Goal: Task Accomplishment & Management: Manage account settings

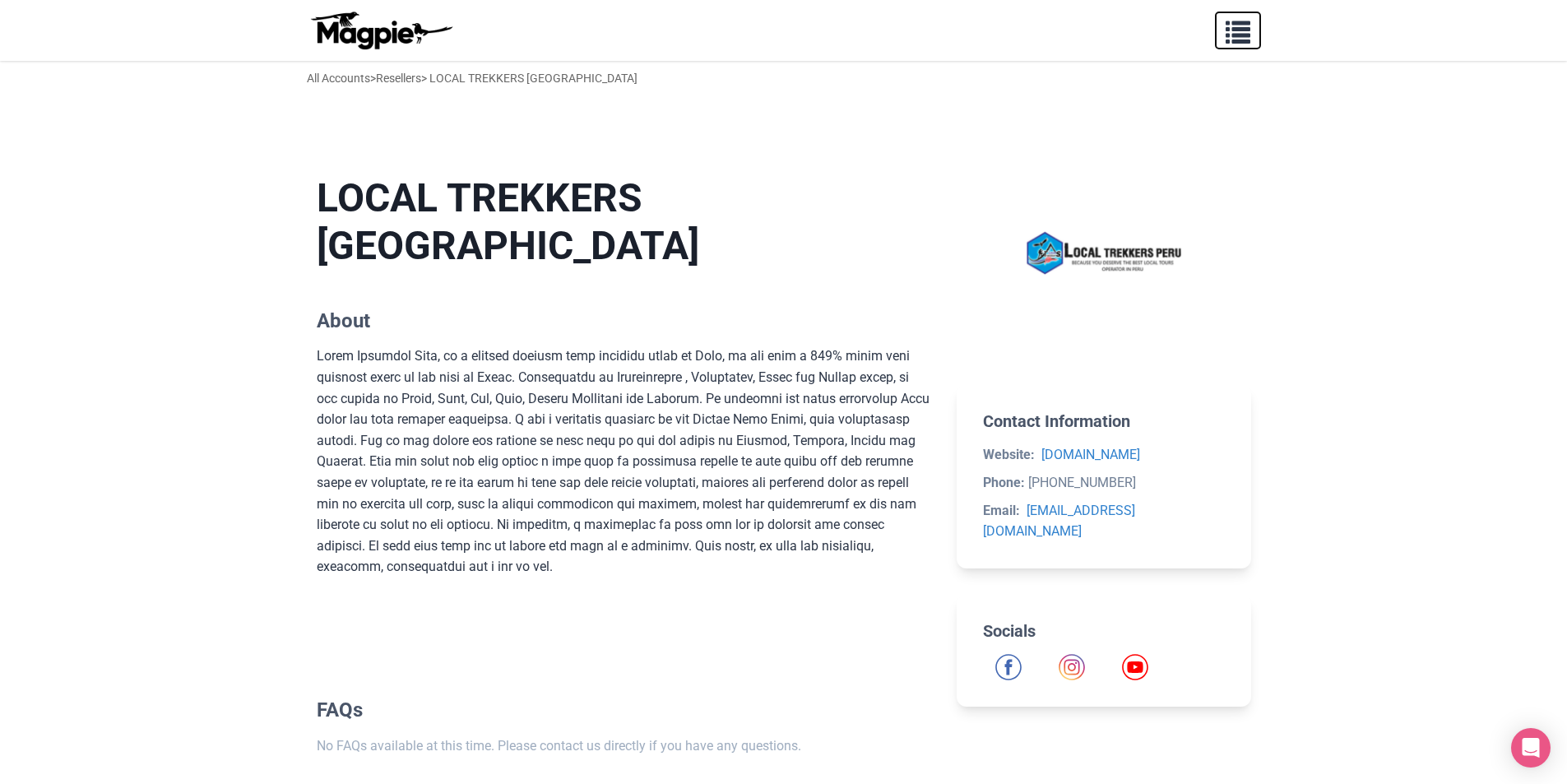
click at [1235, 44] on button "button" at bounding box center [1238, 31] width 46 height 37
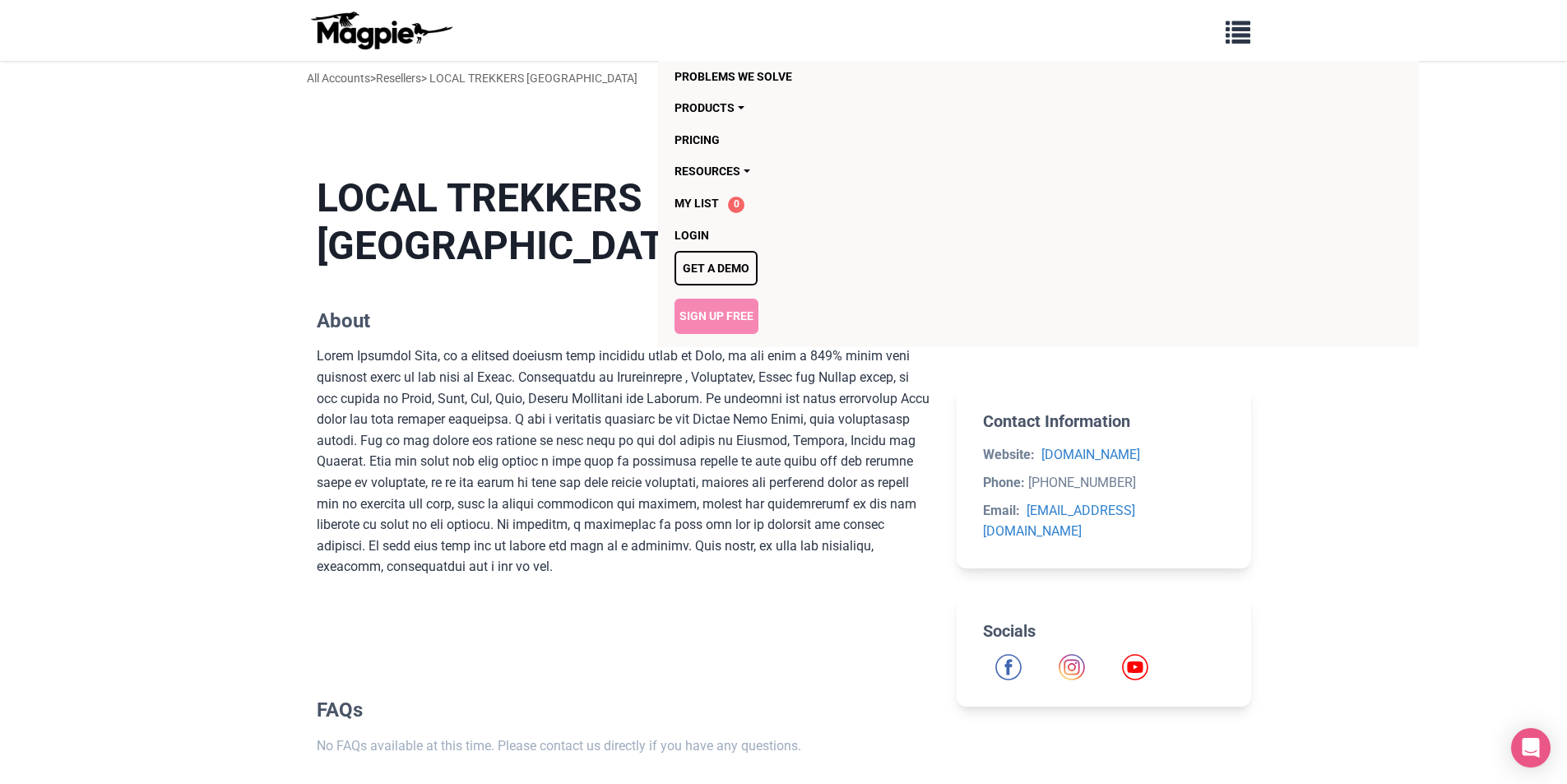
click at [736, 321] on link "Sign Up Free" at bounding box center [716, 315] width 84 height 34
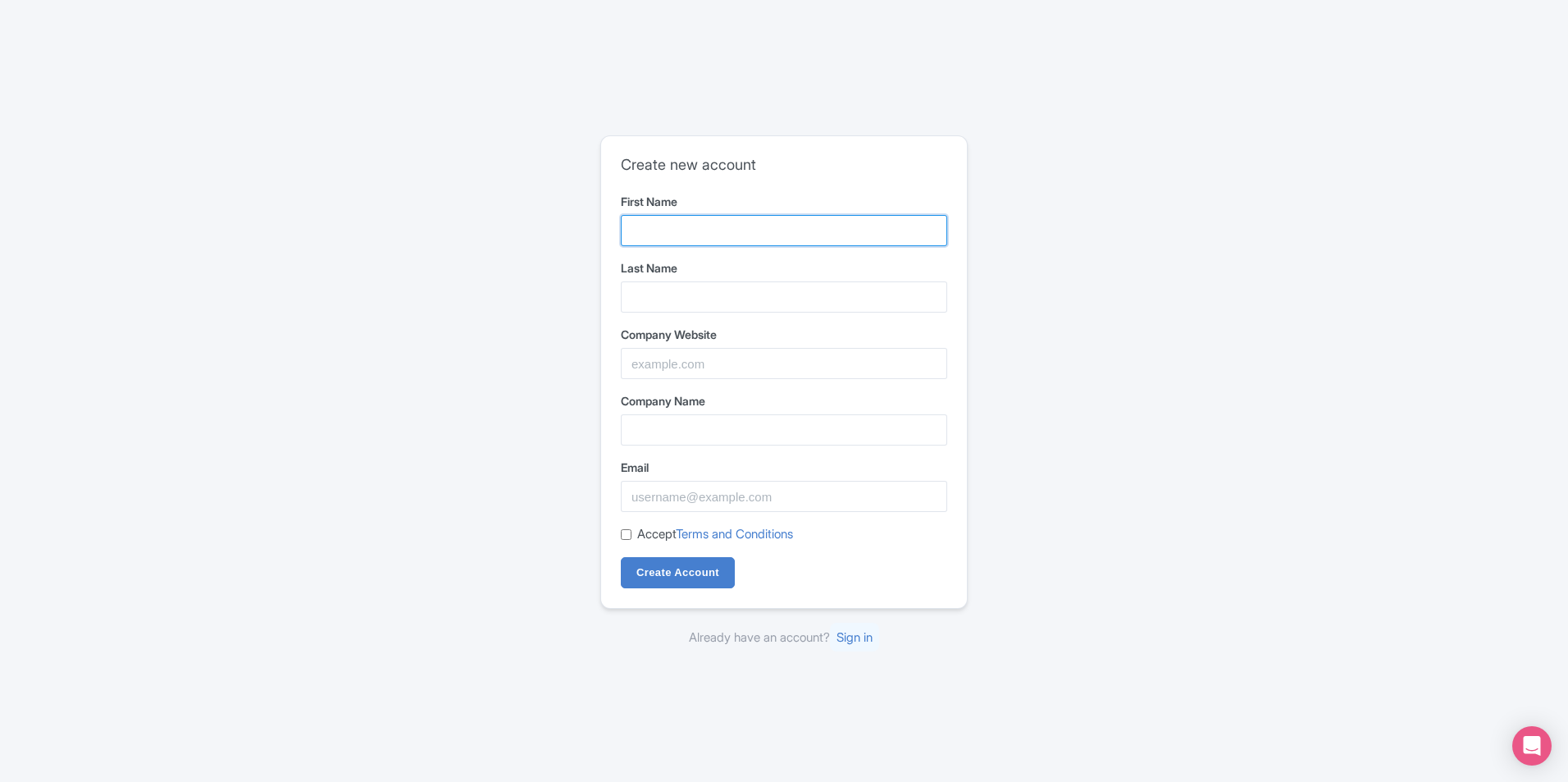
click at [695, 231] on input "First Name" at bounding box center [784, 231] width 326 height 31
type input "DREAMY TOURS"
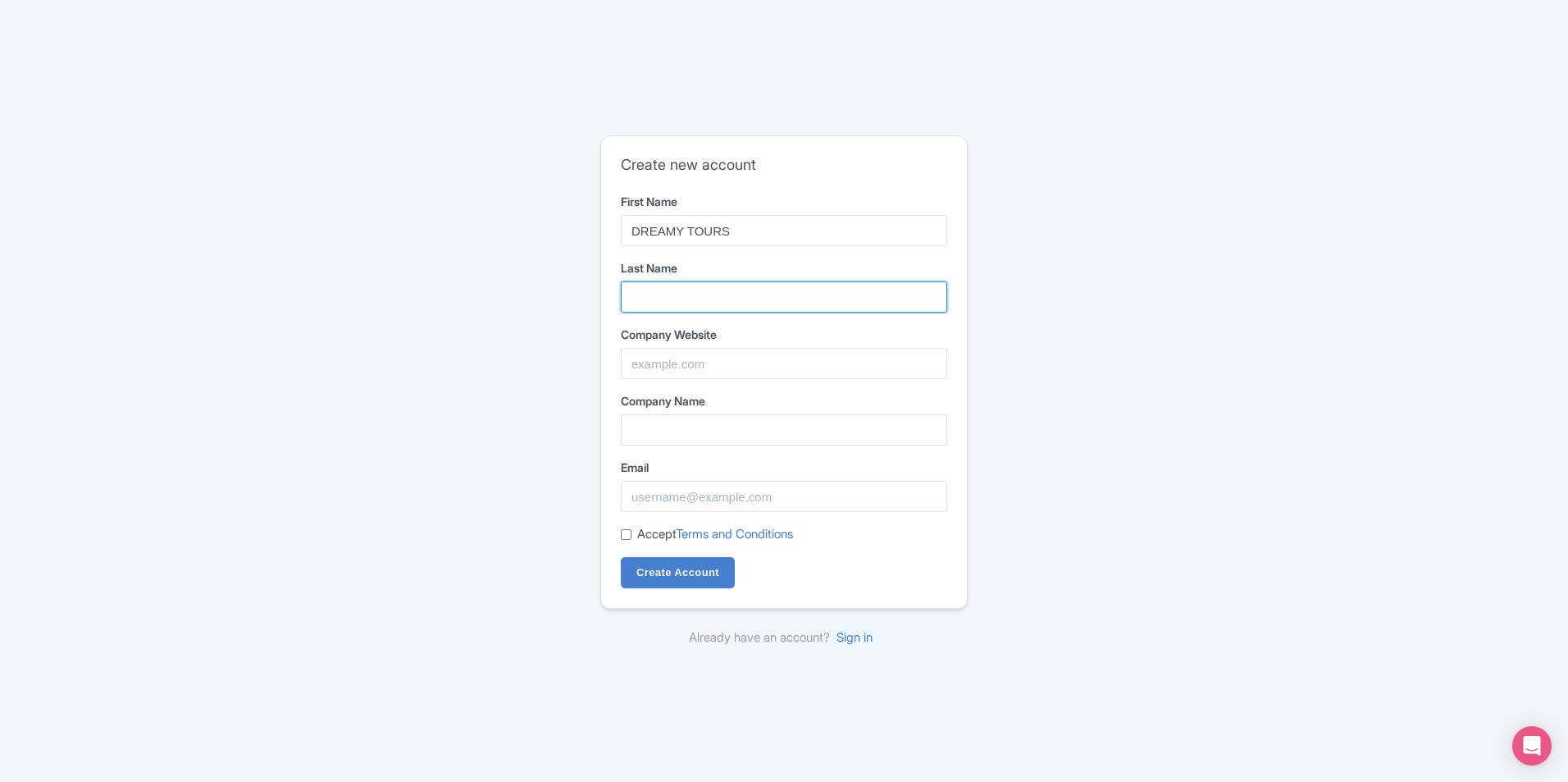
click at [666, 287] on input "Last Name" at bounding box center [784, 297] width 326 height 31
type input "PERU"
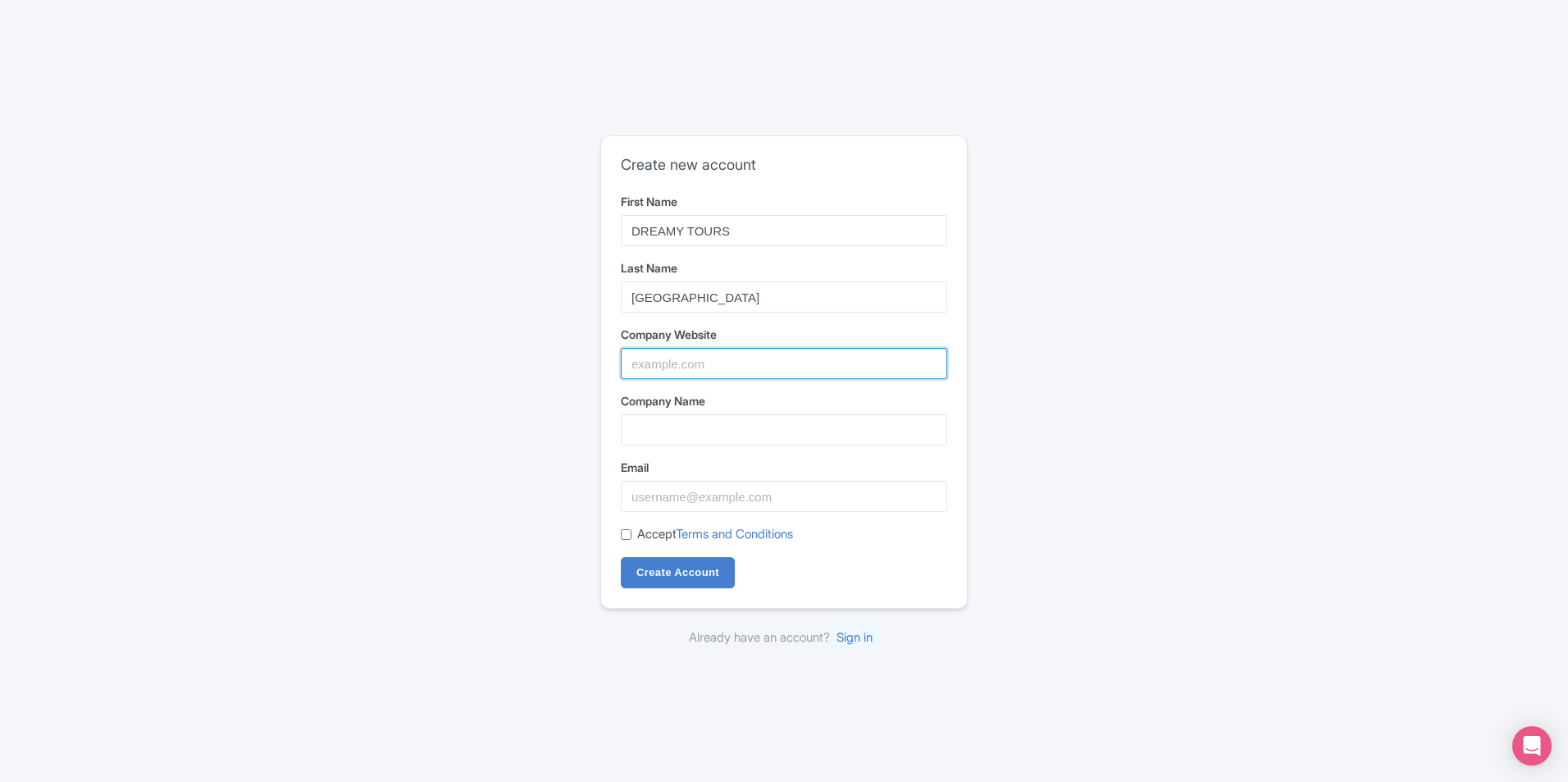
click at [700, 352] on input "Company Website" at bounding box center [784, 363] width 326 height 31
click at [717, 354] on input "Company Website" at bounding box center [784, 363] width 326 height 31
paste input "https://dreamy.tours/en/"
type input "https://dreamy.tours/en/"
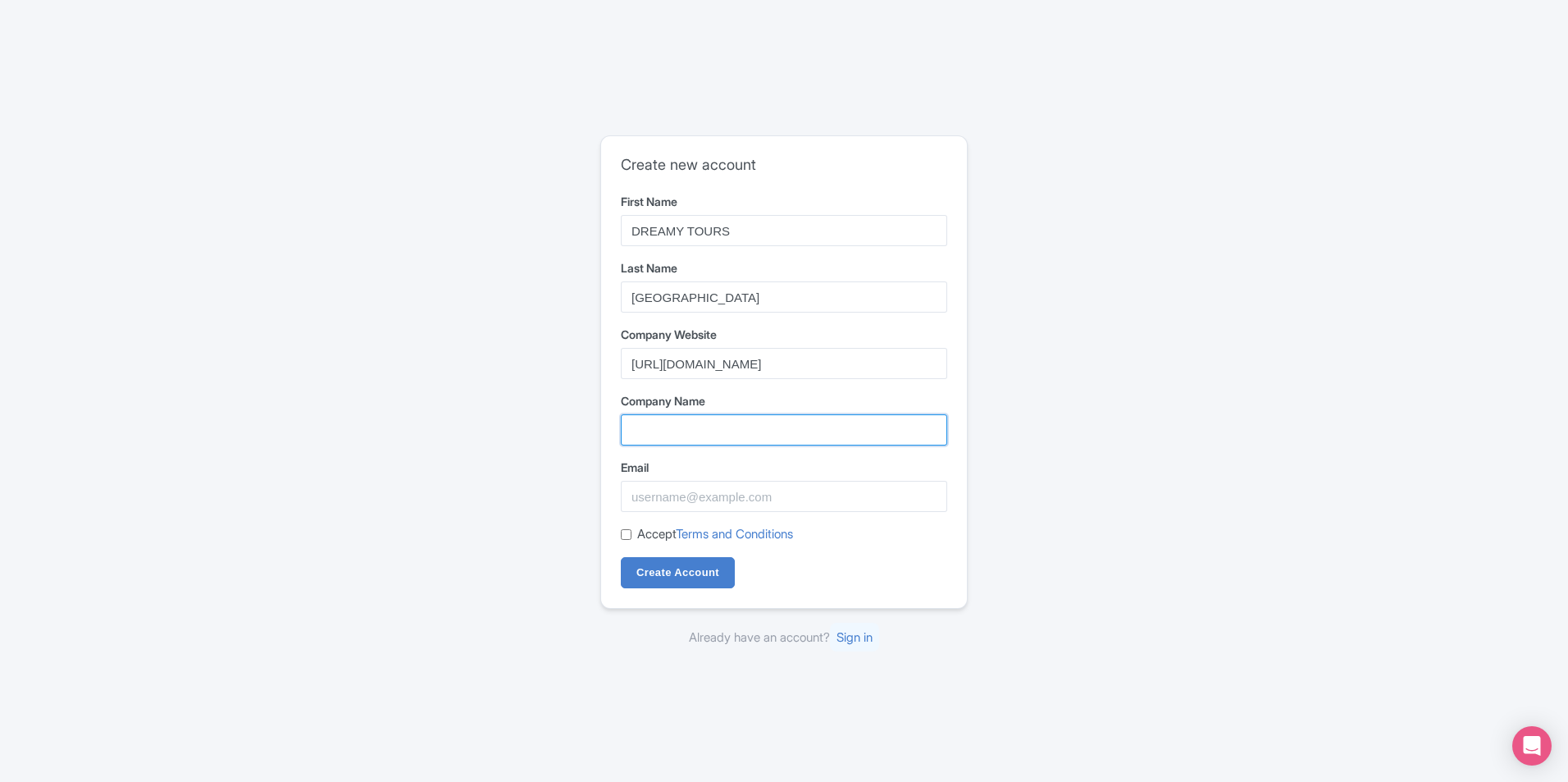
click at [666, 422] on input "Company Name" at bounding box center [784, 430] width 326 height 31
type input "DREAMY TOURS [GEOGRAPHIC_DATA]"
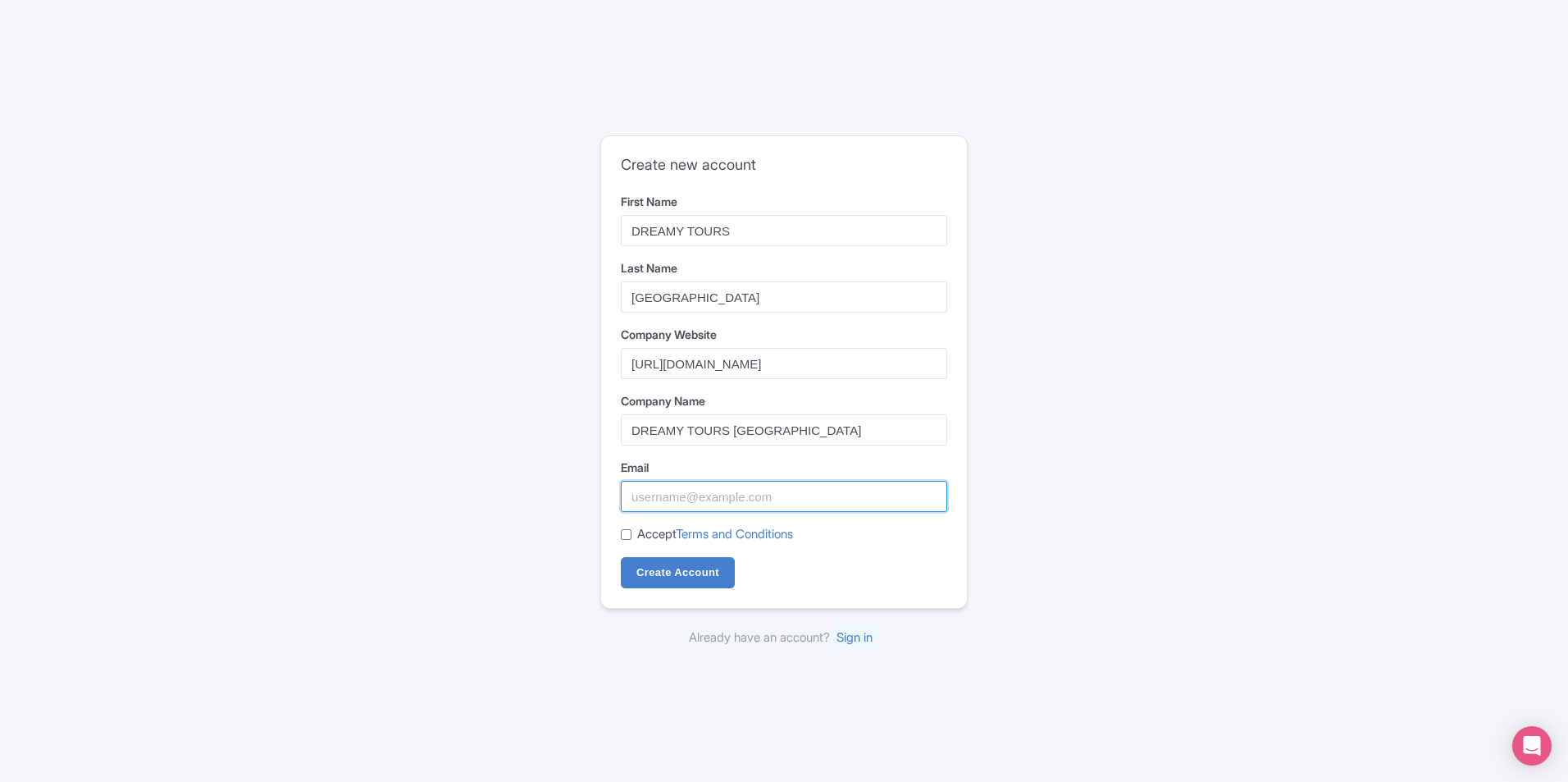
type input "lynnshopisz@gmail.com"
click at [617, 533] on div "Create new account First Name DREAMY TOURS Last Name PERU Company Website https…" at bounding box center [784, 372] width 365 height 472
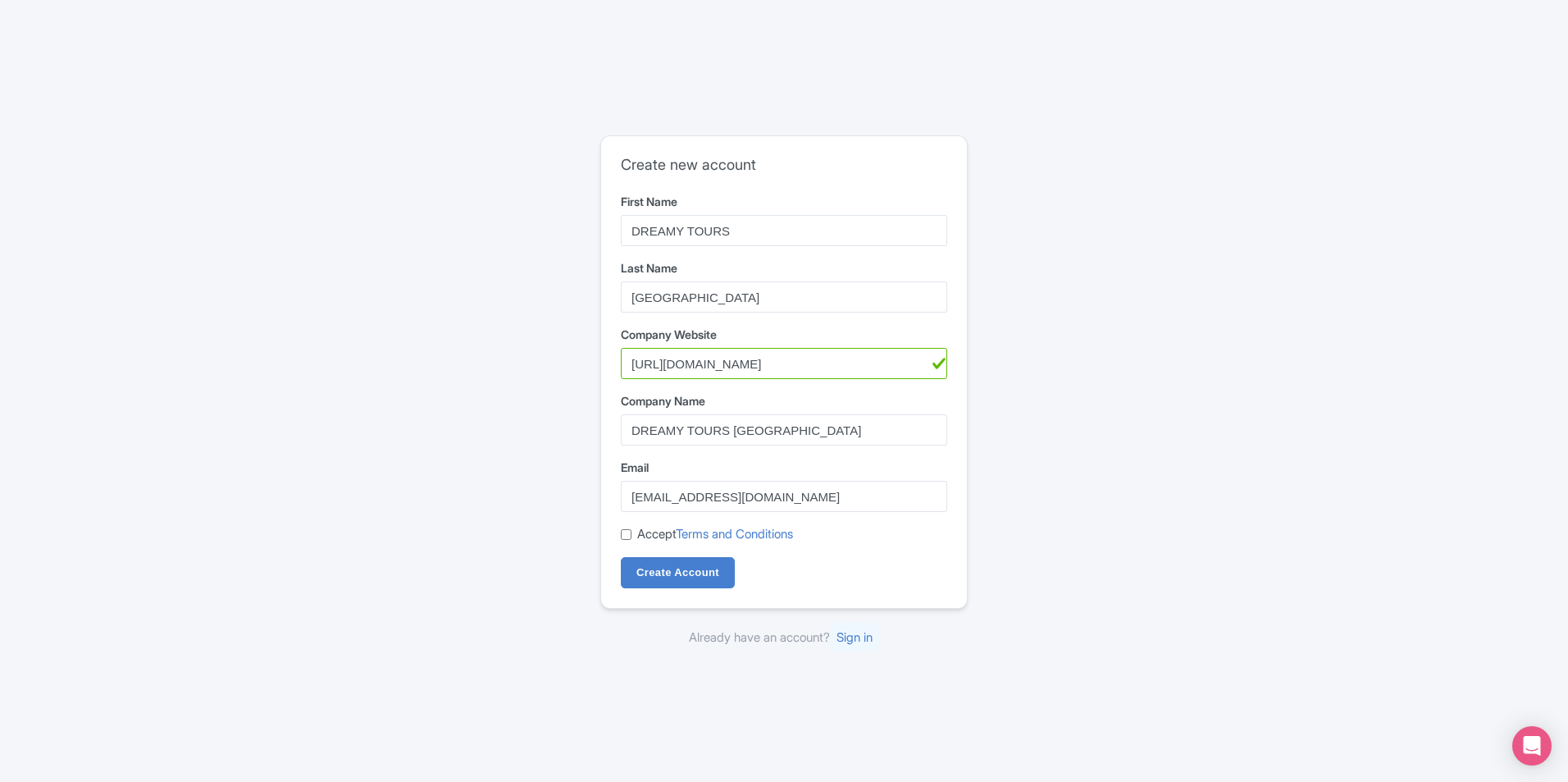
click at [620, 534] on div "Create new account First Name DREAMY TOURS Last Name PERU Company Website https…" at bounding box center [784, 372] width 365 height 472
click at [623, 531] on input "Accept Terms and Conditions" at bounding box center [626, 533] width 11 height 11
checkbox input "true"
click at [657, 567] on input "Create Account" at bounding box center [678, 573] width 114 height 31
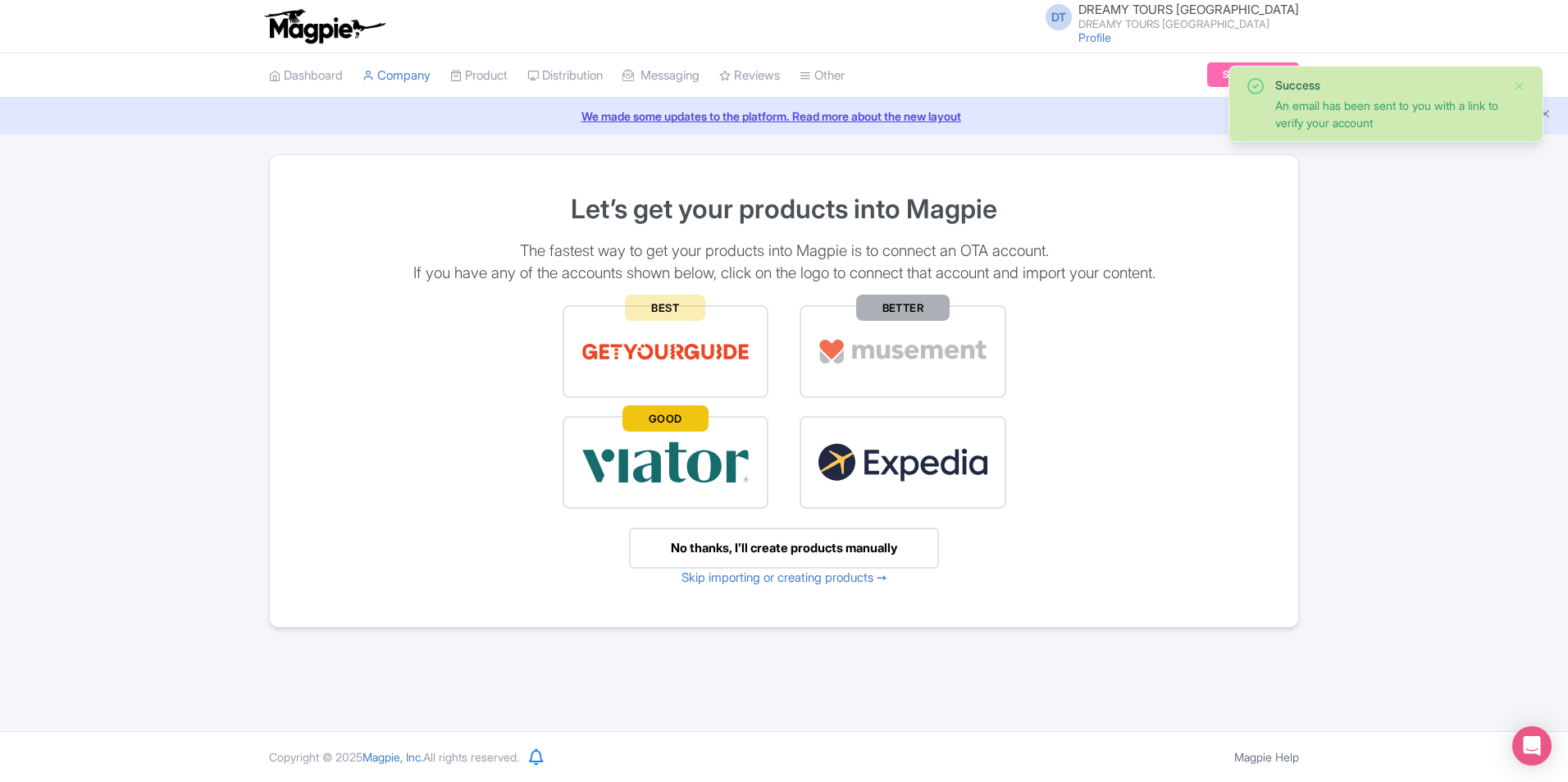
click at [1229, 15] on span "DREAMY TOURS PERU" at bounding box center [1189, 10] width 221 height 16
click at [1177, 80] on link "Users" at bounding box center [1220, 79] width 156 height 26
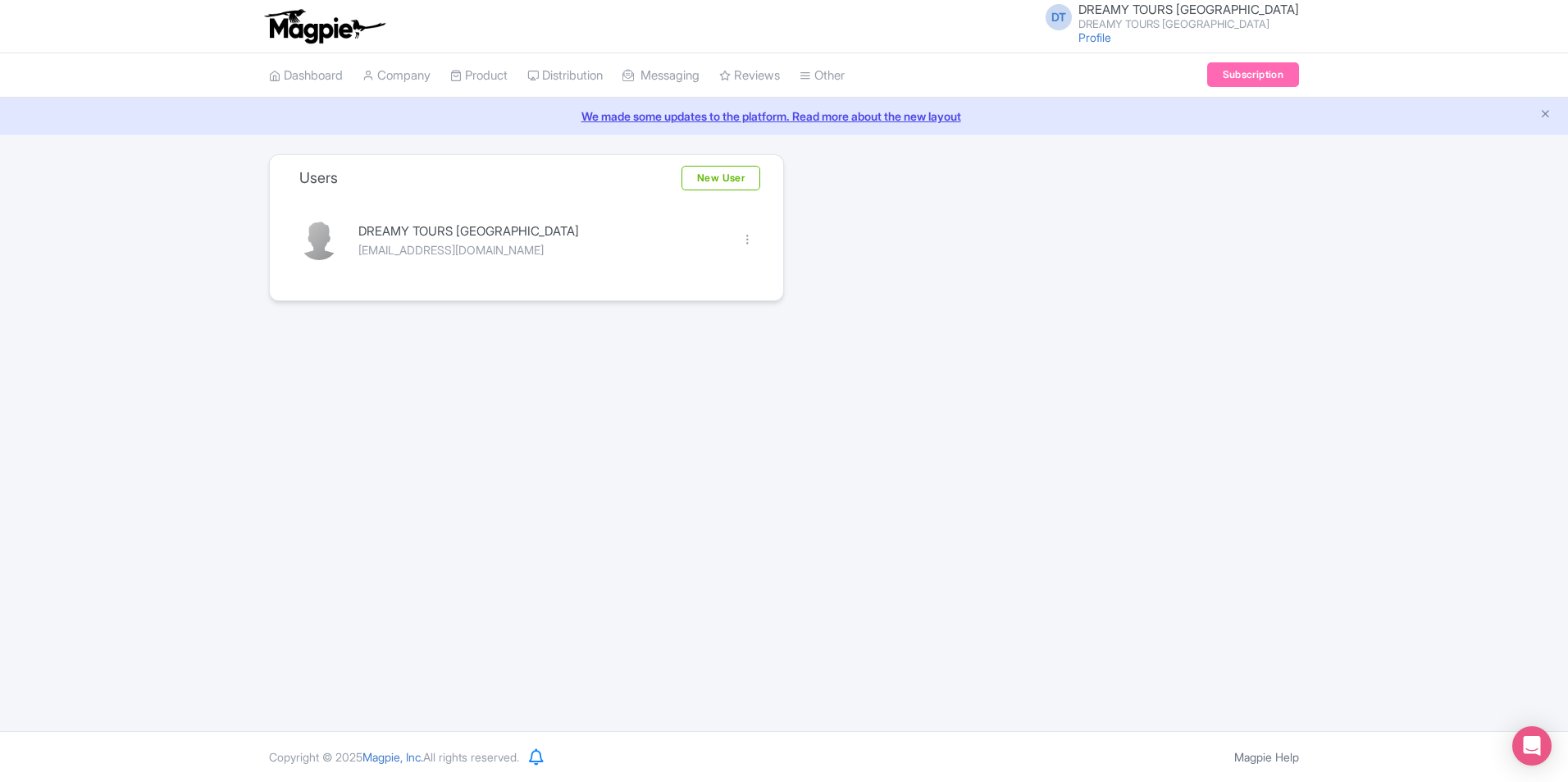
click at [1111, 40] on link "Profile" at bounding box center [1094, 37] width 32 height 14
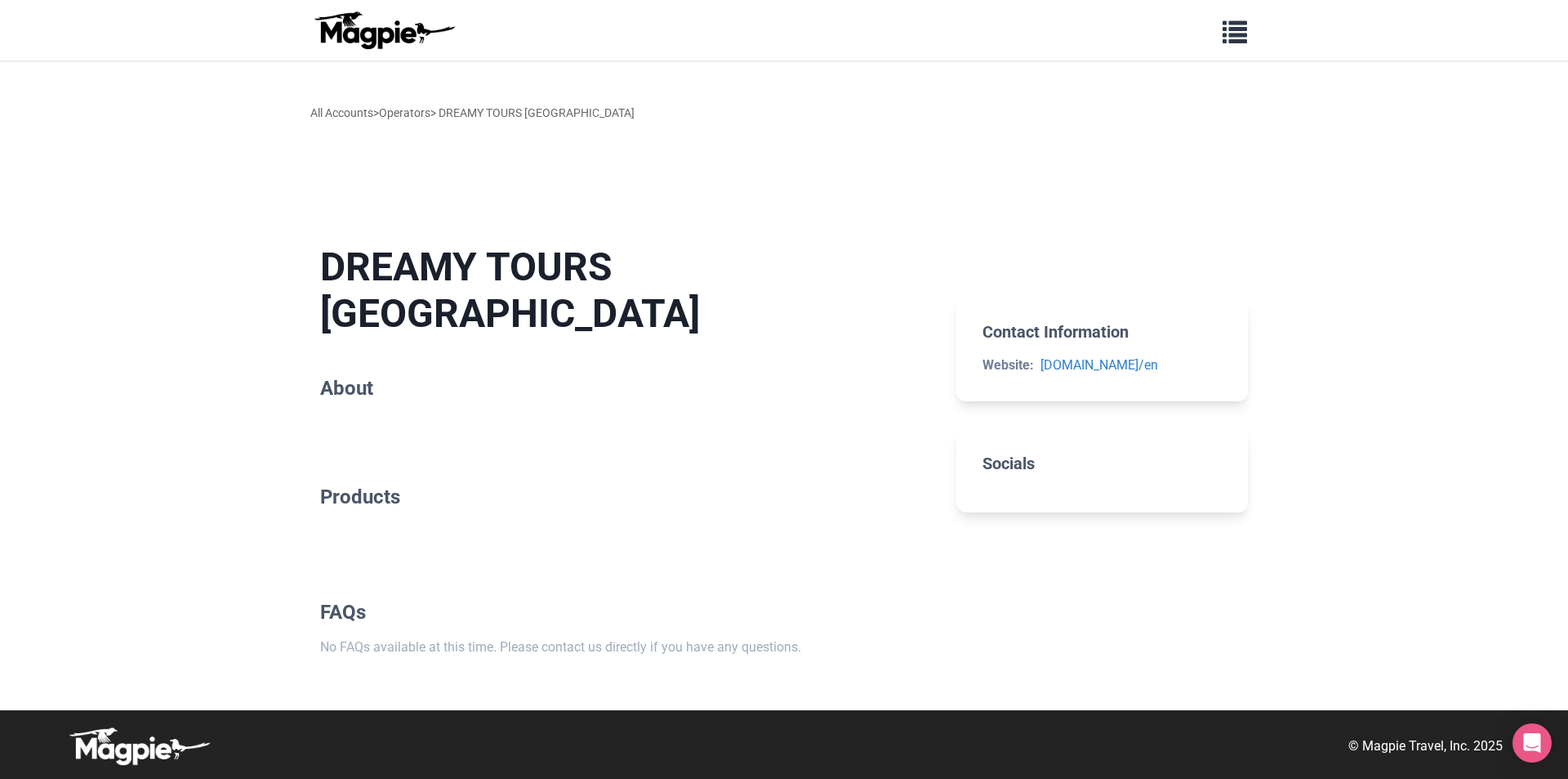
click at [1244, 110] on div "All Accounts > Operators > DREAMY TOURS [GEOGRAPHIC_DATA]" at bounding box center [784, 113] width 980 height 88
click at [1238, 41] on span "button" at bounding box center [1234, 28] width 24 height 24
click at [733, 165] on link "Resources" at bounding box center [943, 170] width 547 height 31
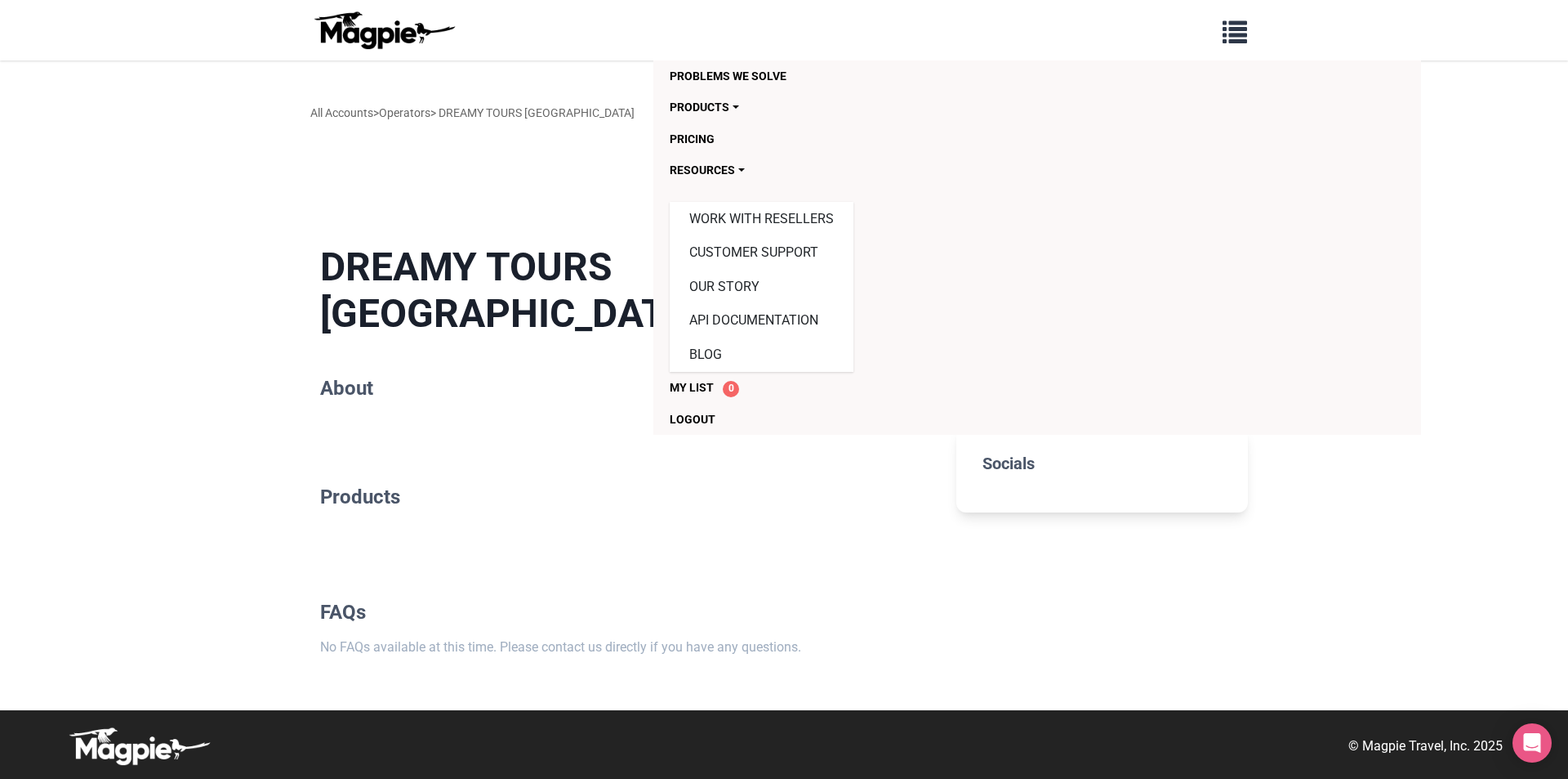
click at [517, 245] on main "DREAMY TOURS [GEOGRAPHIC_DATA] About Products FAQs No FAQs available at this ti…" at bounding box center [784, 450] width 980 height 519
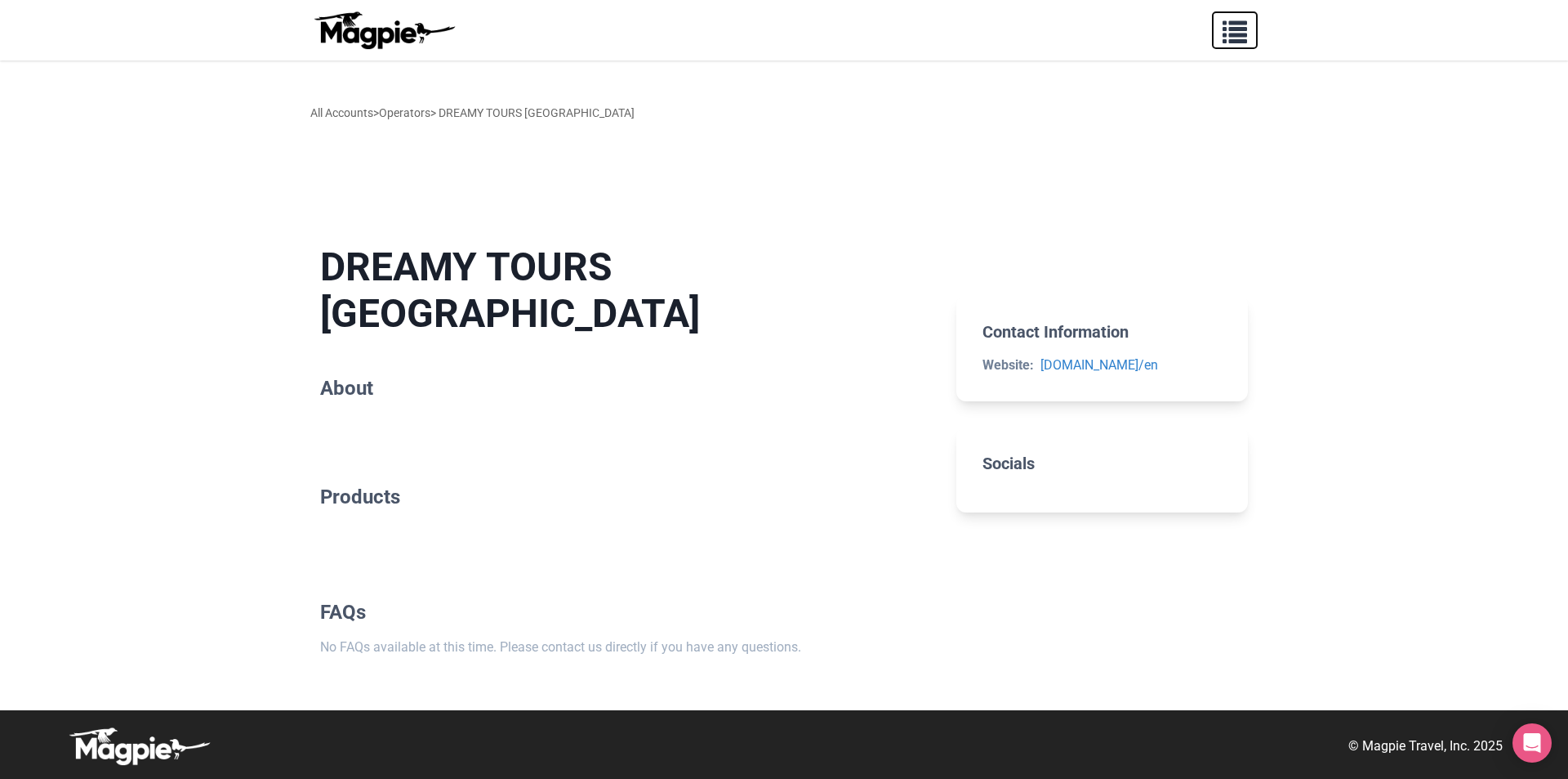
click at [1239, 19] on span "button" at bounding box center [1234, 28] width 24 height 24
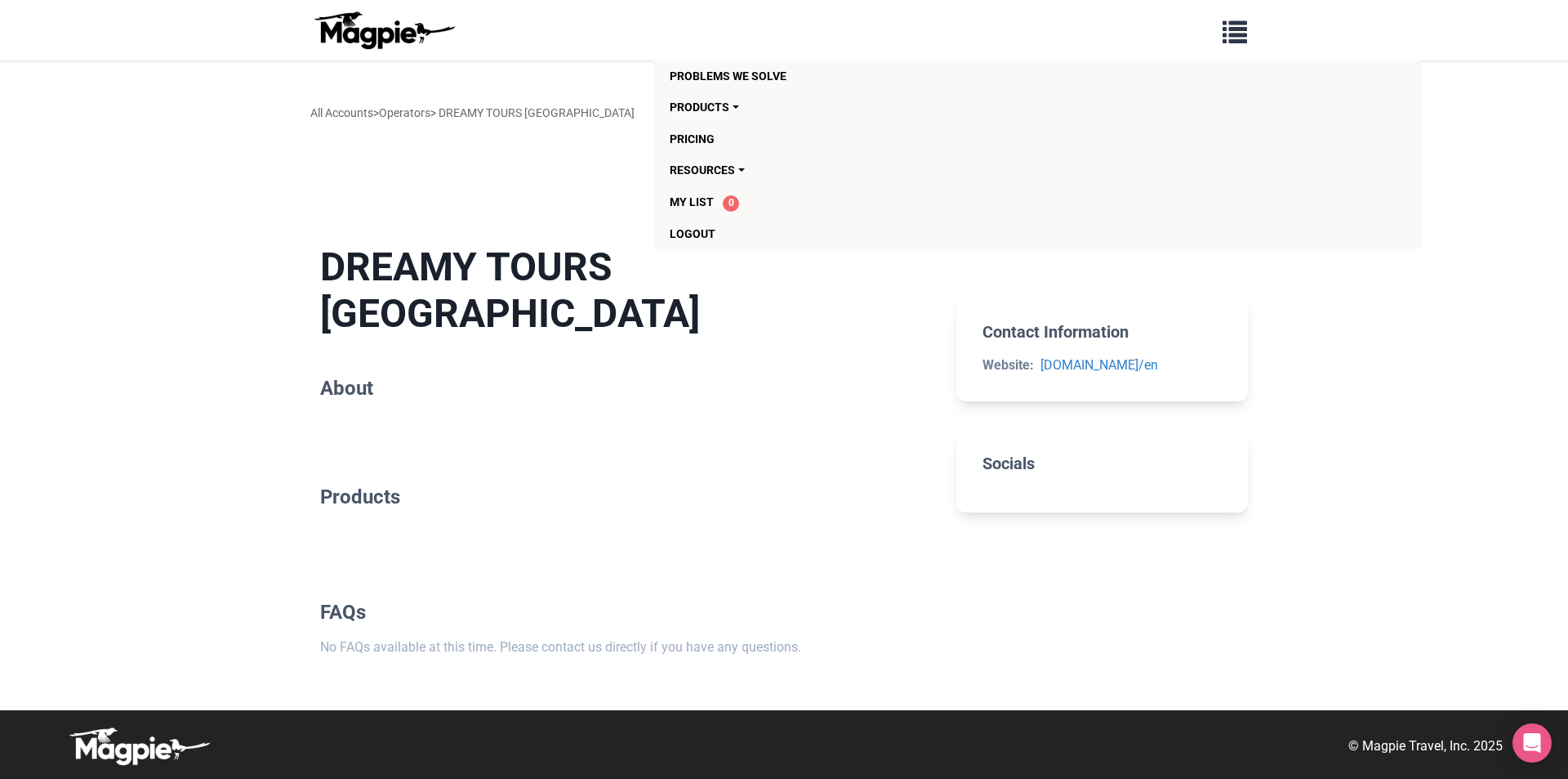
click at [408, 28] on img at bounding box center [383, 30] width 147 height 39
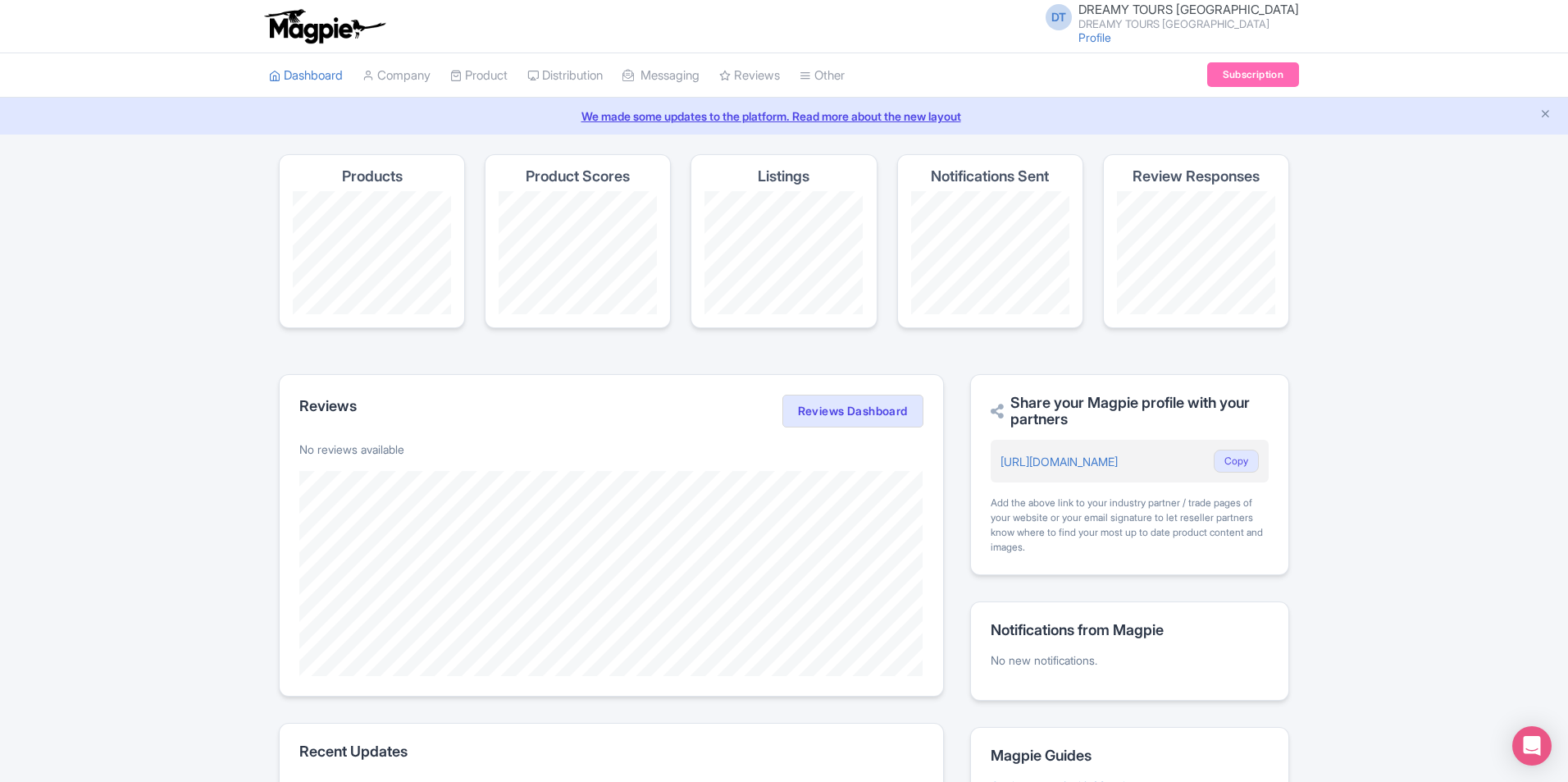
click at [1343, 131] on div "We made some updates to the platform. Read more about the new layout" at bounding box center [784, 116] width 1568 height 37
click at [1111, 33] on link "Profile" at bounding box center [1094, 37] width 32 height 14
click at [1218, 13] on span "DREAMY TOURS [GEOGRAPHIC_DATA]" at bounding box center [1189, 10] width 221 height 16
click at [1210, 107] on link "Settings" at bounding box center [1220, 104] width 156 height 26
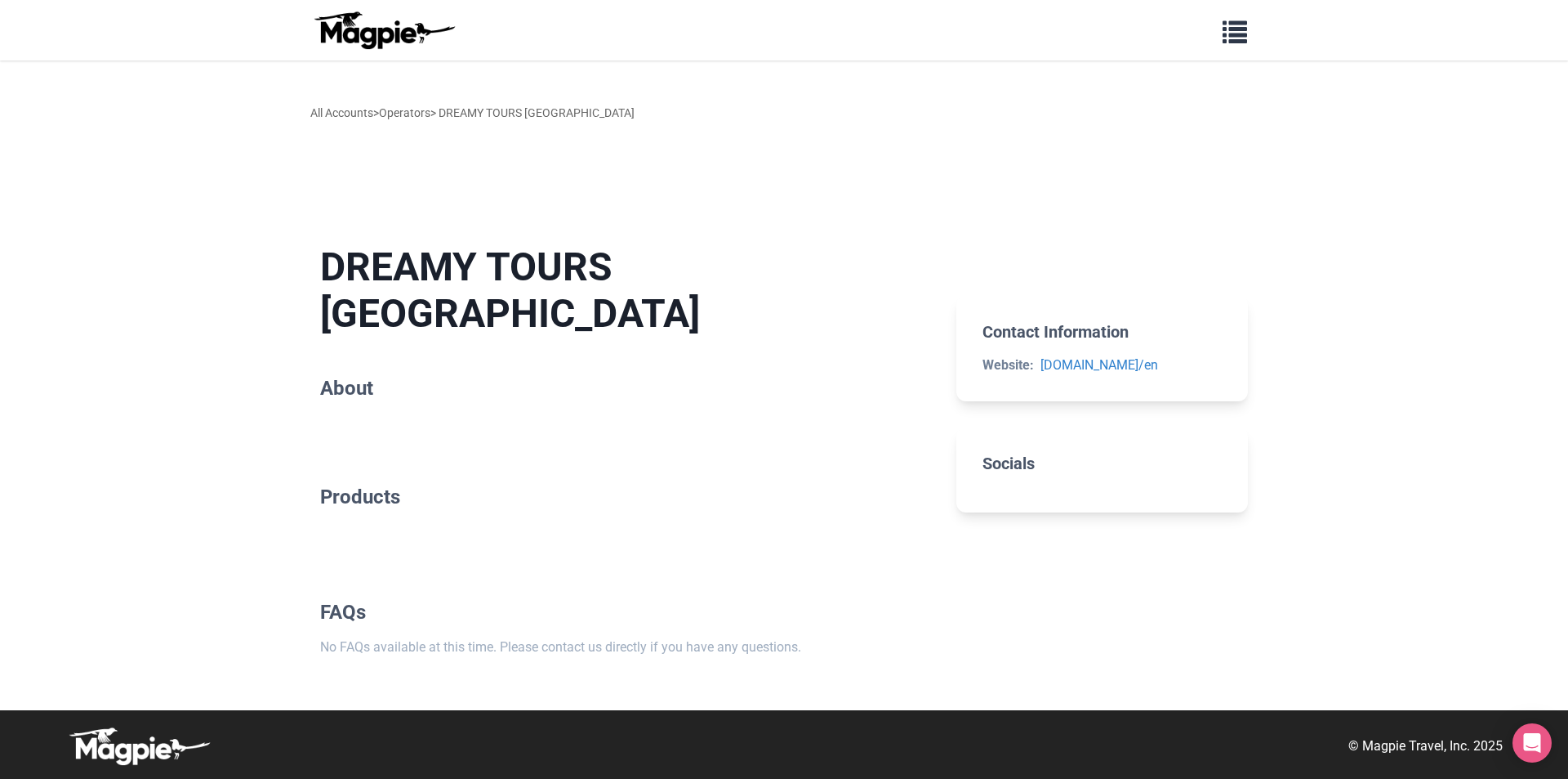
click at [1198, 86] on div "All Accounts > Operators > DREAMY TOURS [GEOGRAPHIC_DATA]" at bounding box center [784, 113] width 980 height 88
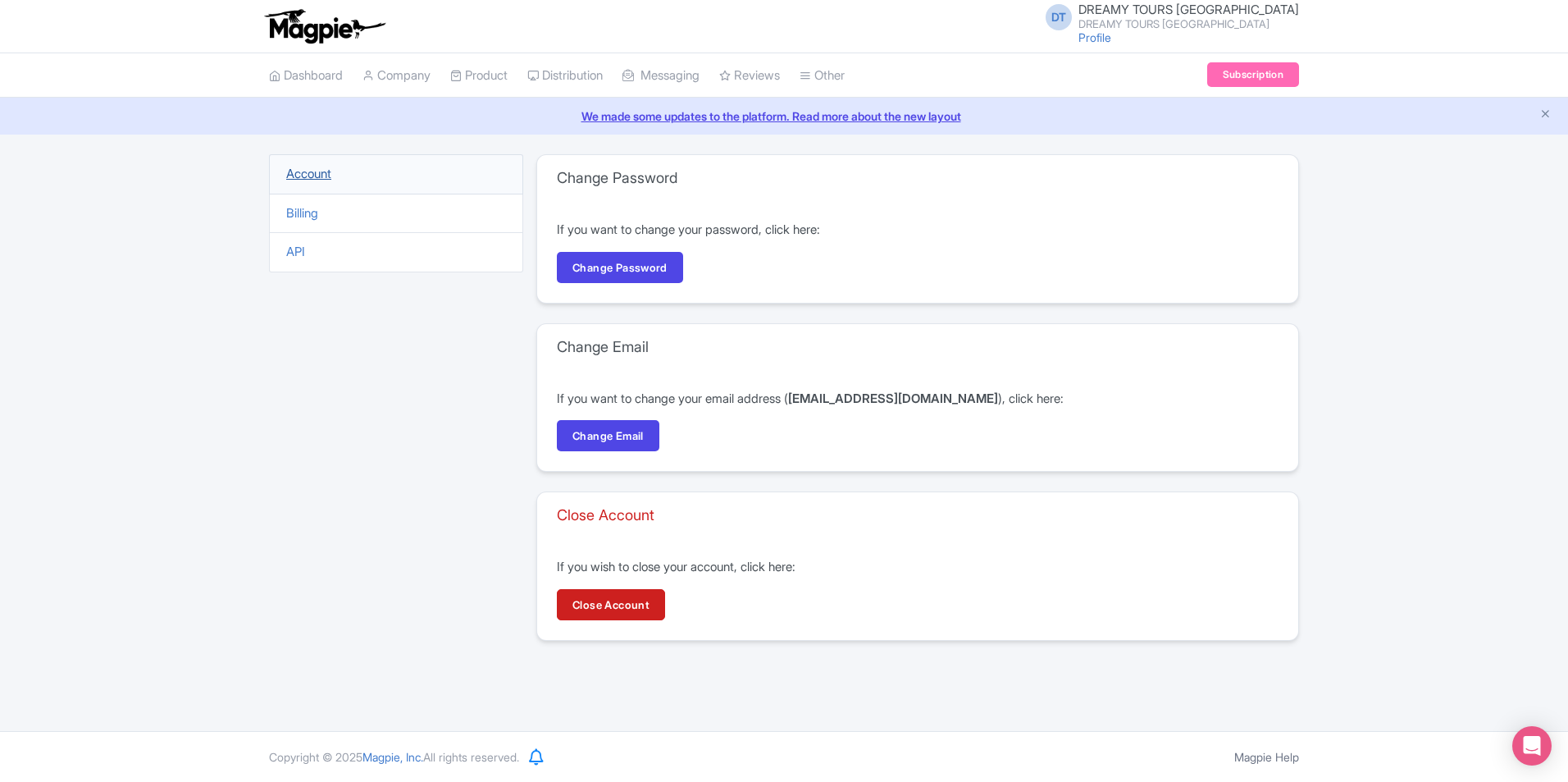
click at [323, 173] on link "Account" at bounding box center [308, 174] width 45 height 16
click at [342, 206] on li "Billing" at bounding box center [396, 213] width 254 height 40
click at [299, 211] on link "Billing" at bounding box center [302, 213] width 32 height 16
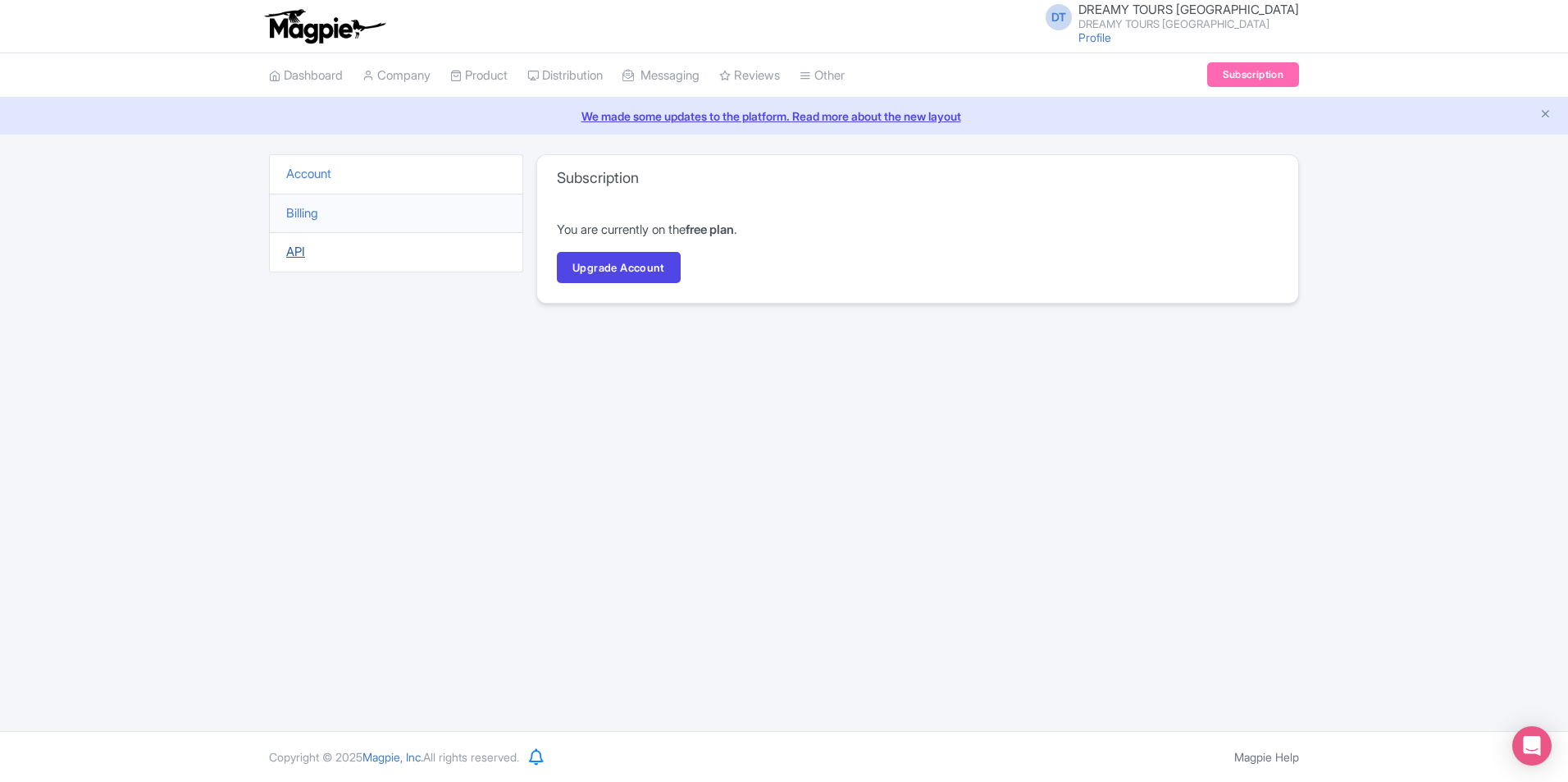
click at [292, 243] on li "API" at bounding box center [396, 251] width 254 height 40
click at [290, 249] on link "API" at bounding box center [295, 251] width 19 height 16
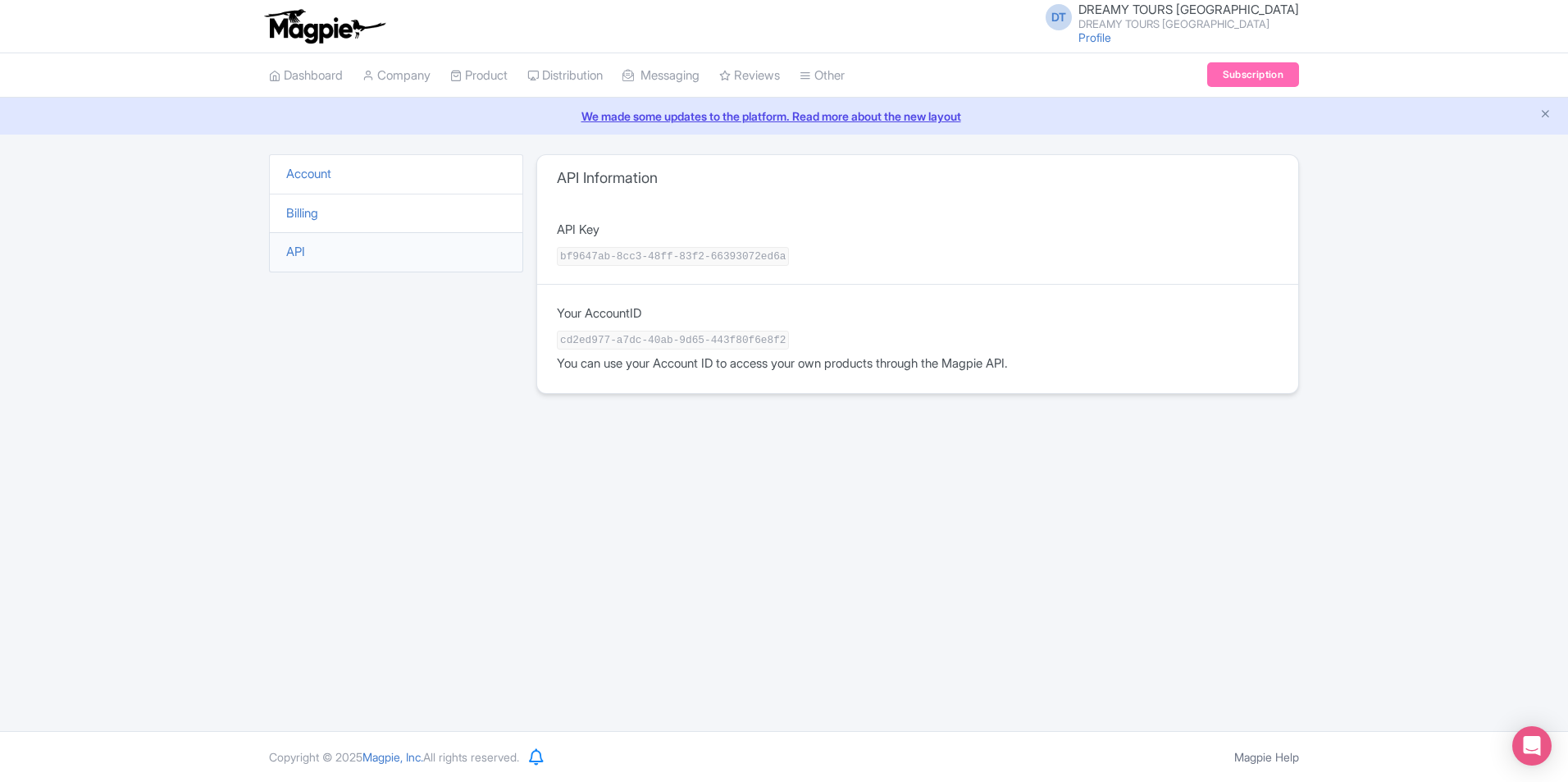
click at [1166, 23] on small "DREAMY TOURS [GEOGRAPHIC_DATA]" at bounding box center [1189, 24] width 221 height 11
click at [1072, 16] on span "DT" at bounding box center [1058, 17] width 27 height 27
click at [1204, 77] on link "Users" at bounding box center [1220, 79] width 156 height 26
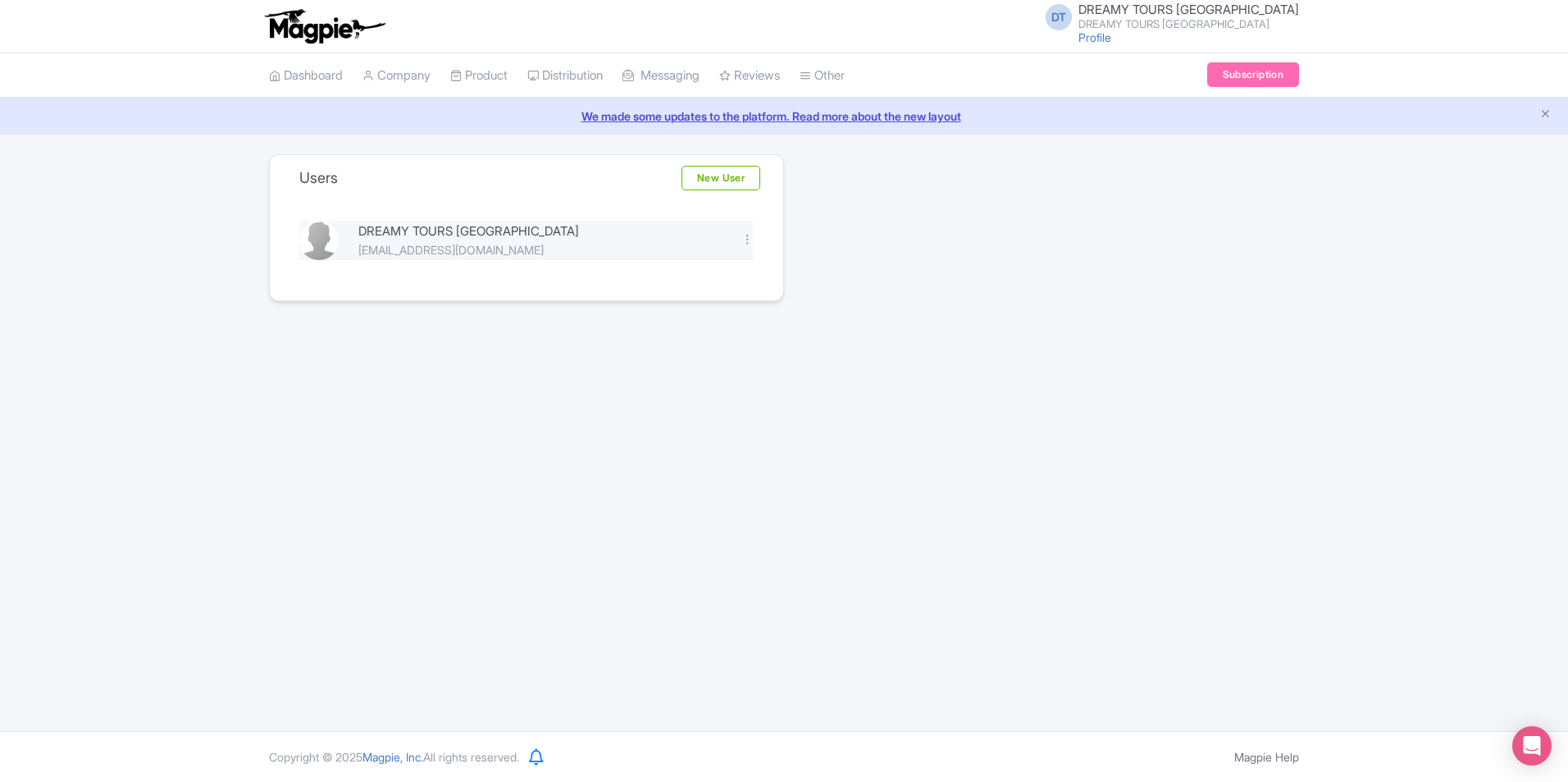
click at [740, 236] on div "Edit Delete" at bounding box center [748, 240] width 32 height 19
click at [743, 239] on div at bounding box center [748, 239] width 13 height 13
click at [718, 265] on link "Edit" at bounding box center [675, 267] width 156 height 26
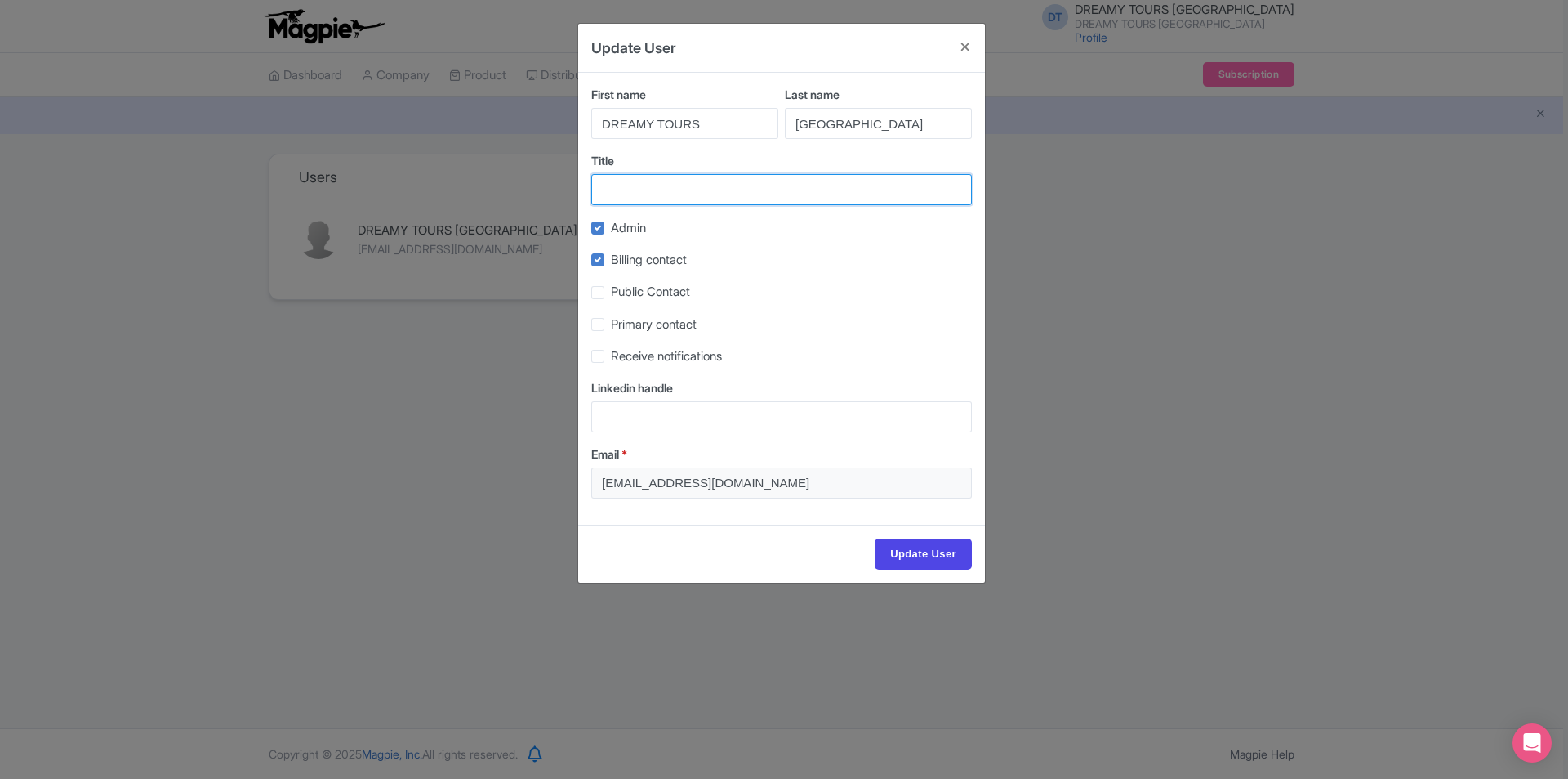
click at [714, 184] on input "Title" at bounding box center [781, 190] width 381 height 31
click at [665, 191] on input "Title" at bounding box center [781, 190] width 381 height 31
paste input "DREAMY TOURS PERU TRIPS"
type input "DREAMY TOURS PERU TRIPS"
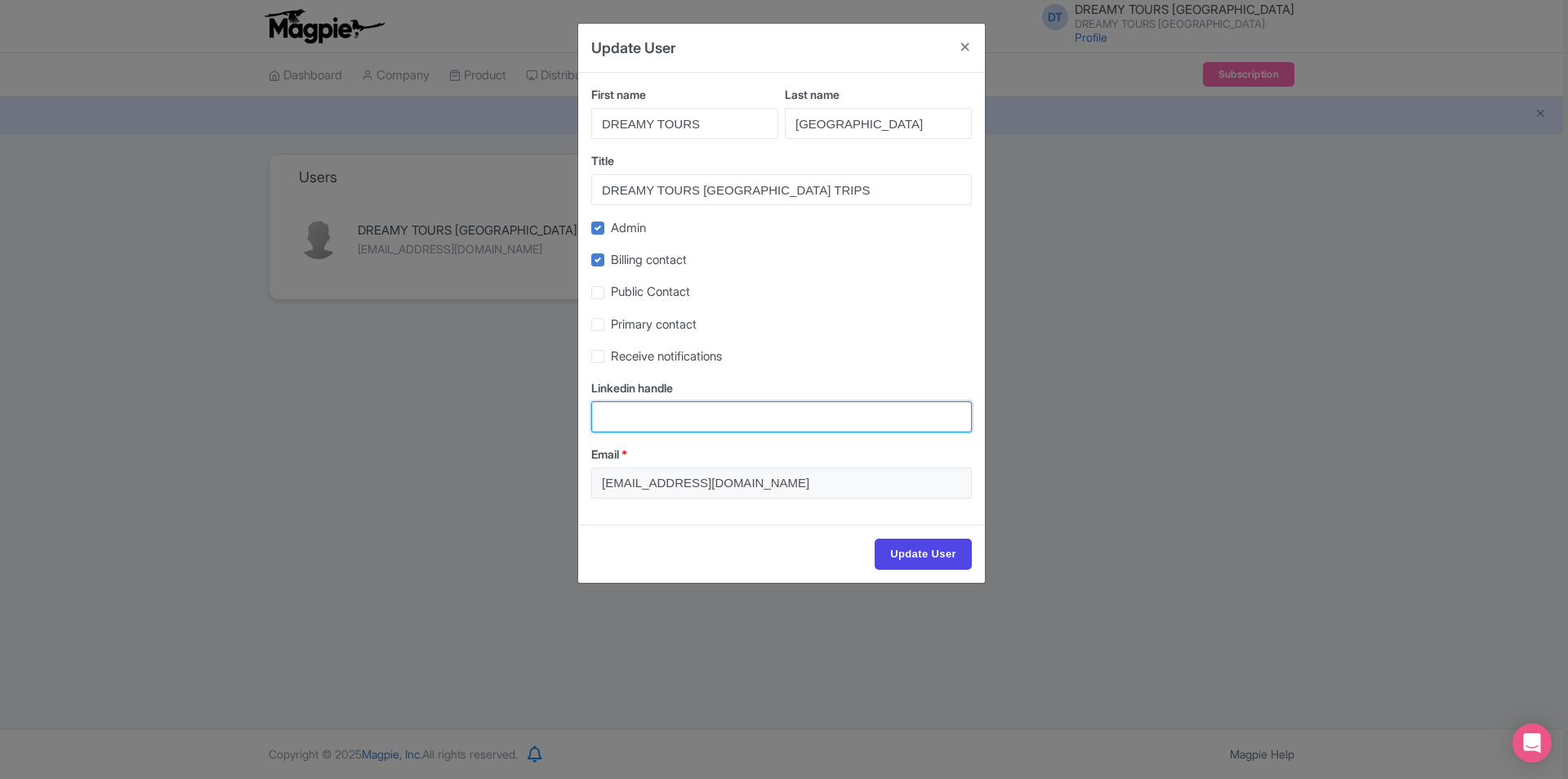
click at [702, 415] on input "Linkedin handle" at bounding box center [781, 417] width 381 height 31
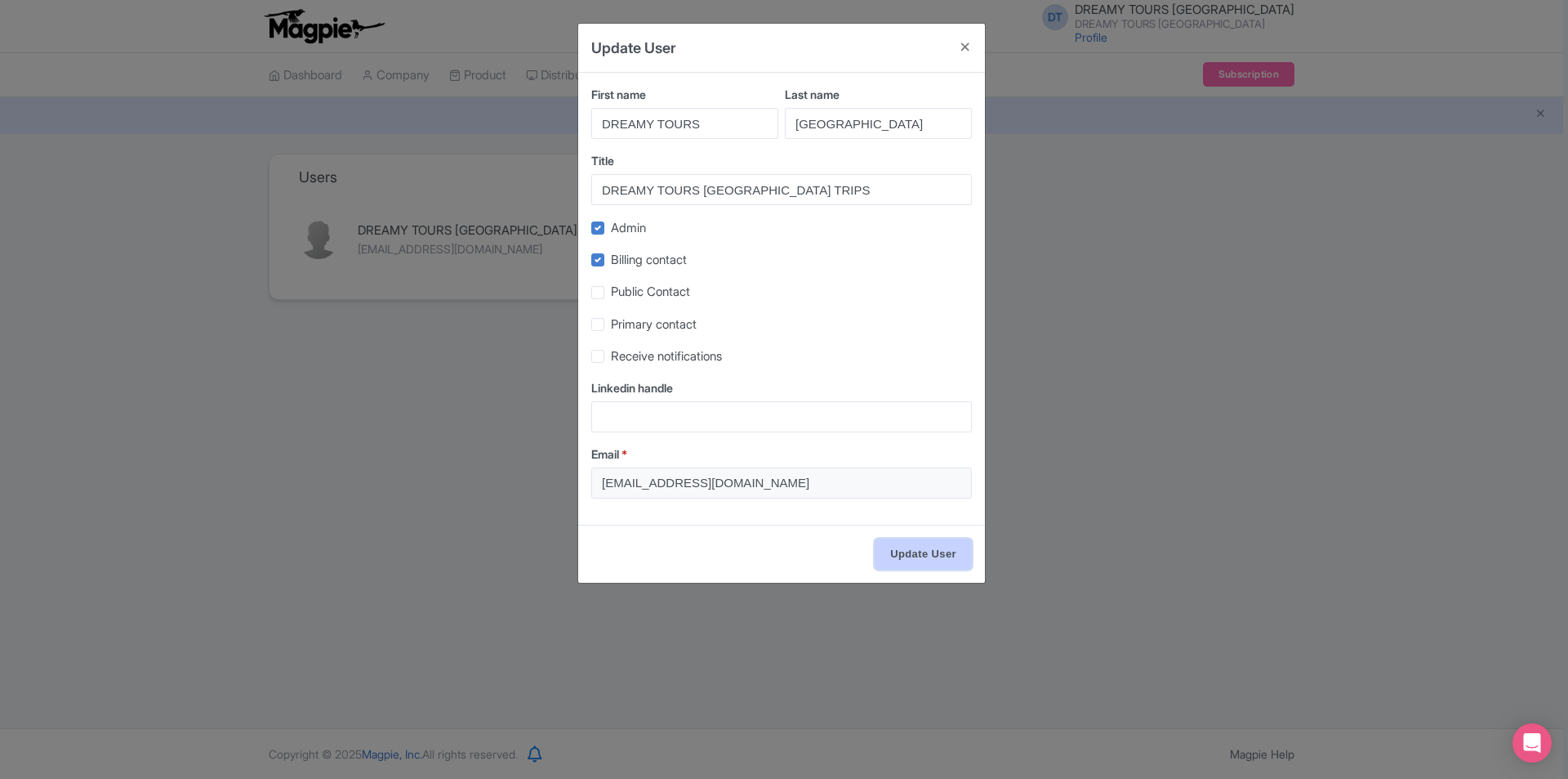
click at [902, 538] on input "Update User" at bounding box center [922, 554] width 97 height 31
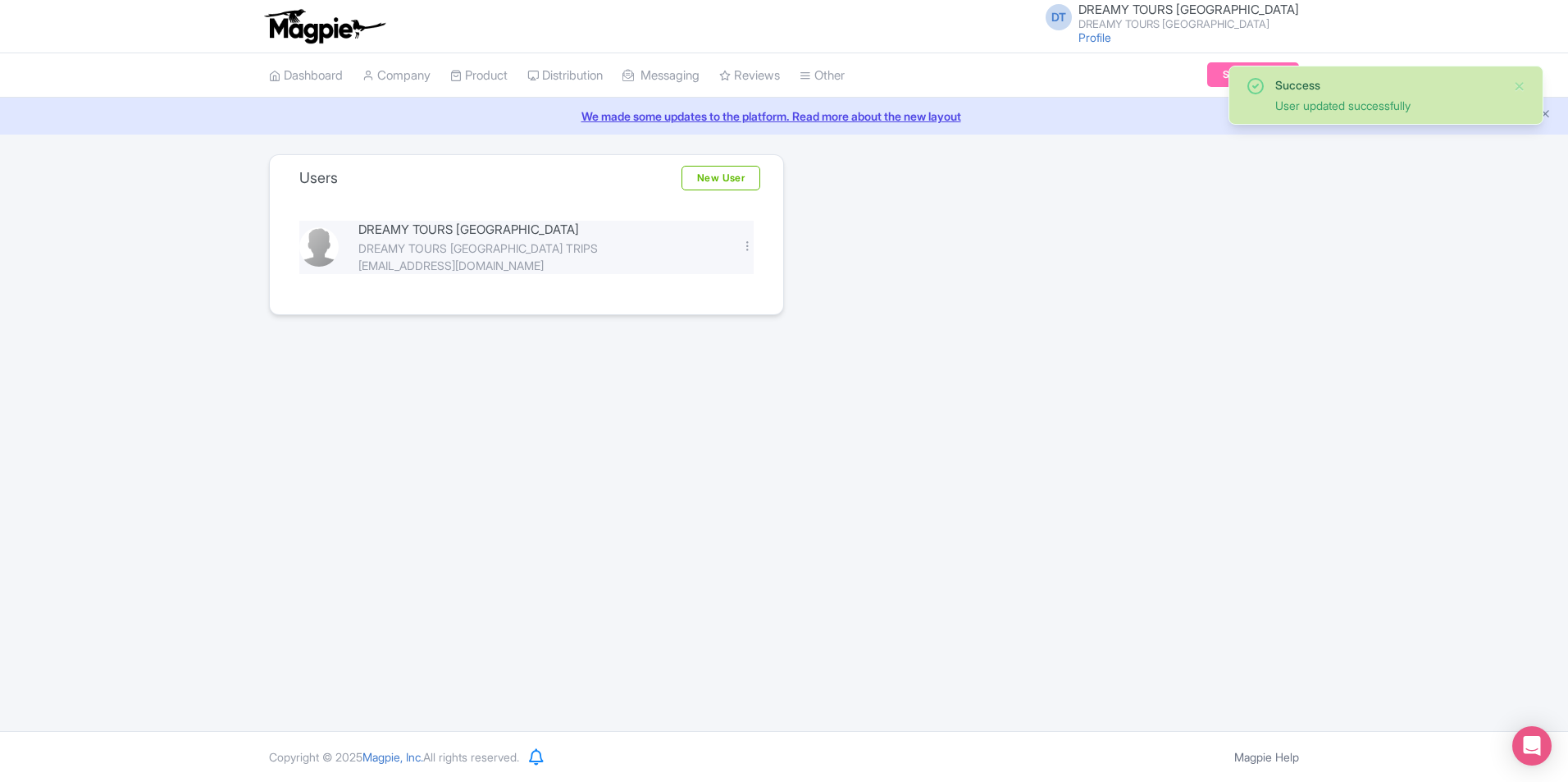
click at [340, 236] on div at bounding box center [319, 247] width 59 height 39
click at [418, 237] on div "DREAMY TOURS [GEOGRAPHIC_DATA]" at bounding box center [540, 230] width 364 height 19
click at [743, 242] on div at bounding box center [748, 246] width 13 height 13
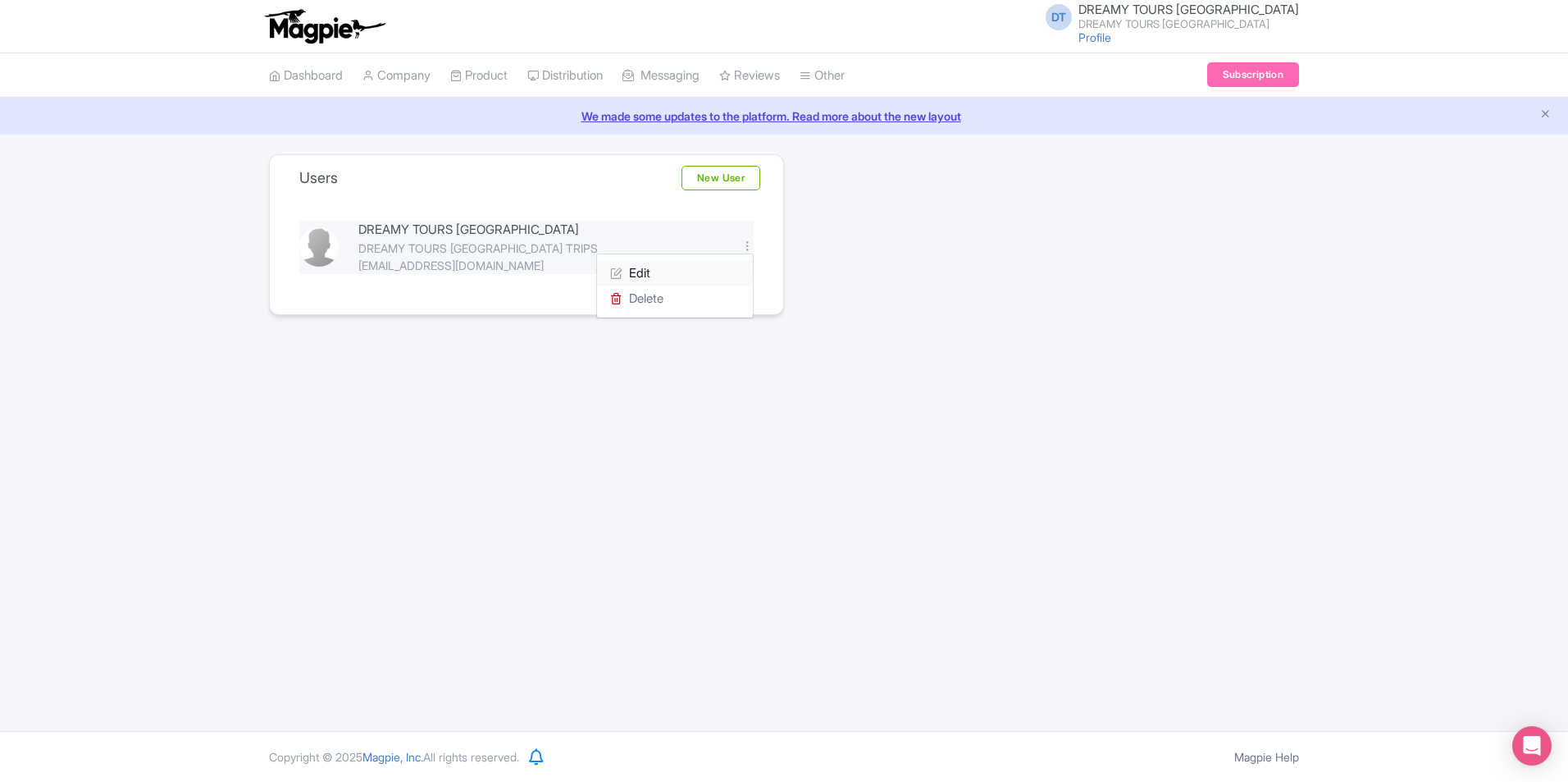
click at [711, 268] on link "Edit" at bounding box center [675, 273] width 156 height 26
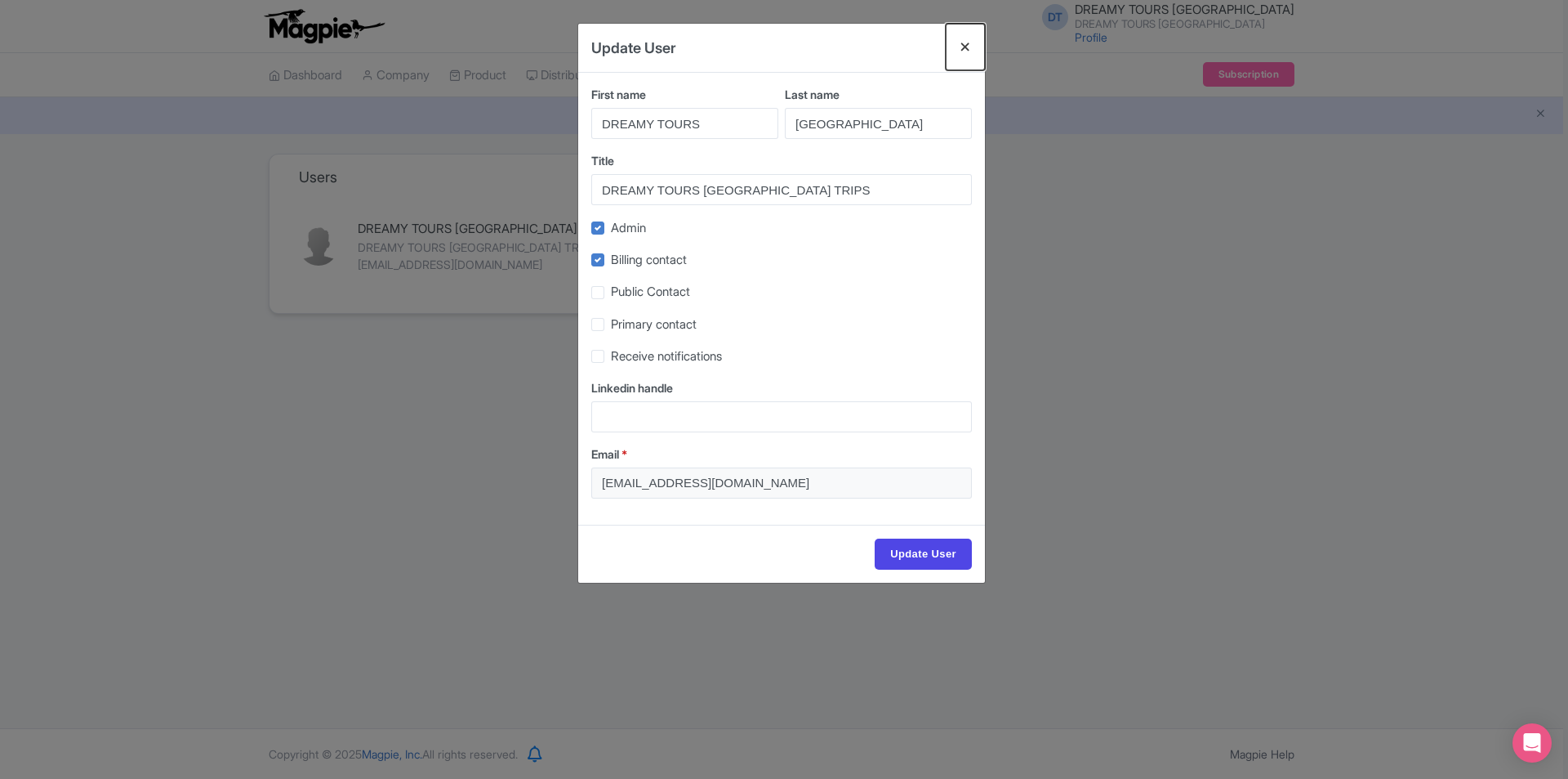
click at [962, 49] on button "Close" at bounding box center [965, 47] width 39 height 47
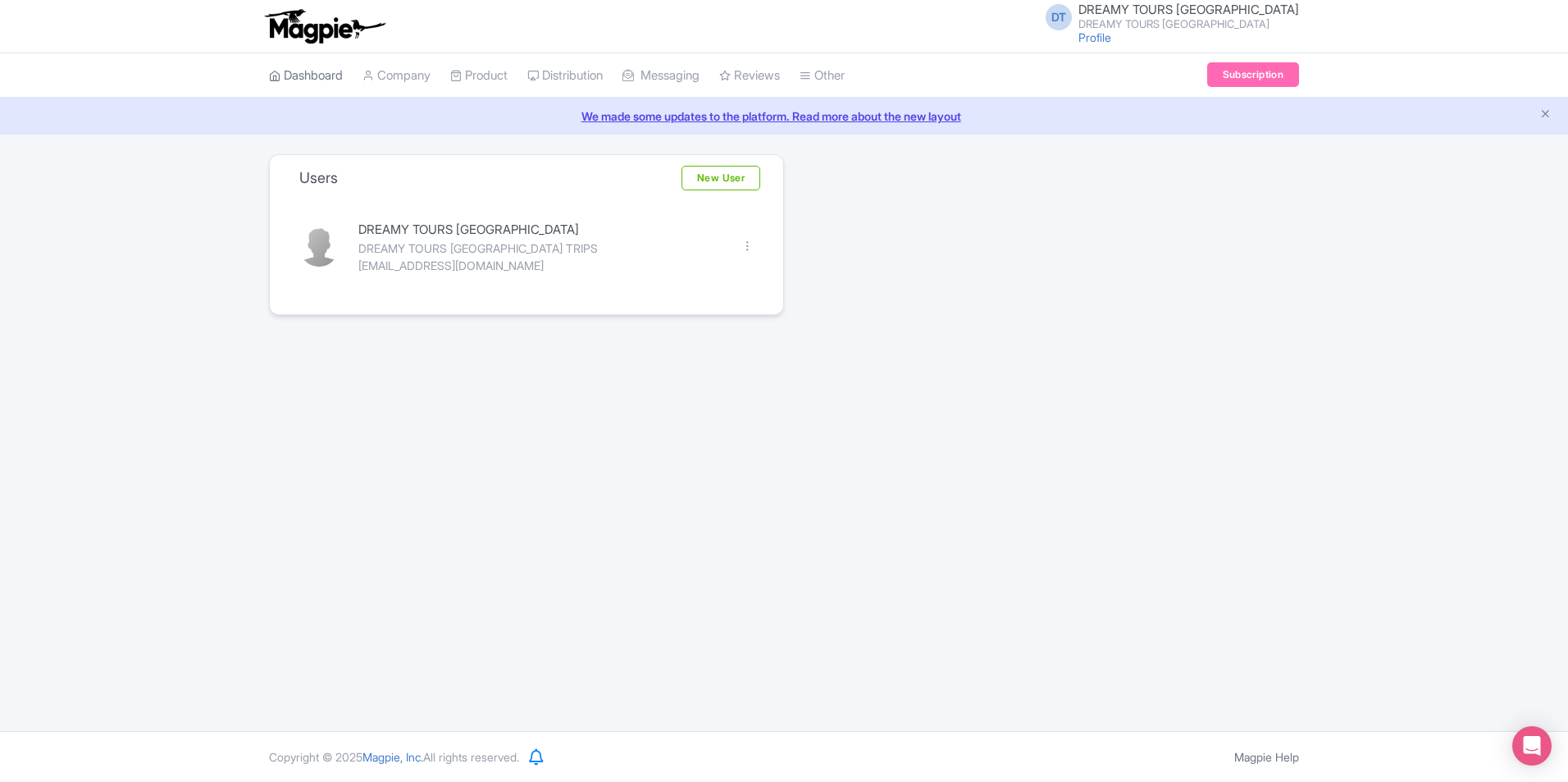
click at [338, 84] on link "Dashboard" at bounding box center [306, 76] width 74 height 45
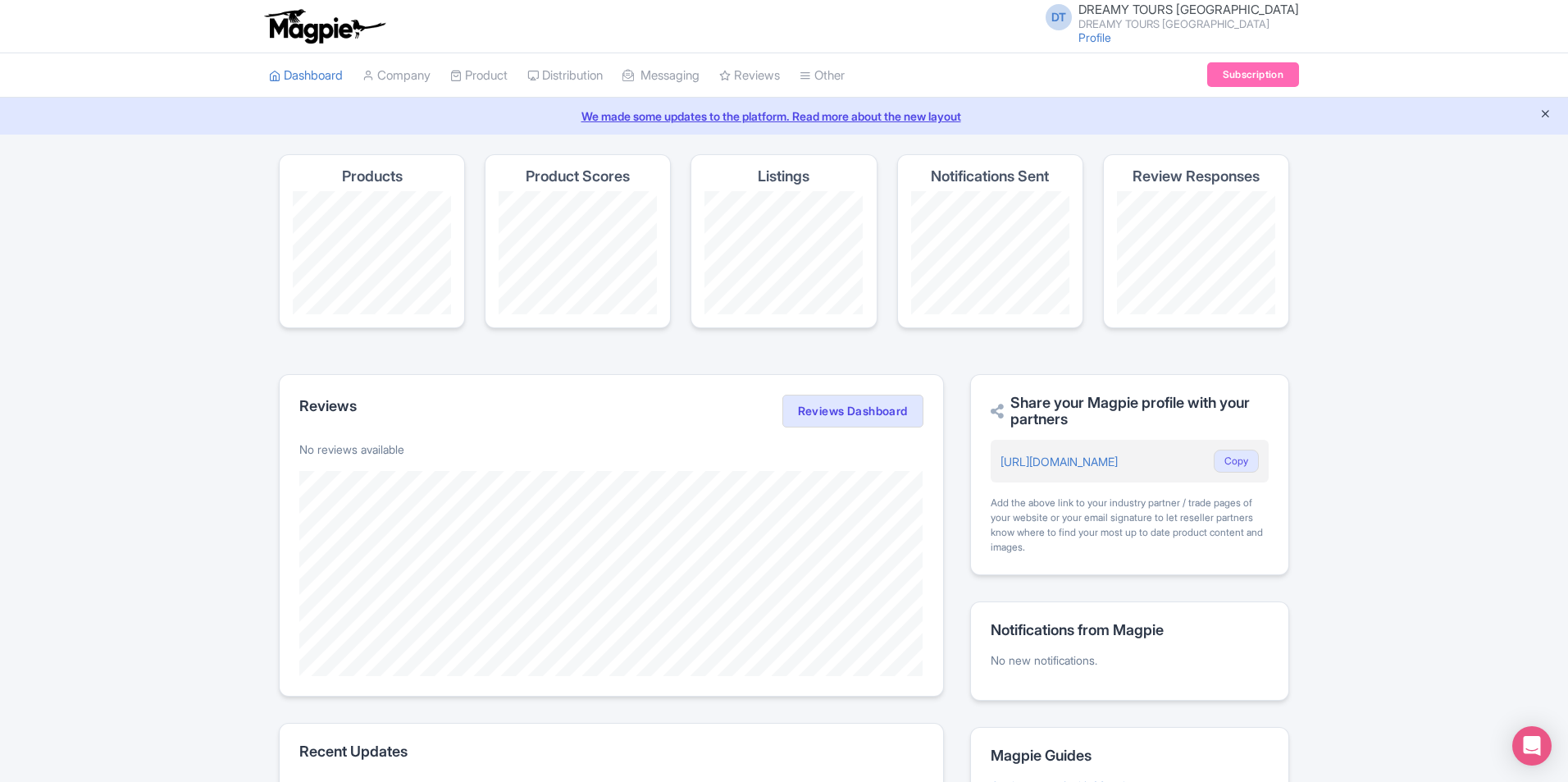
click at [1548, 112] on icon "Close announcement" at bounding box center [1545, 113] width 13 height 13
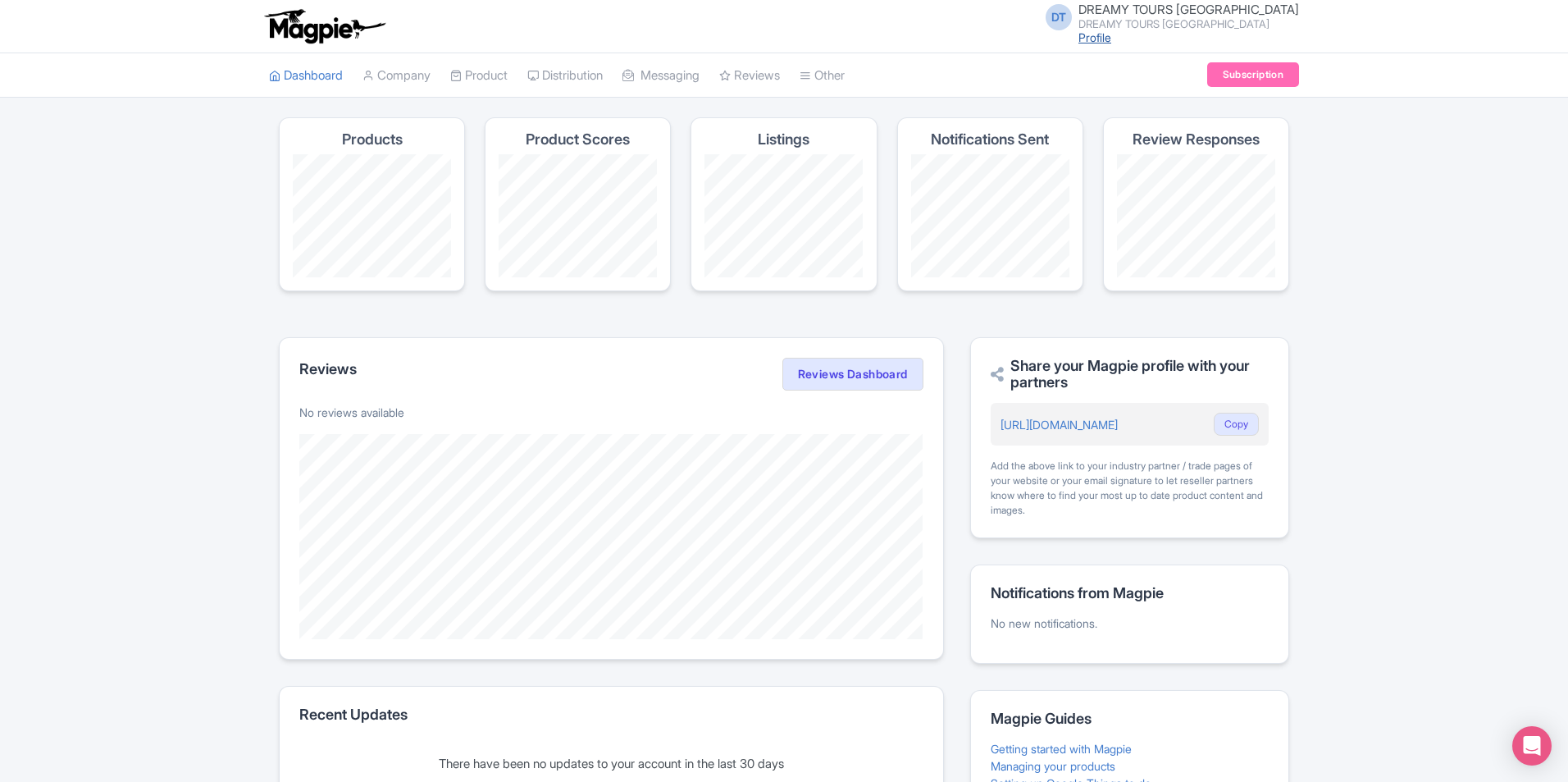
click at [1111, 37] on link "Profile" at bounding box center [1094, 37] width 32 height 14
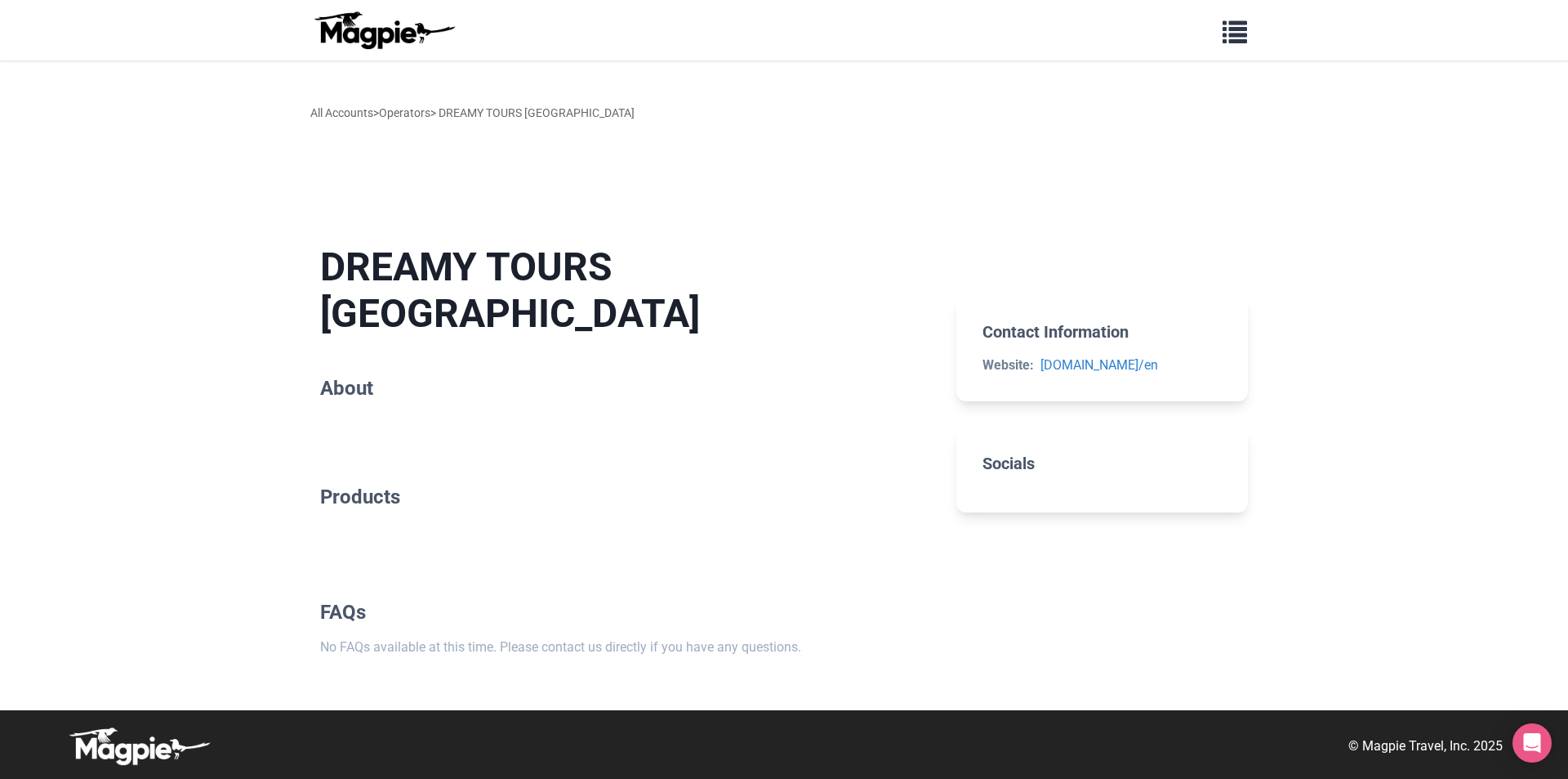
click at [990, 333] on div "Contact Information Website: [DOMAIN_NAME]/en Socials" at bounding box center [1102, 450] width 291 height 467
click at [507, 157] on div "All Accounts > Operators > DREAMY TOURS [GEOGRAPHIC_DATA]" at bounding box center [784, 113] width 980 height 88
click at [436, 309] on h1 "DREAMY TOURS PERU" at bounding box center [625, 291] width 610 height 94
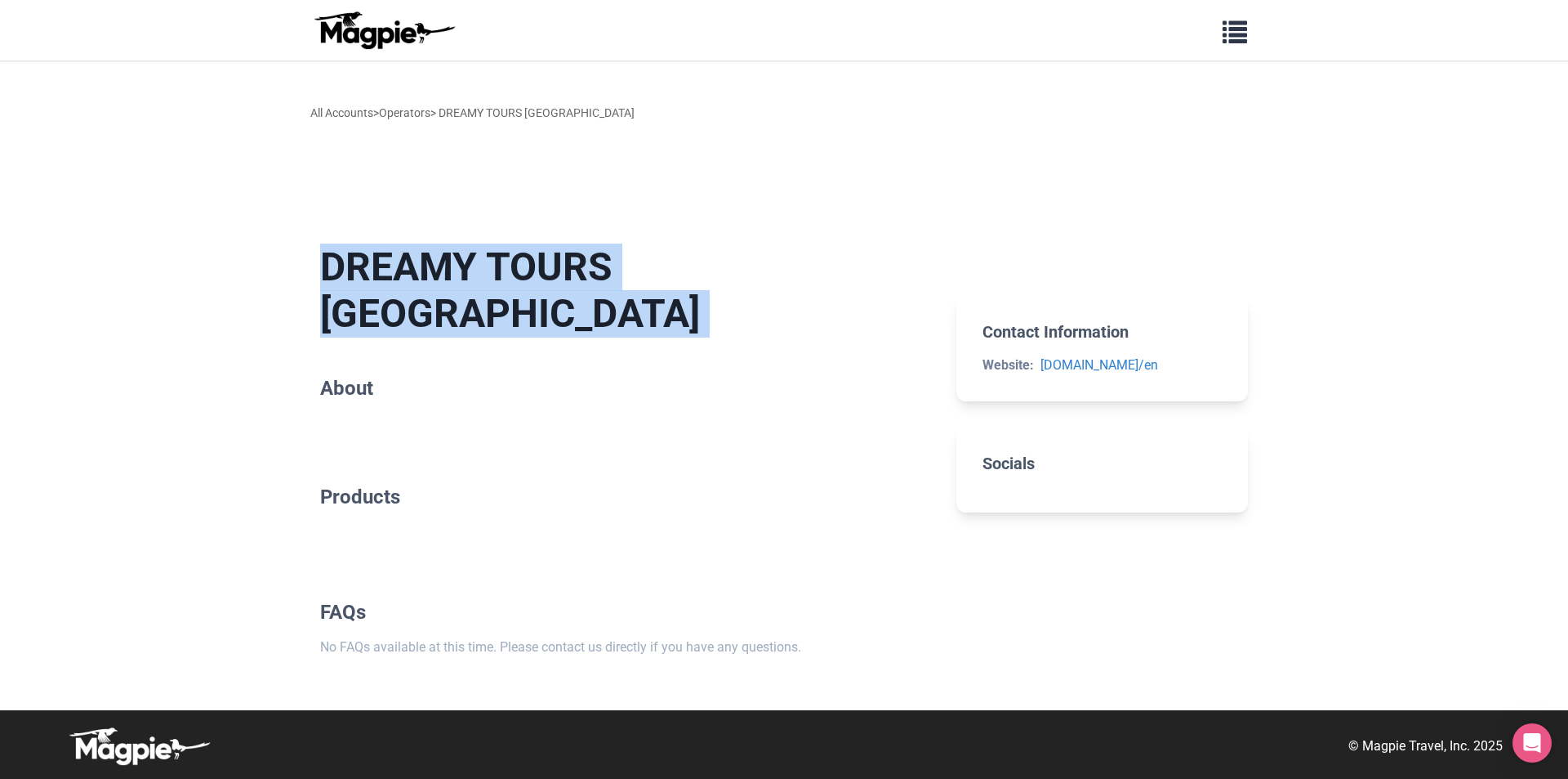
click at [436, 309] on h1 "DREAMY TOURS PERU" at bounding box center [625, 291] width 610 height 94
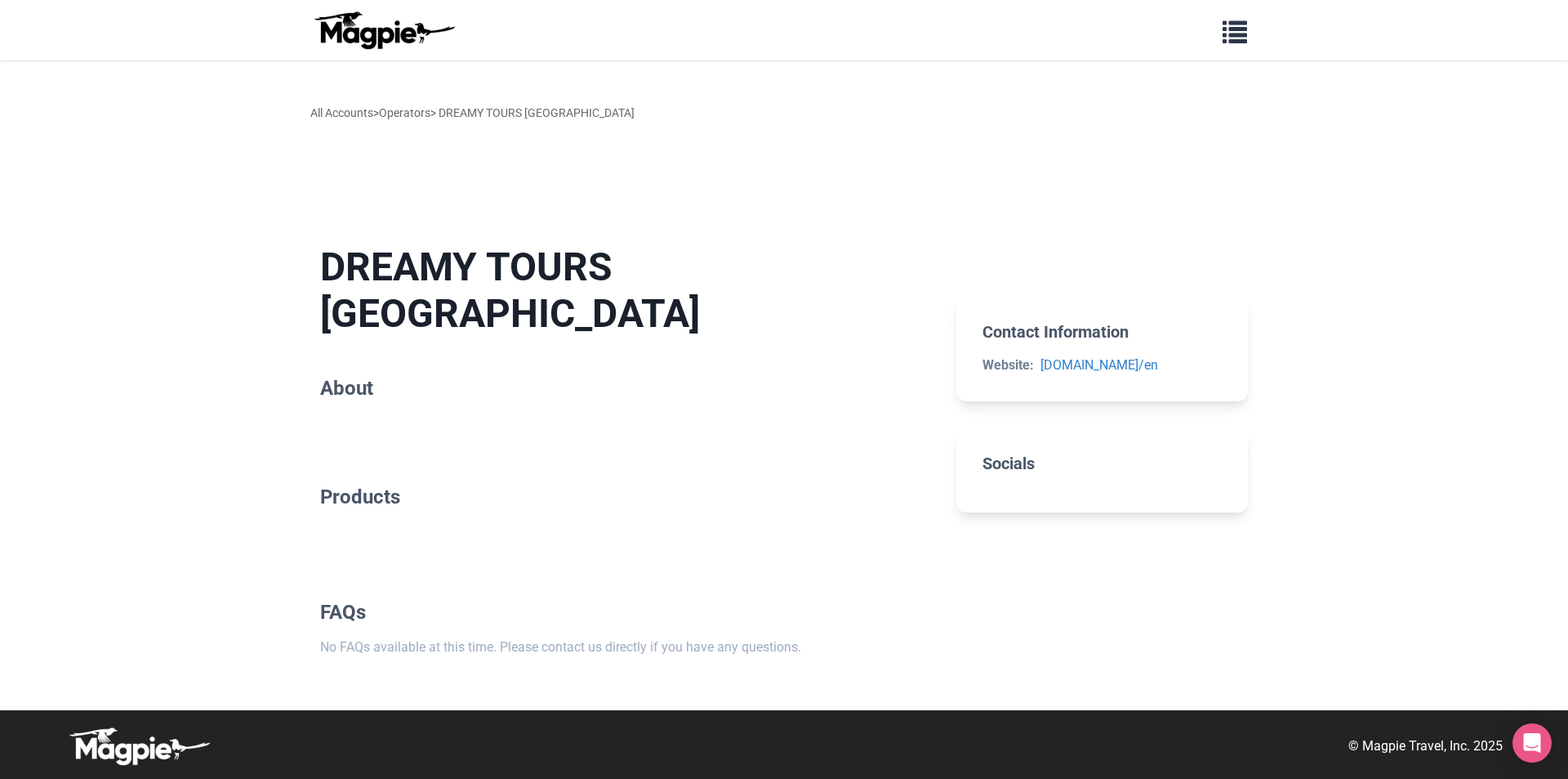
click at [1180, 157] on div "All Accounts > Operators > DREAMY TOURS PERU" at bounding box center [784, 113] width 980 height 88
click at [1243, 27] on span "button" at bounding box center [1234, 28] width 24 height 24
click at [703, 177] on link "Resources" at bounding box center [943, 170] width 547 height 31
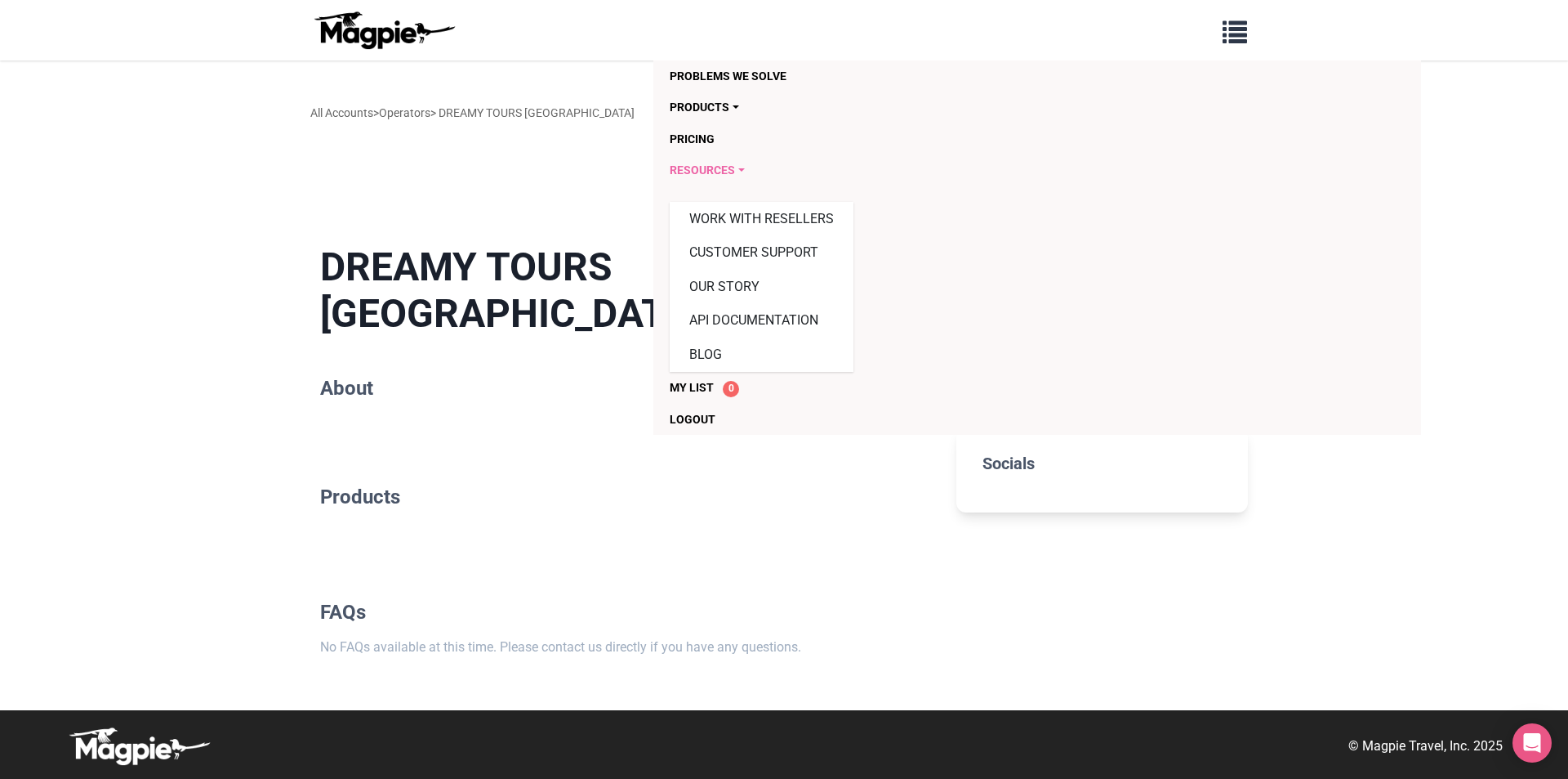
click at [703, 177] on link "Resources" at bounding box center [943, 170] width 547 height 31
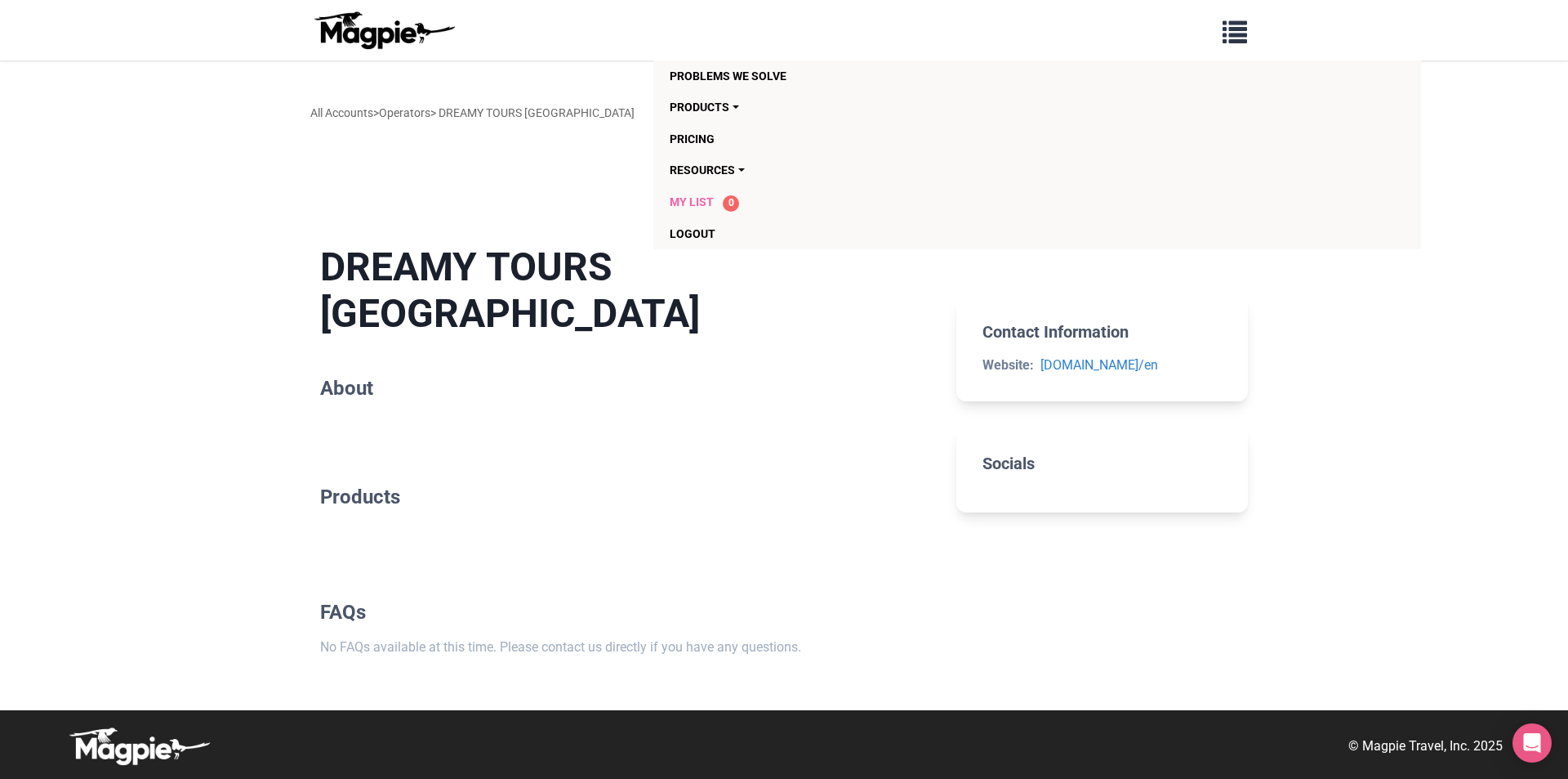
click at [729, 211] on link "My List 0" at bounding box center [943, 202] width 547 height 32
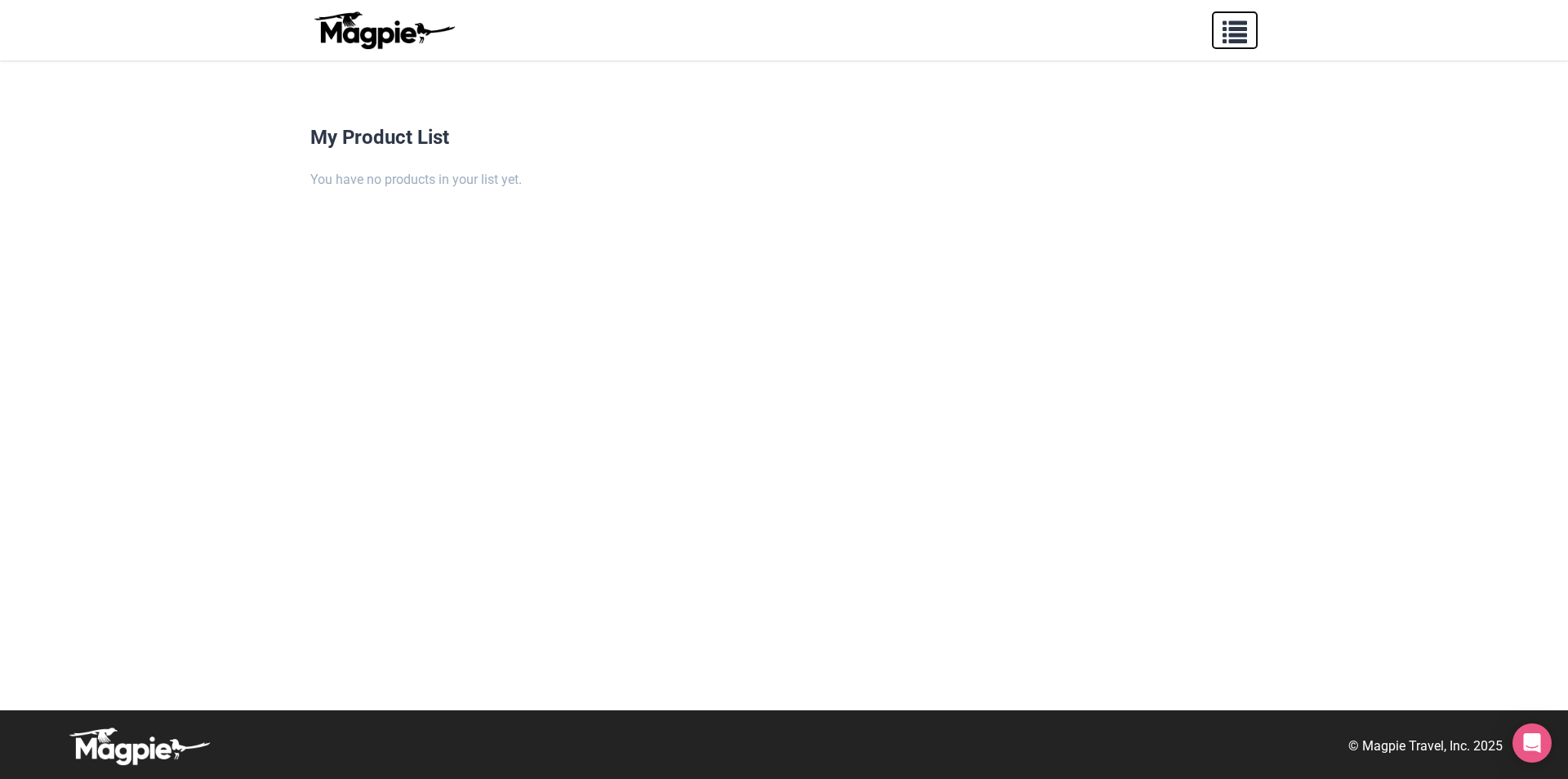
click at [1241, 38] on span "button" at bounding box center [1234, 28] width 24 height 24
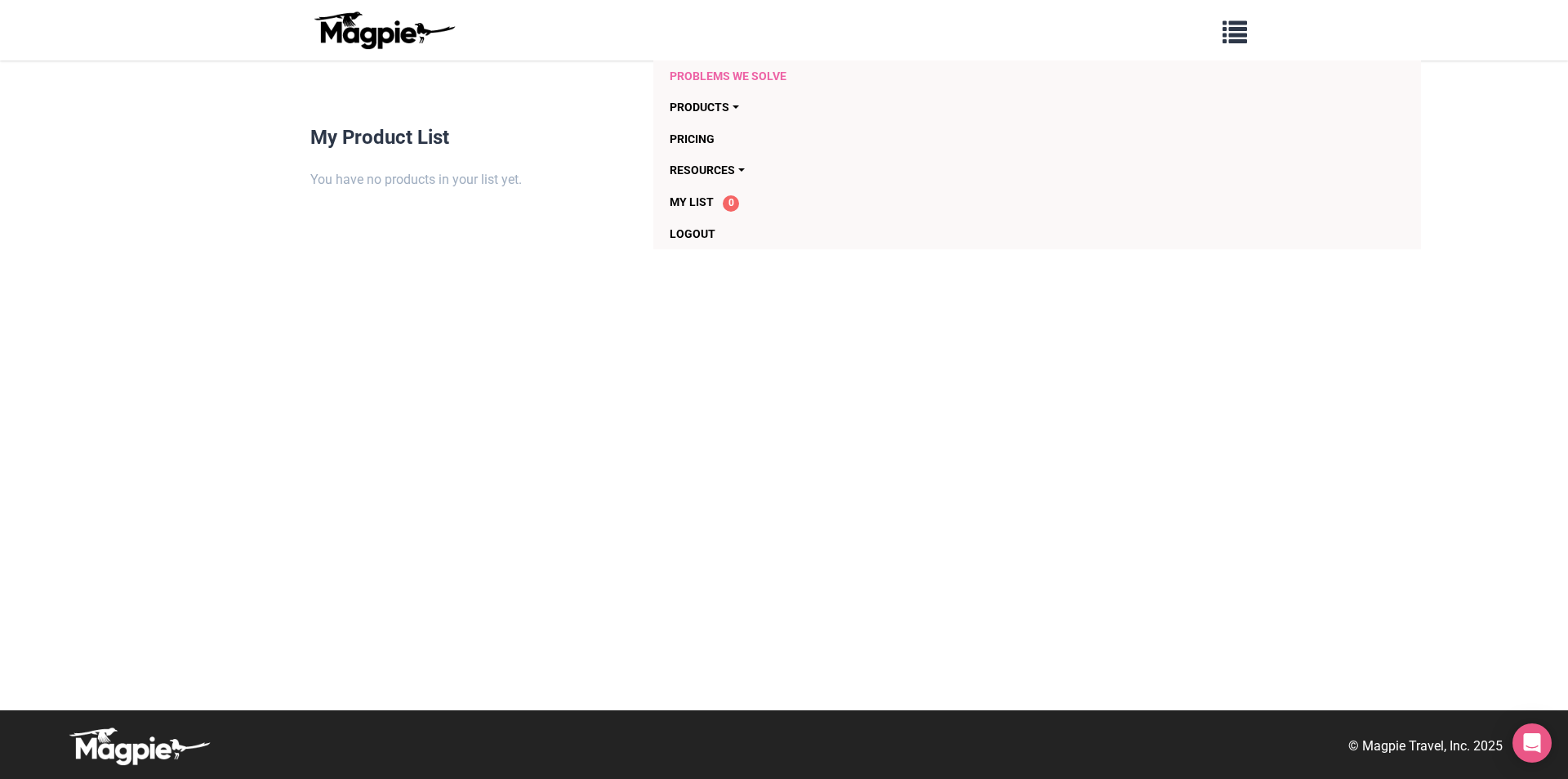
click at [798, 72] on link "Problems we solve" at bounding box center [943, 76] width 547 height 31
click at [1255, 32] on button "button" at bounding box center [1234, 30] width 46 height 37
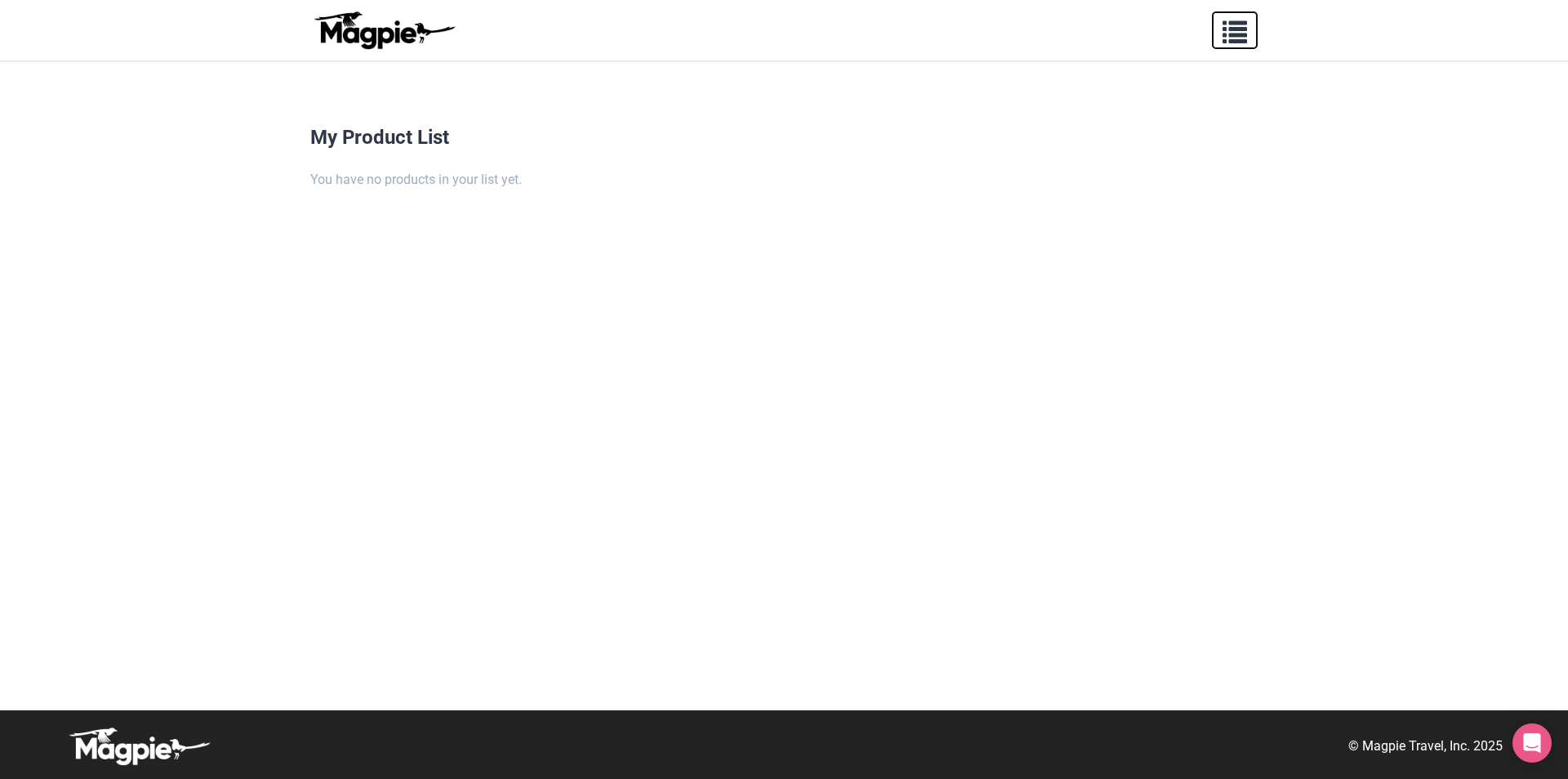
click at [1255, 32] on button "button" at bounding box center [1234, 30] width 46 height 37
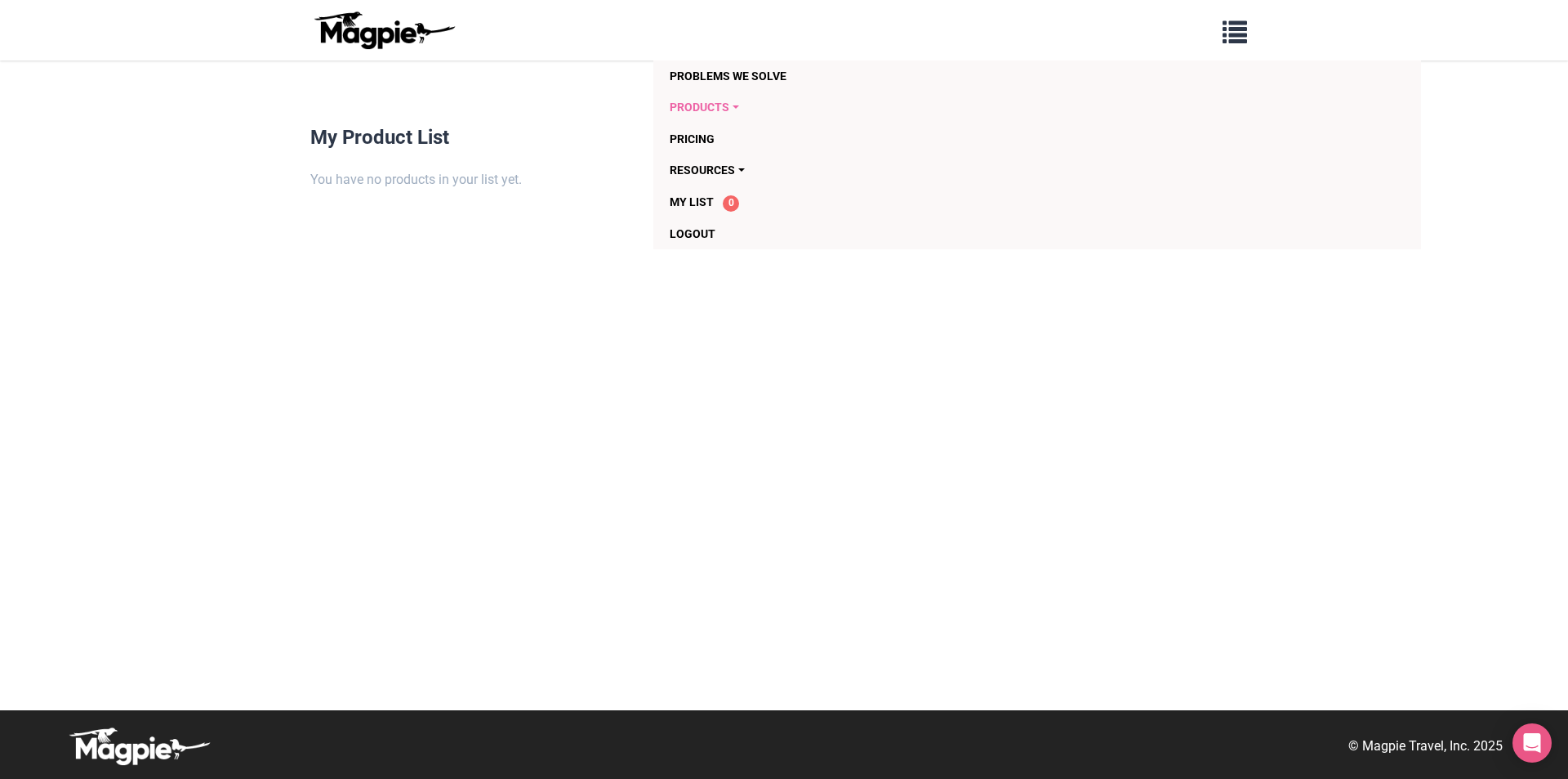
click at [729, 91] on link "Products" at bounding box center [943, 107] width 547 height 31
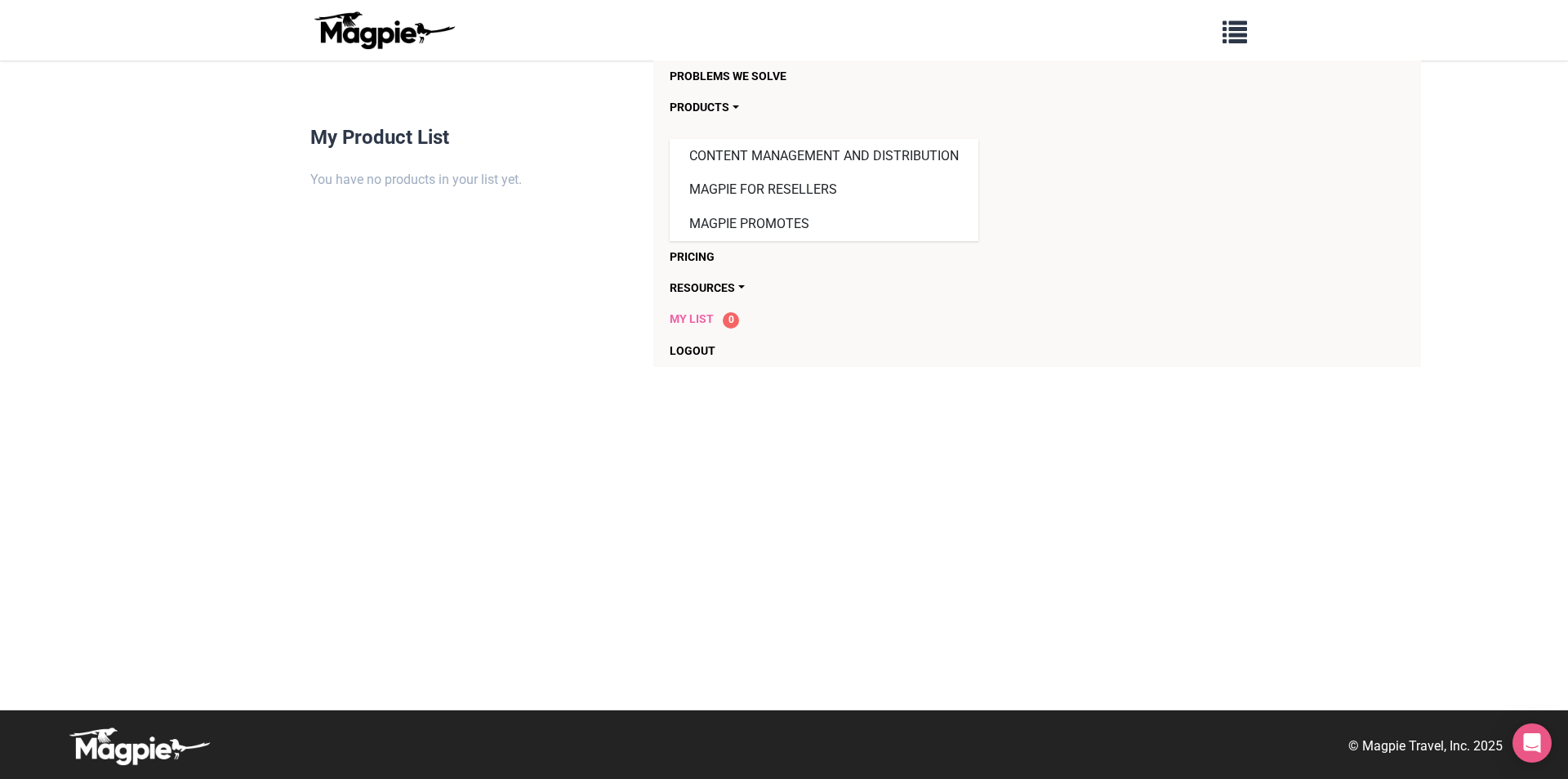
click at [708, 318] on span "My List" at bounding box center [692, 318] width 44 height 13
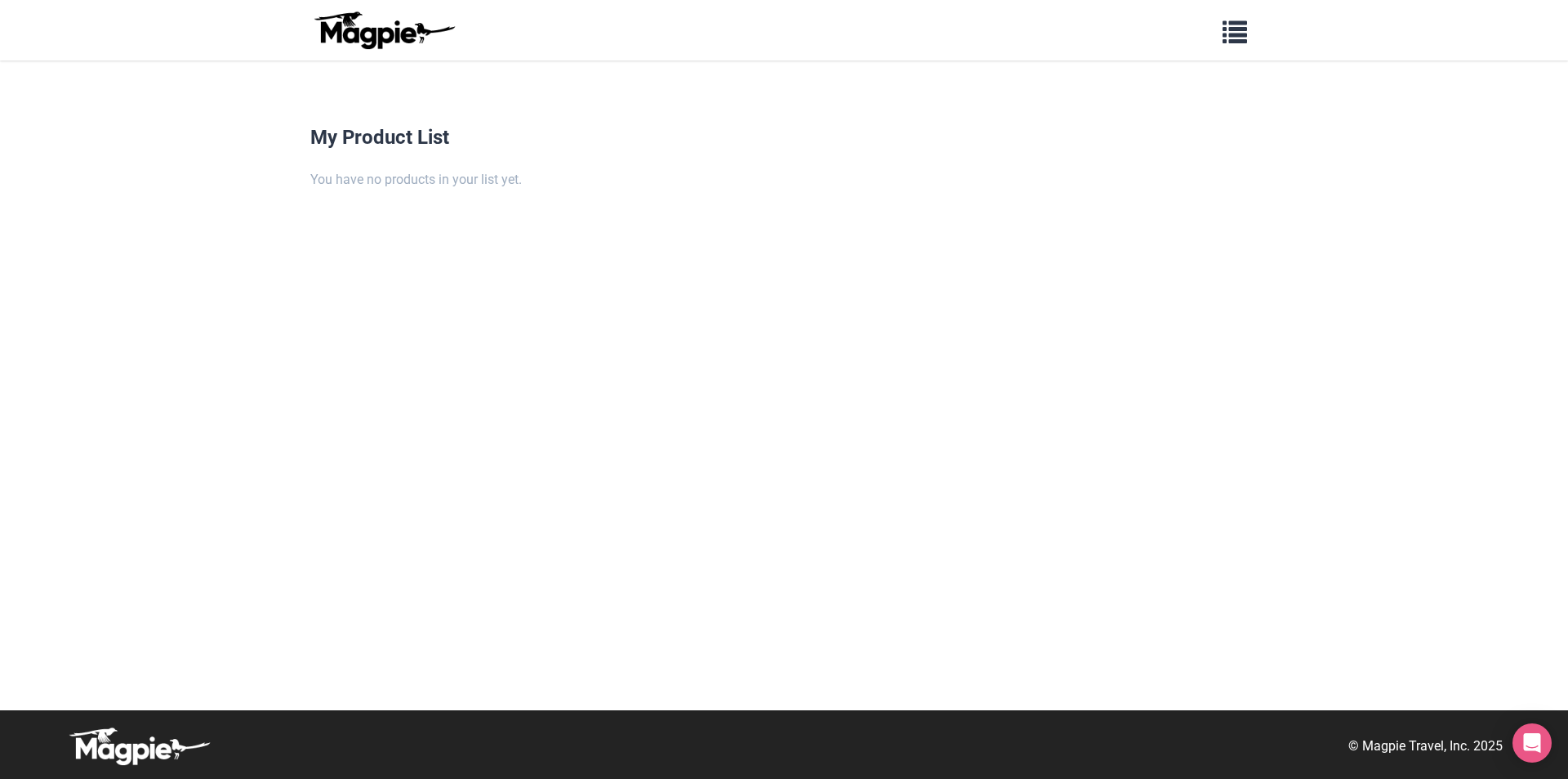
click at [381, 30] on img at bounding box center [383, 30] width 147 height 39
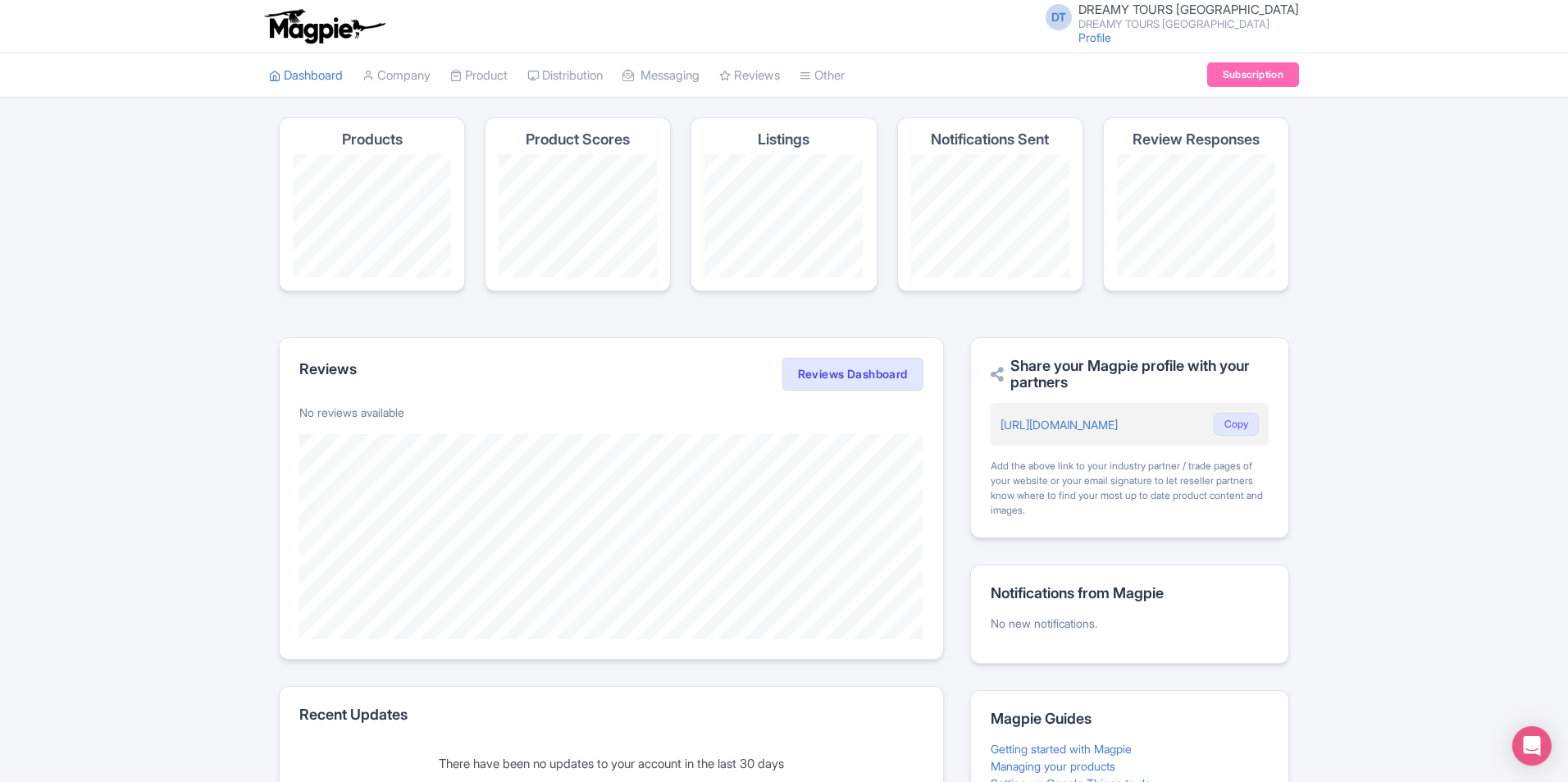
click at [1341, 82] on div "Dashboard Company Product My Products Image Library Rate Sheets Distribution Ma…" at bounding box center [784, 76] width 1568 height 45
click at [1189, 50] on div "DT DREAMY TOURS PERU DREAMY TOURS [GEOGRAPHIC_DATA] Profile Users Settings Sign…" at bounding box center [784, 27] width 1568 height 53
click at [1111, 36] on link "Profile" at bounding box center [1094, 37] width 32 height 14
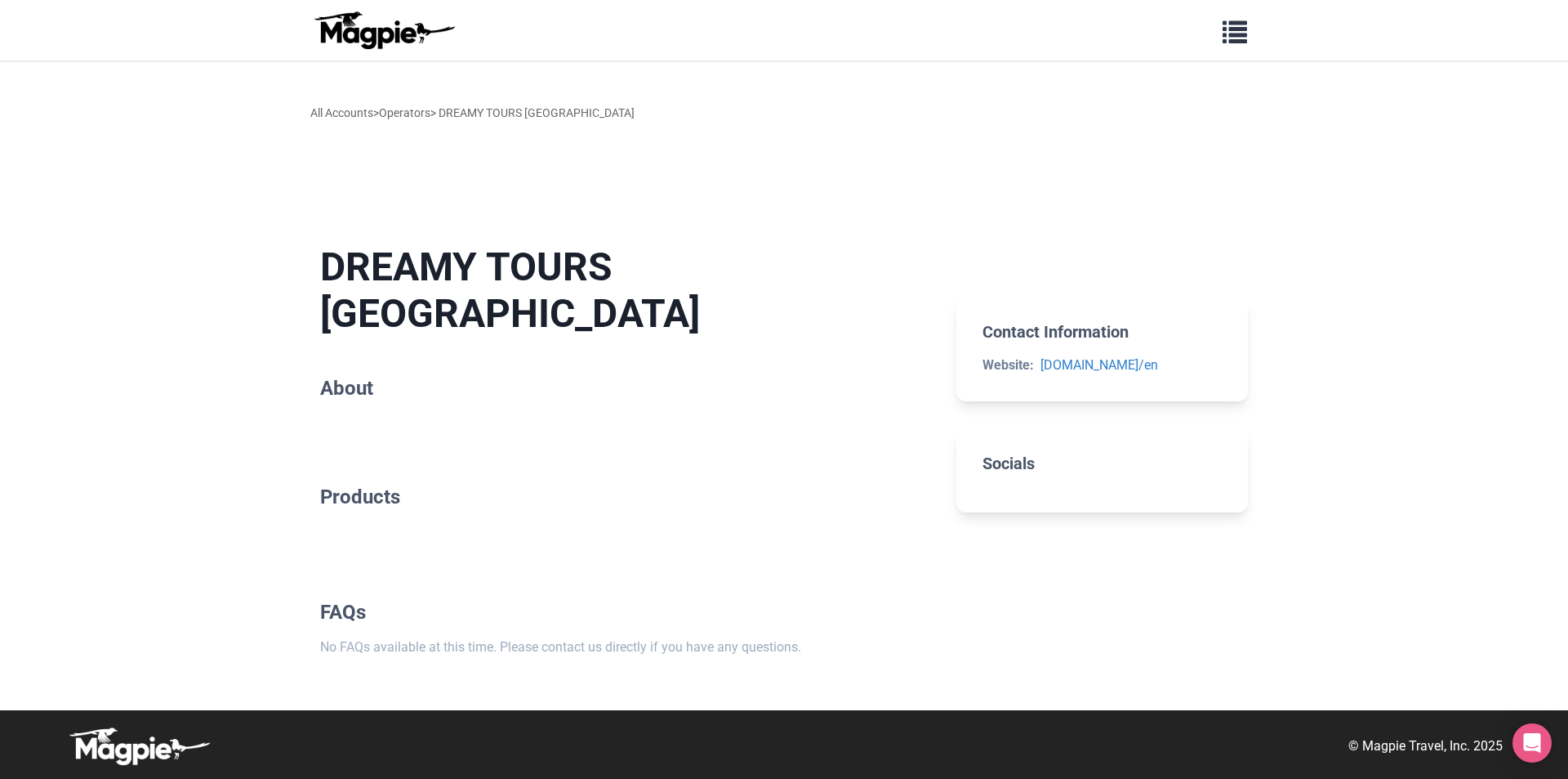
click at [741, 339] on section "DREAMY TOURS [GEOGRAPHIC_DATA] About" at bounding box center [625, 325] width 610 height 215
click at [1227, 44] on button "button" at bounding box center [1234, 30] width 46 height 37
click at [730, 79] on link "Problems we solve" at bounding box center [943, 76] width 547 height 31
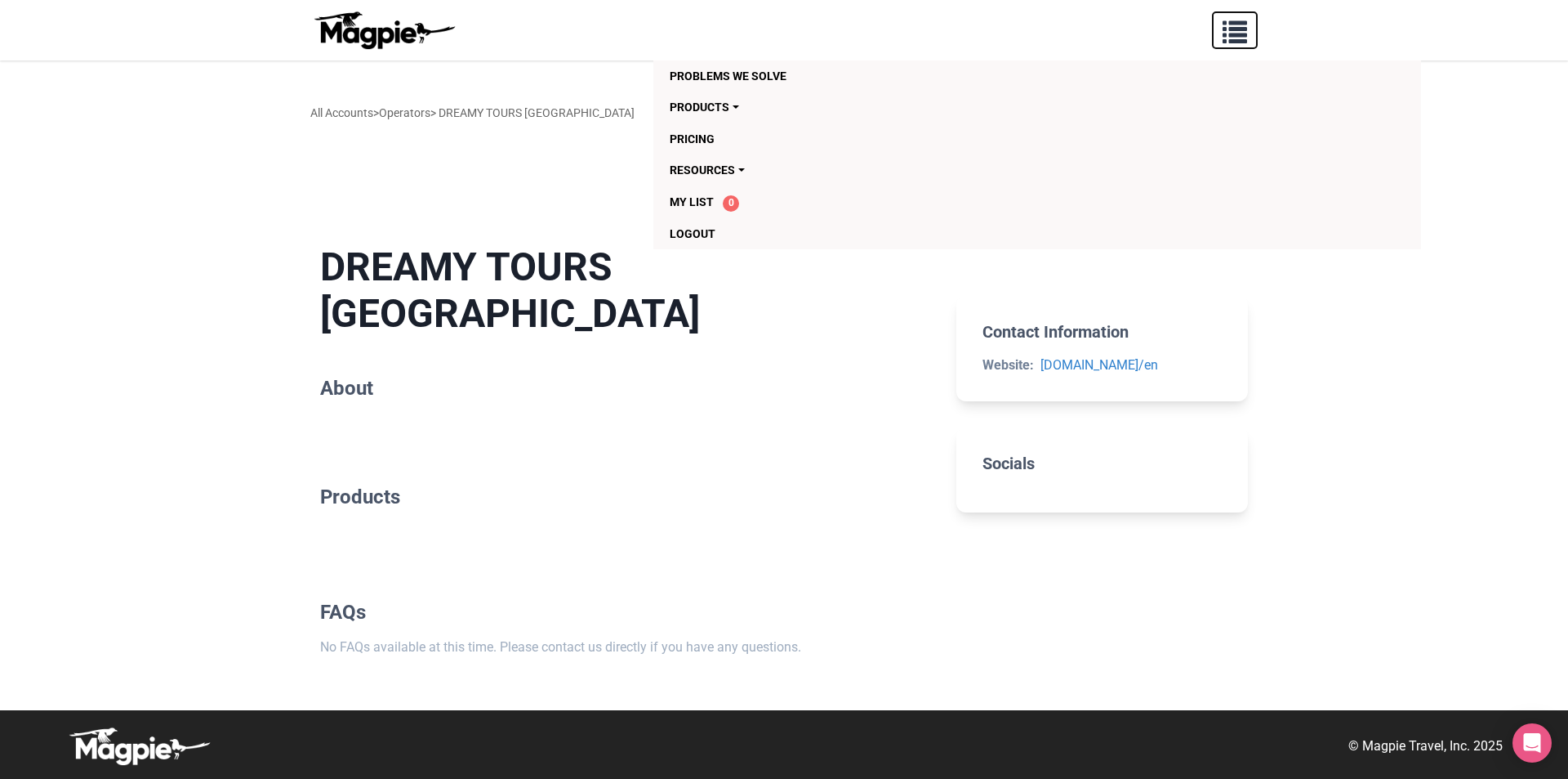
click at [1247, 34] on button "button" at bounding box center [1234, 30] width 46 height 37
click at [1239, 31] on span "button" at bounding box center [1234, 28] width 24 height 24
click at [1027, 269] on section at bounding box center [1102, 243] width 291 height 52
click at [1224, 39] on span "button" at bounding box center [1234, 28] width 24 height 24
click at [754, 73] on link "Problems we solve" at bounding box center [943, 76] width 547 height 31
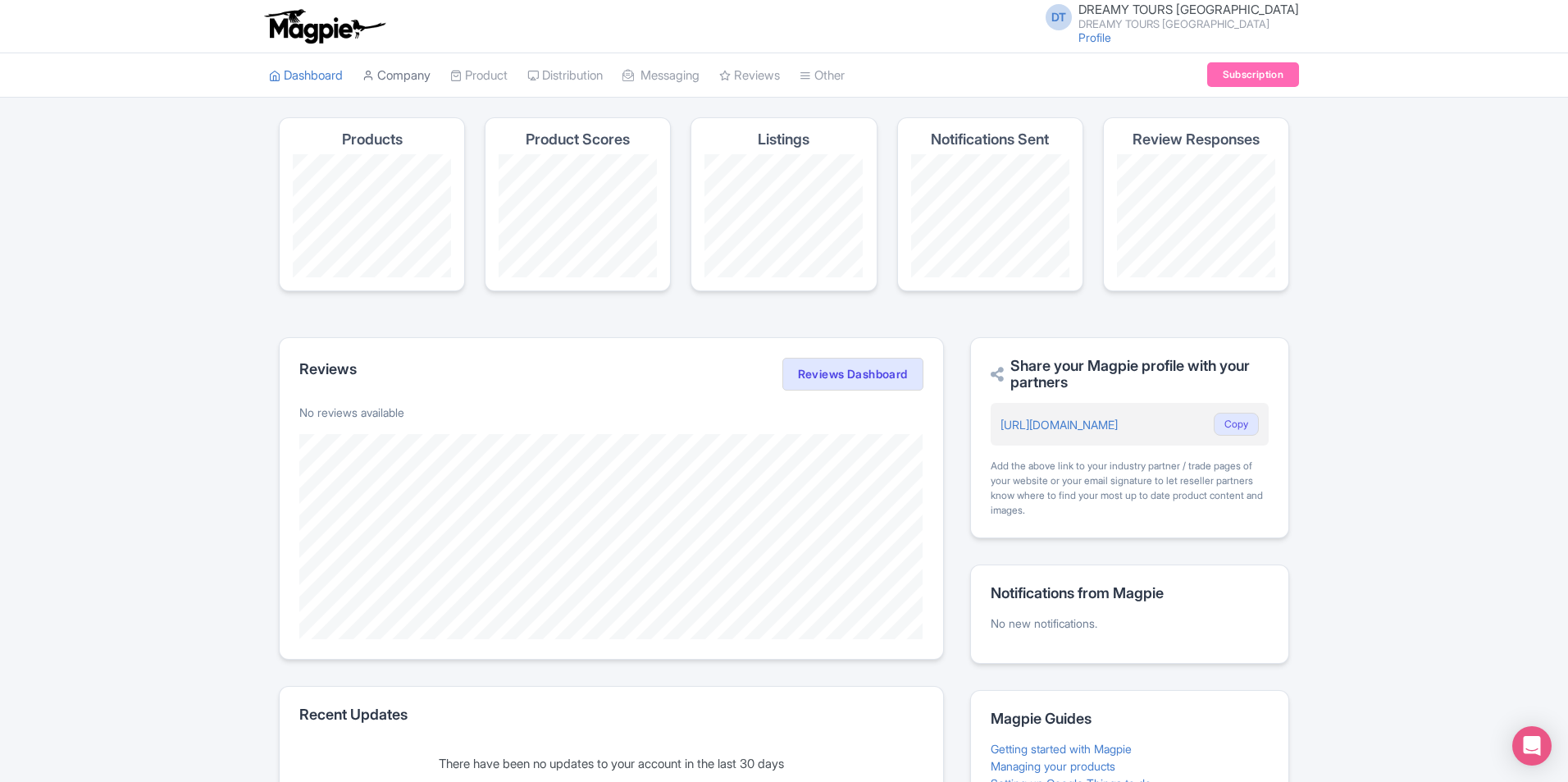
click at [387, 78] on link "Company" at bounding box center [396, 76] width 68 height 45
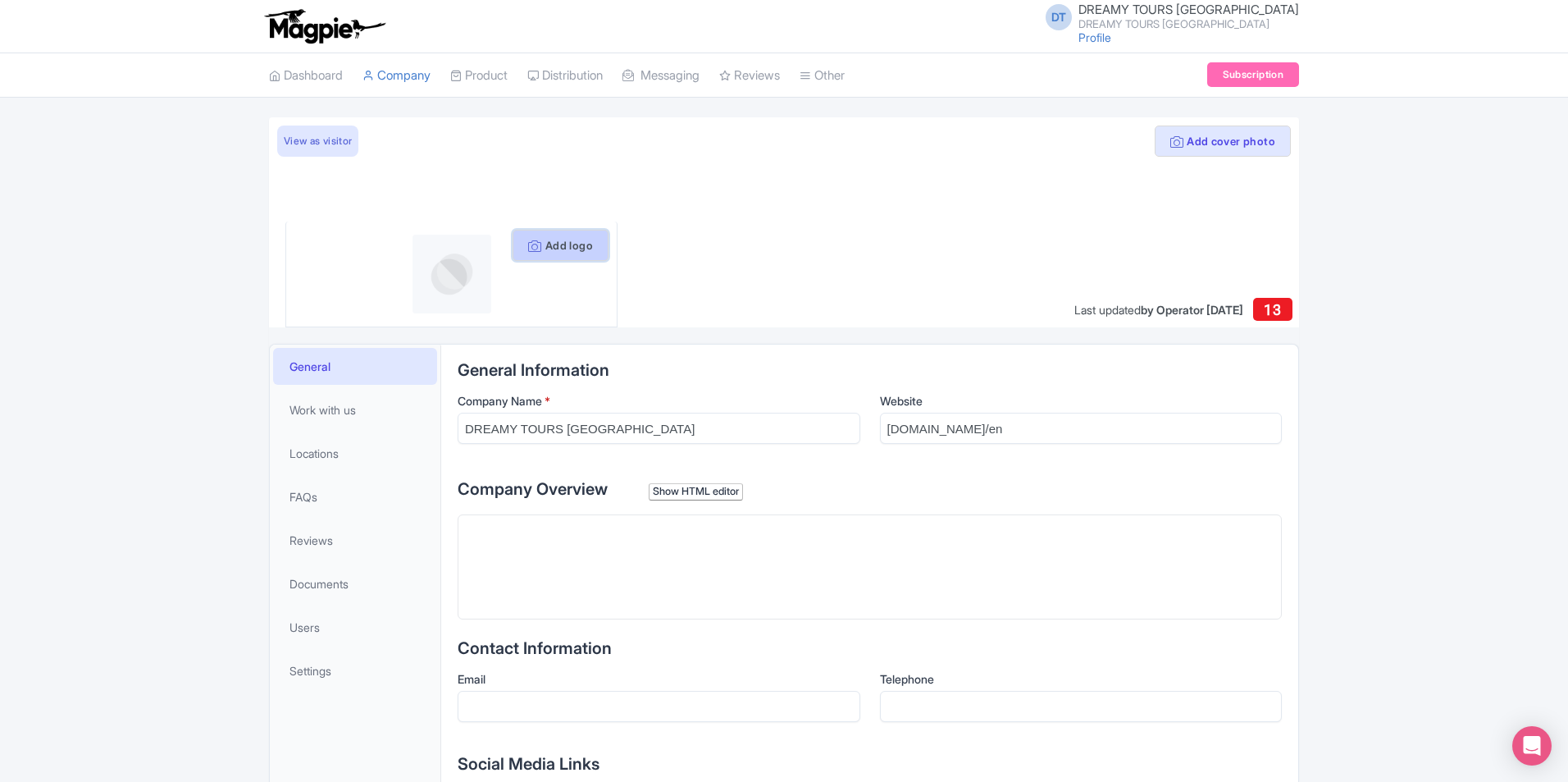
click at [557, 243] on button "Add logo" at bounding box center [561, 246] width 96 height 31
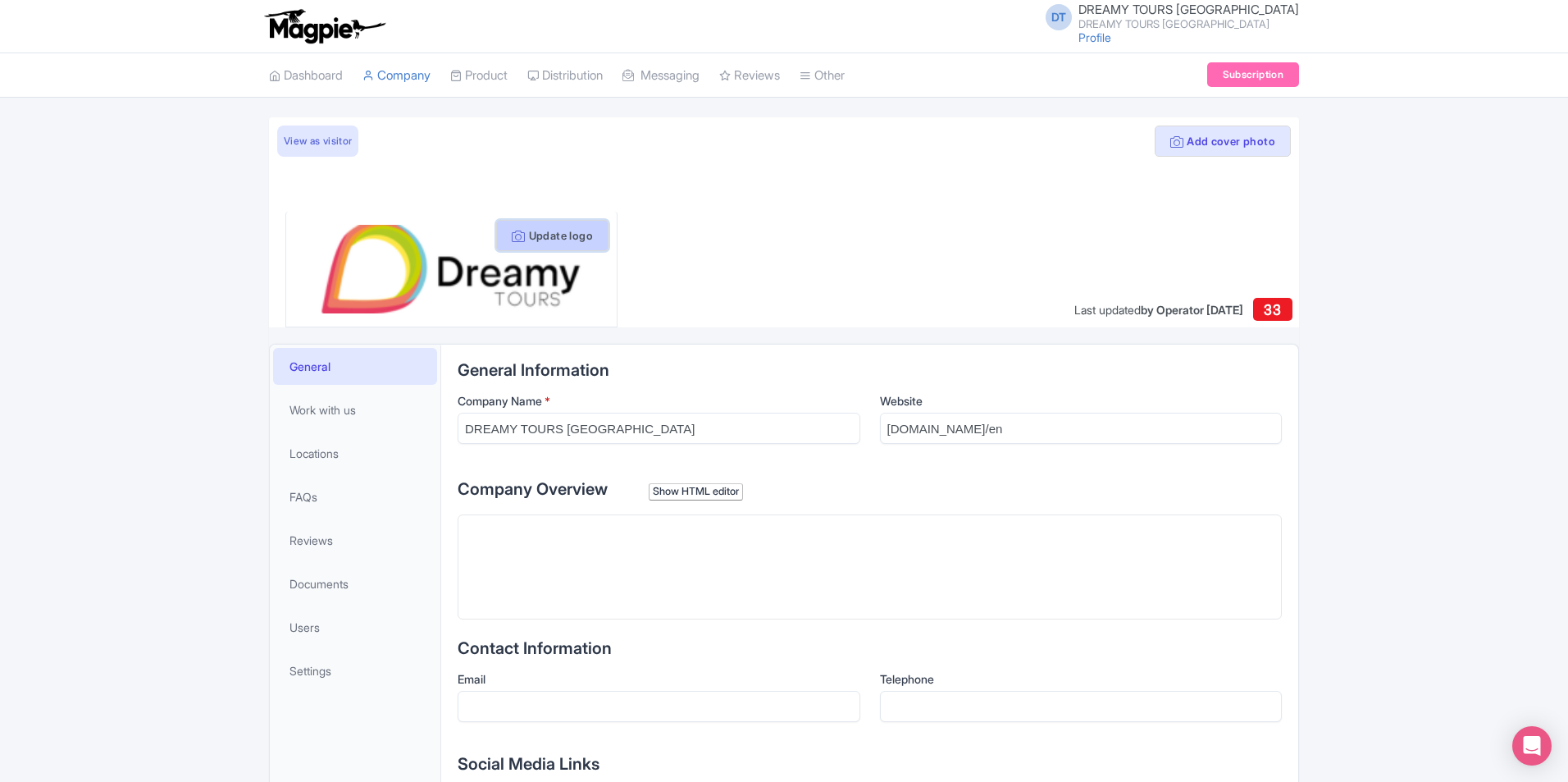
click at [558, 238] on button "Update logo" at bounding box center [552, 236] width 112 height 31
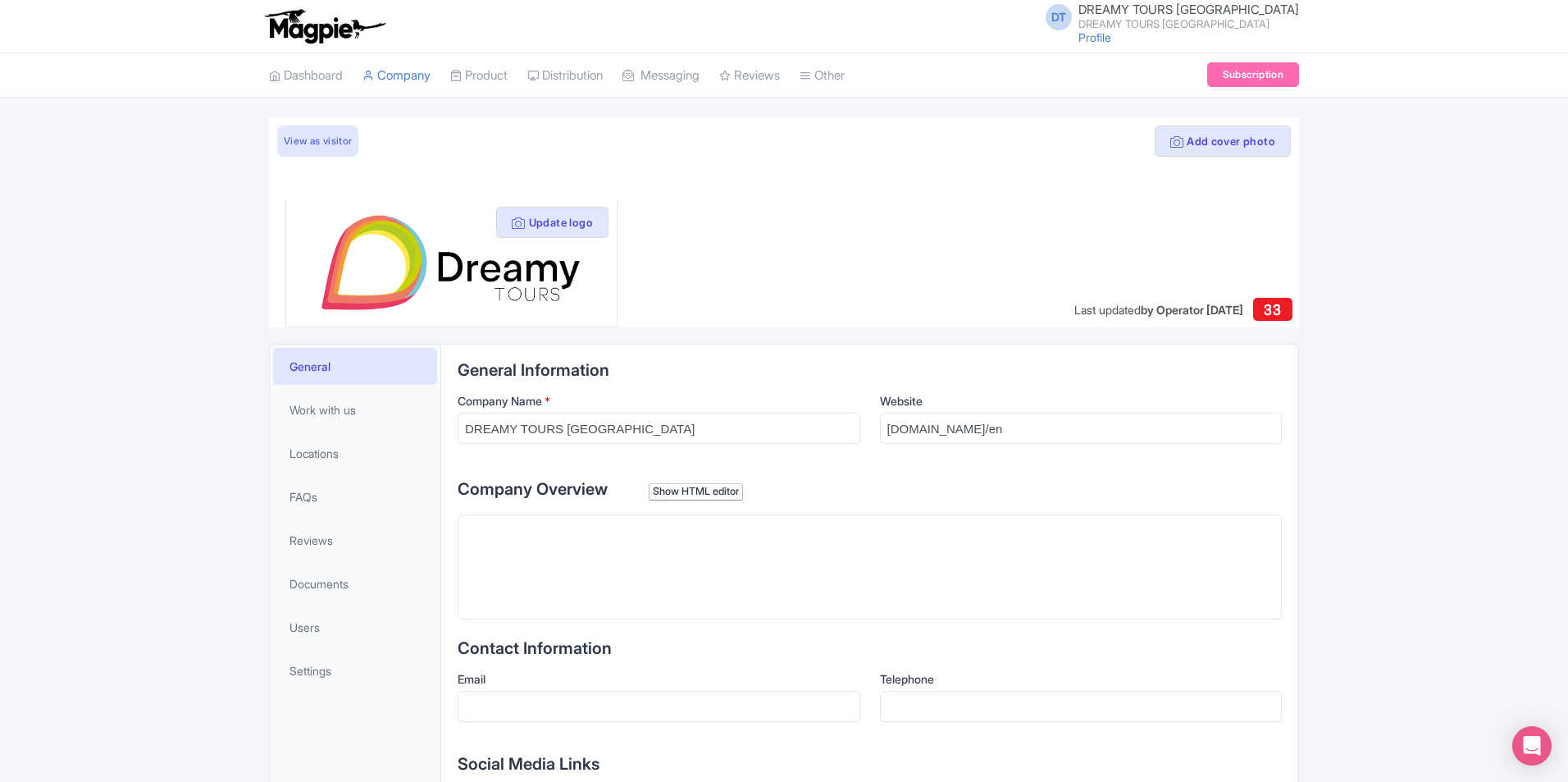
click at [753, 394] on label "Company Name *" at bounding box center [659, 401] width 403 height 18
click at [753, 413] on input "DREAMY TOURS [GEOGRAPHIC_DATA]" at bounding box center [659, 428] width 403 height 31
drag, startPoint x: 757, startPoint y: 426, endPoint x: 867, endPoint y: 427, distance: 110.0
click at [757, 426] on input "DREAMY TOURS [GEOGRAPHIC_DATA]" at bounding box center [659, 428] width 403 height 31
click at [935, 432] on input "[DOMAIN_NAME]/en" at bounding box center [1082, 428] width 403 height 31
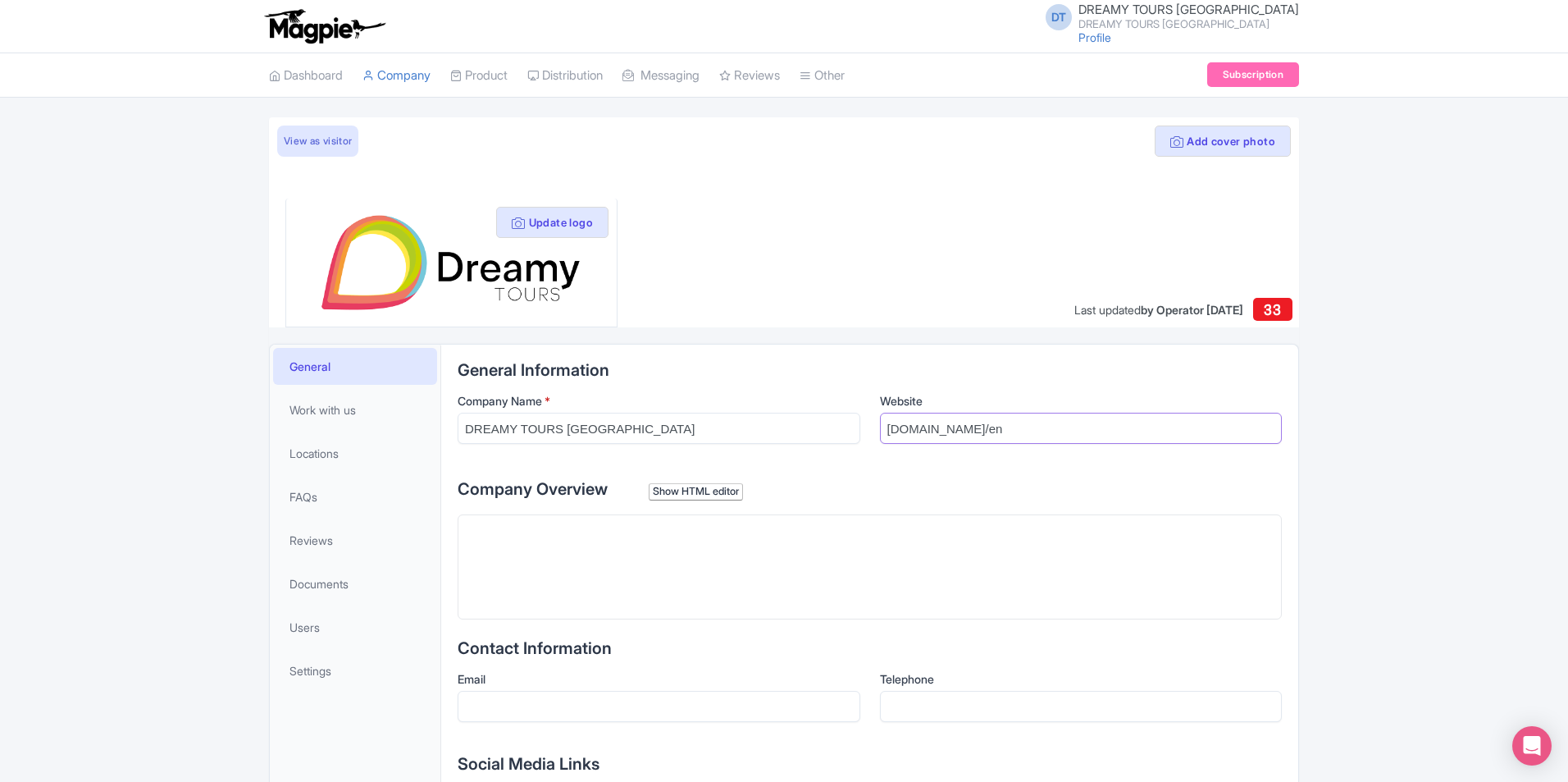
click at [1009, 438] on input "[DOMAIN_NAME]/en" at bounding box center [1082, 428] width 403 height 31
paste input "https://dreamy.tours/en/"
type input "https://dreamy.tours/en/"
click at [1090, 465] on div "General Information Company Name * DREAMY TOURS PERU Website https://dreamy.tou…" at bounding box center [869, 773] width 824 height 825
click at [686, 533] on trix-editor at bounding box center [869, 566] width 824 height 105
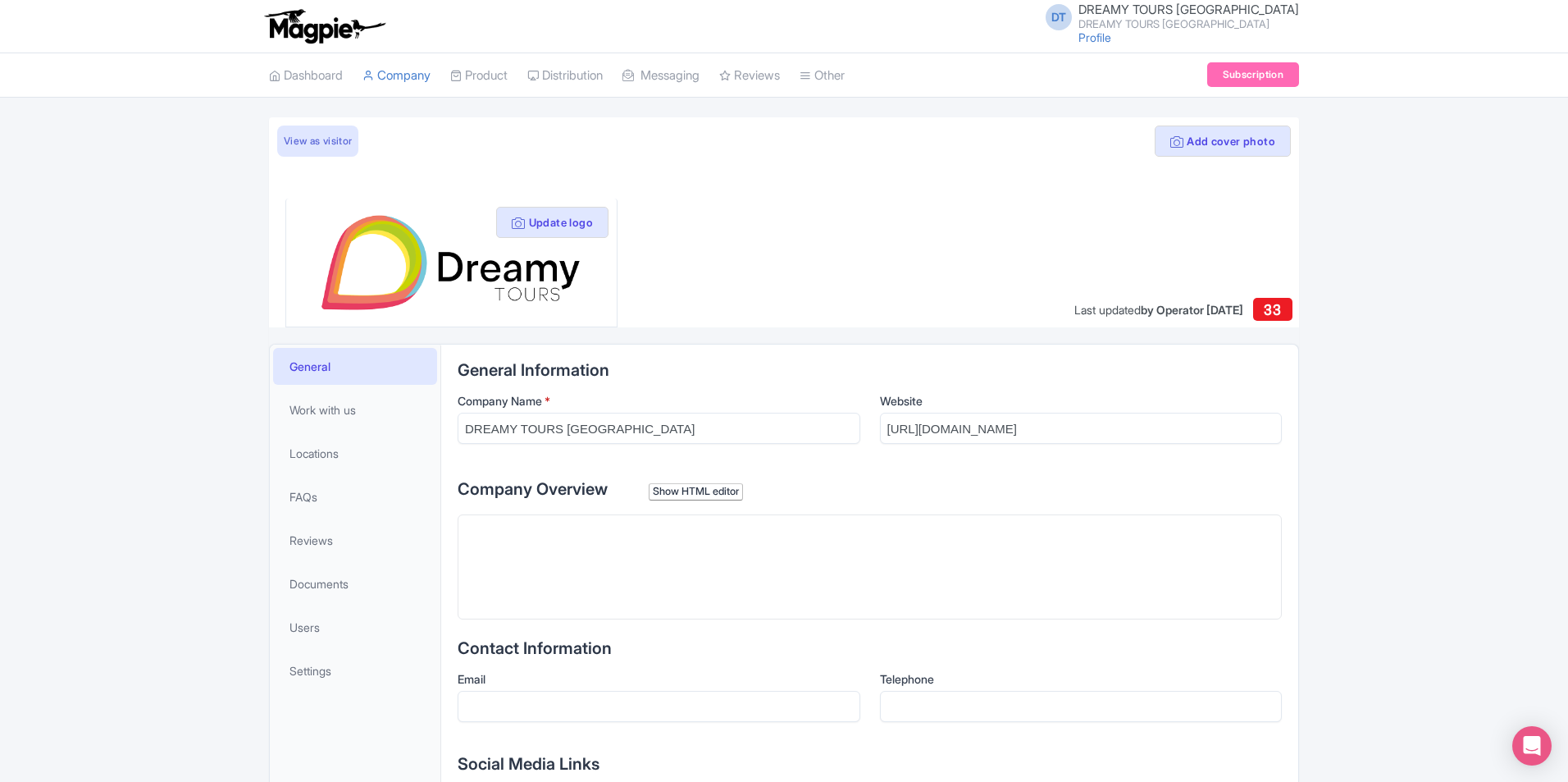
click at [633, 540] on trix-editor at bounding box center [869, 566] width 824 height 105
paste trix-editor "<div>At DREAMY TOURS, we specialize in creating unforgettable moments through e…"
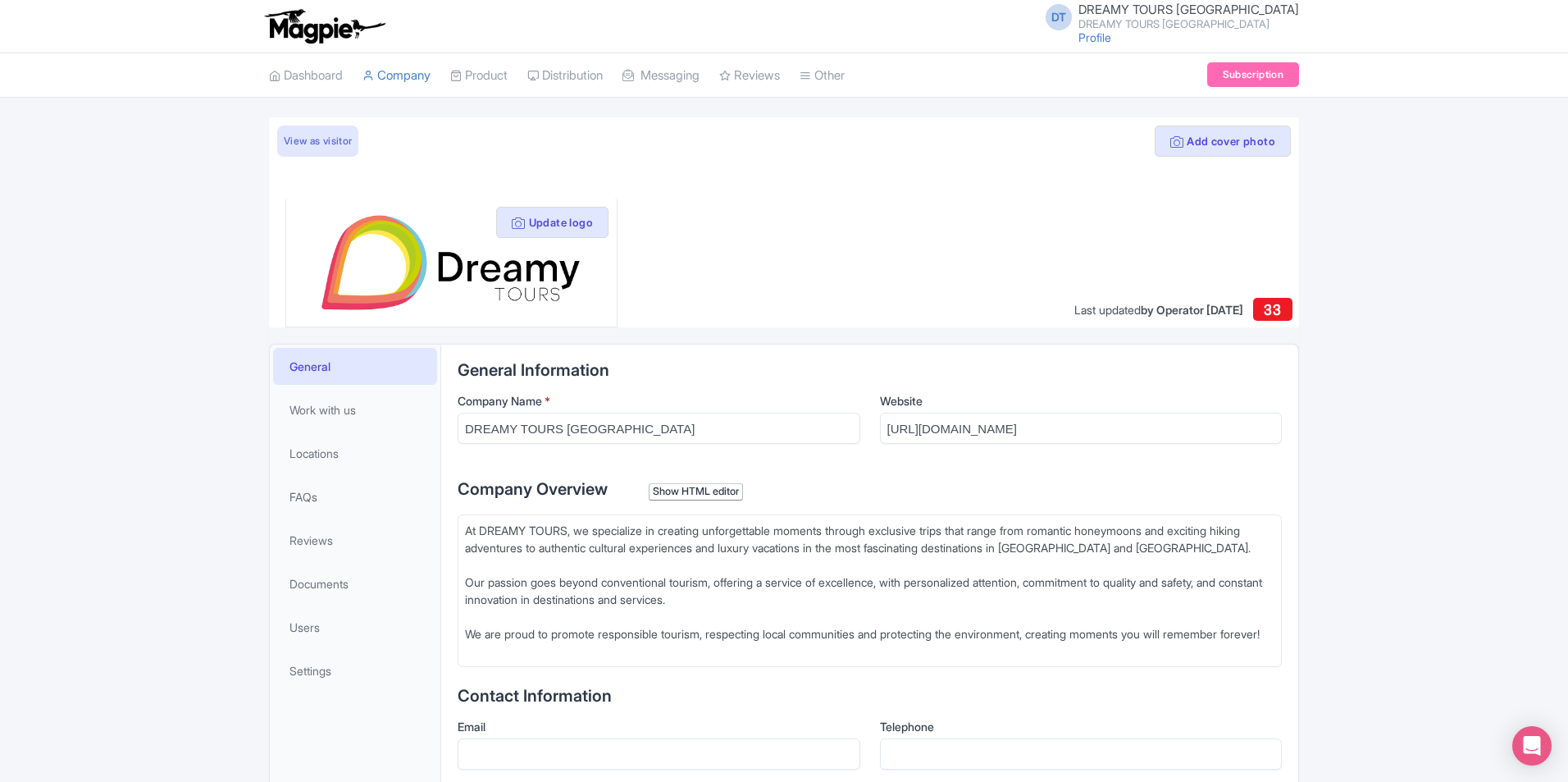
type trix-editor "<div>At DREAMY TOURS, we specialize in creating unforgettable moments through e…"
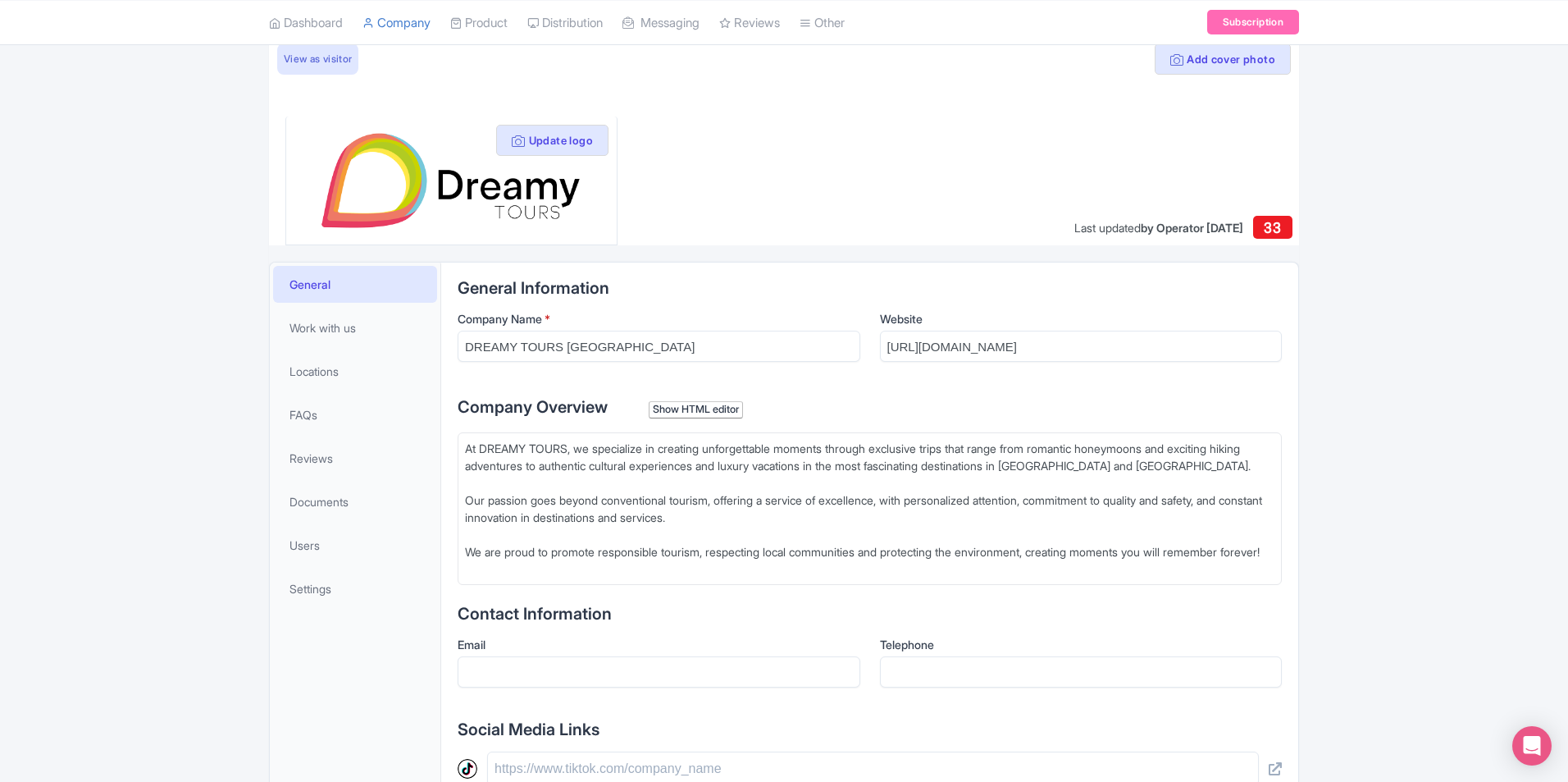
scroll to position [246, 0]
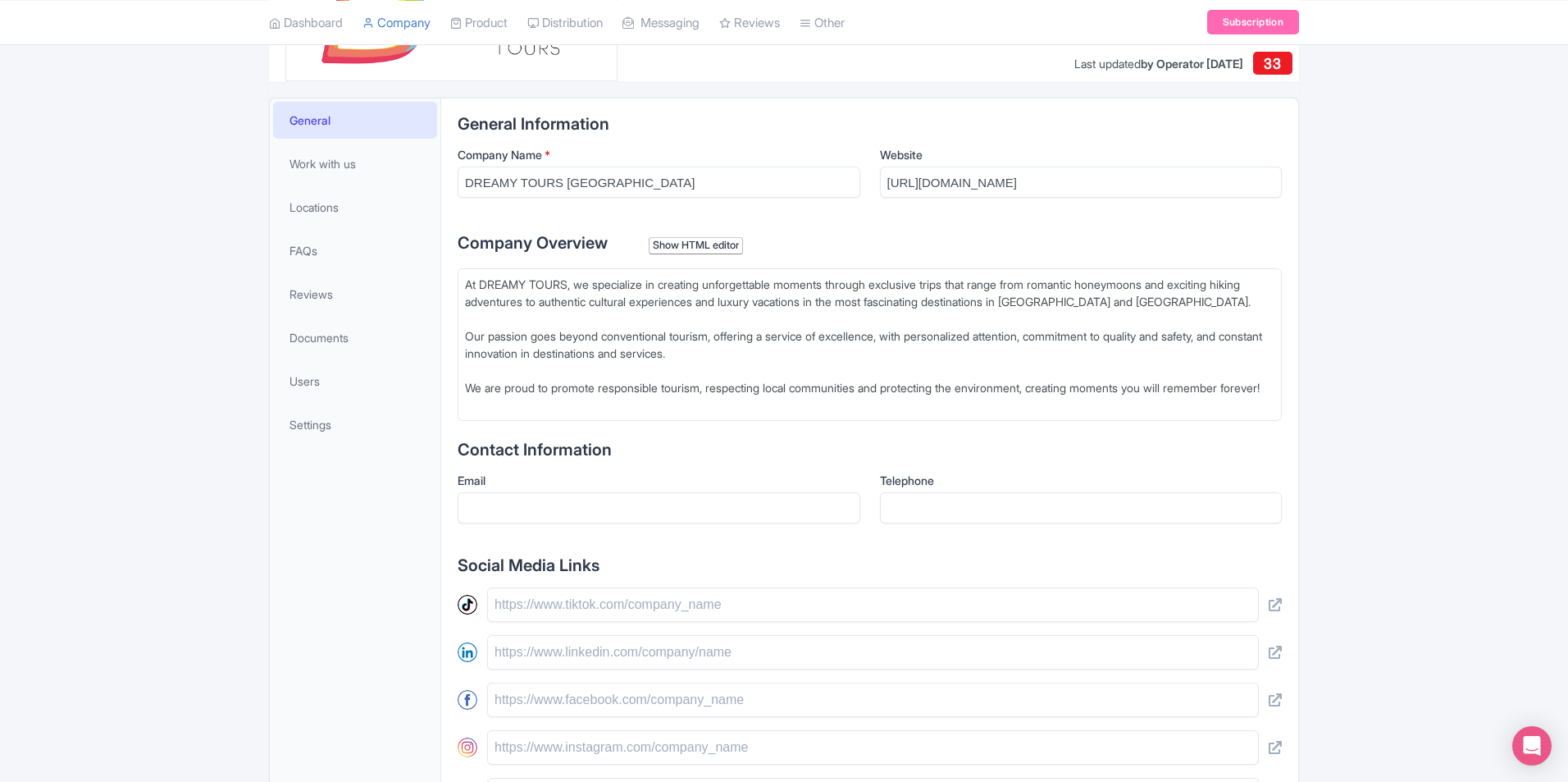
click at [668, 507] on div "Email" at bounding box center [659, 497] width 403 height 52
click at [665, 524] on input "Email" at bounding box center [659, 508] width 403 height 31
type input "[EMAIL_ADDRESS][DOMAIN_NAME]"
drag, startPoint x: 886, startPoint y: 523, endPoint x: 959, endPoint y: 519, distance: 73.1
click at [885, 523] on input "940897605" at bounding box center [1082, 508] width 403 height 31
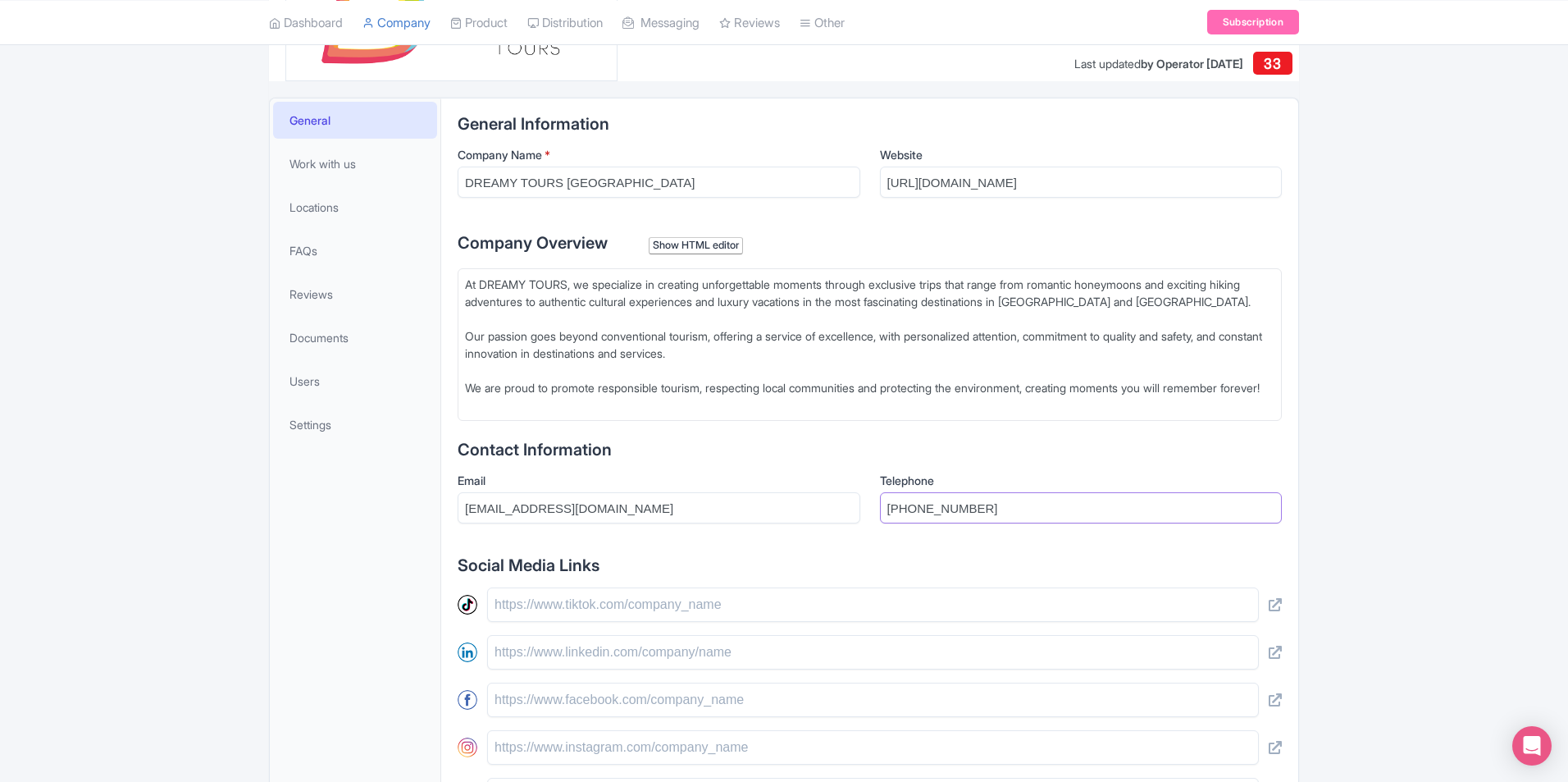
scroll to position [492, 0]
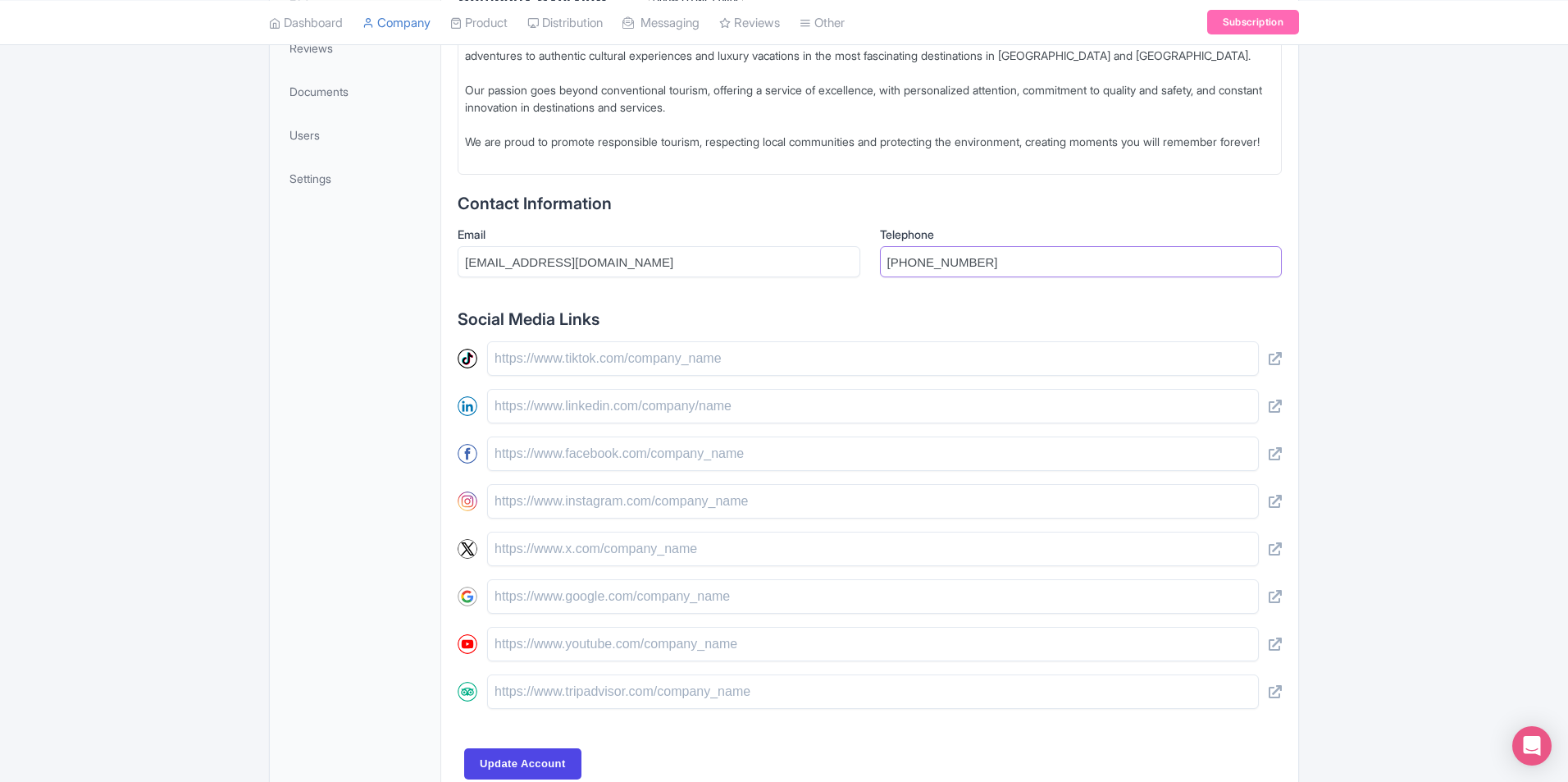
type input "[PHONE_NUMBER]"
click at [548, 375] on input "text" at bounding box center [873, 358] width 772 height 34
paste input "https://es-la.facebook.com/dreamytours/"
type input "https://es-la.facebook.com/dreamytours/"
click at [540, 471] on input "text" at bounding box center [873, 453] width 772 height 34
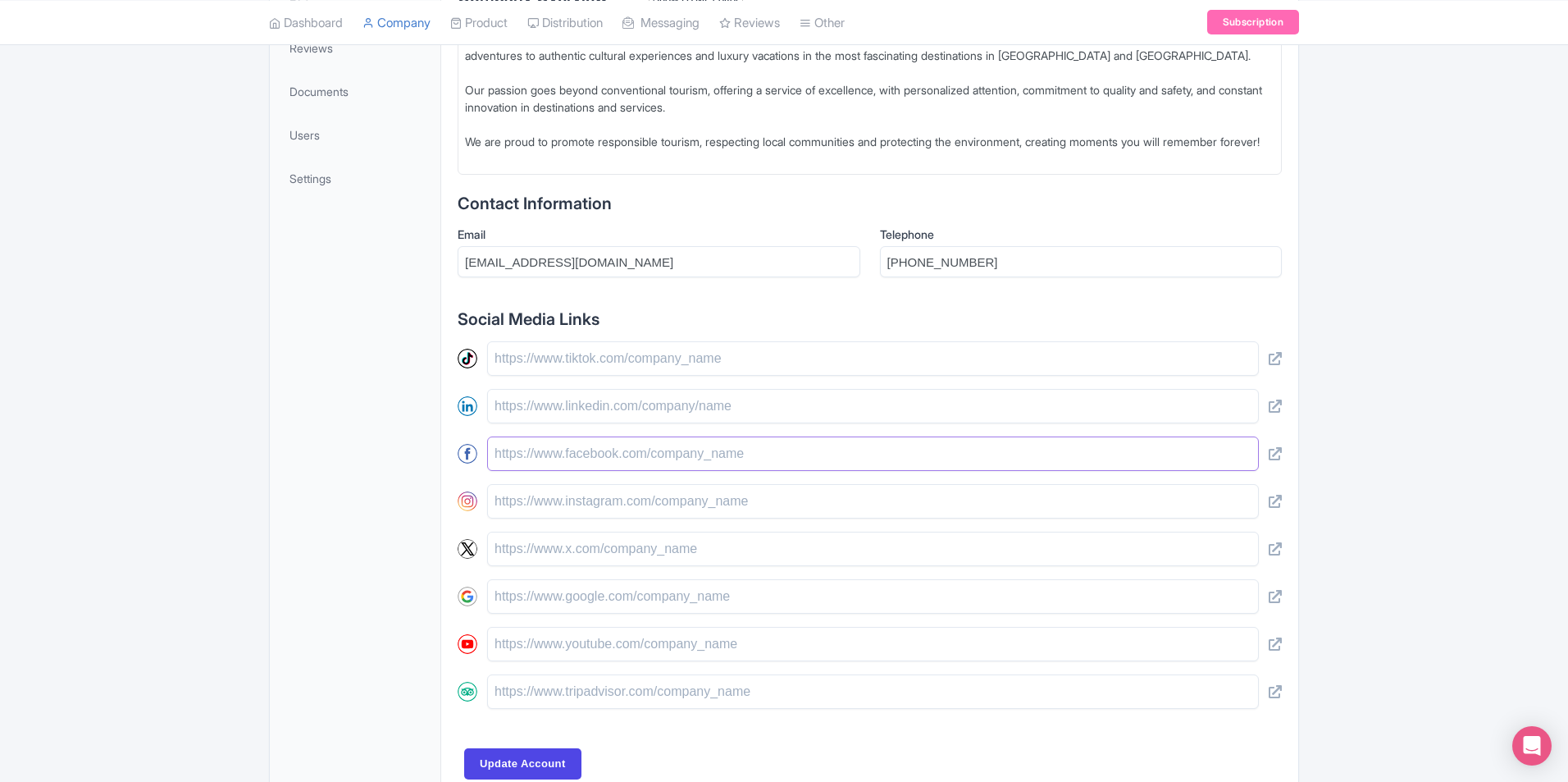
paste input "https://es-la.facebook.com/dreamytours/"
type input "https://es-la.facebook.com/dreamytours/"
click at [561, 410] on input "text" at bounding box center [873, 406] width 772 height 34
paste input "https://www.instagram.com/dreamy_tours/?hl=es"
type input "https://www.instagram.com/dreamy_tours/?hl=es"
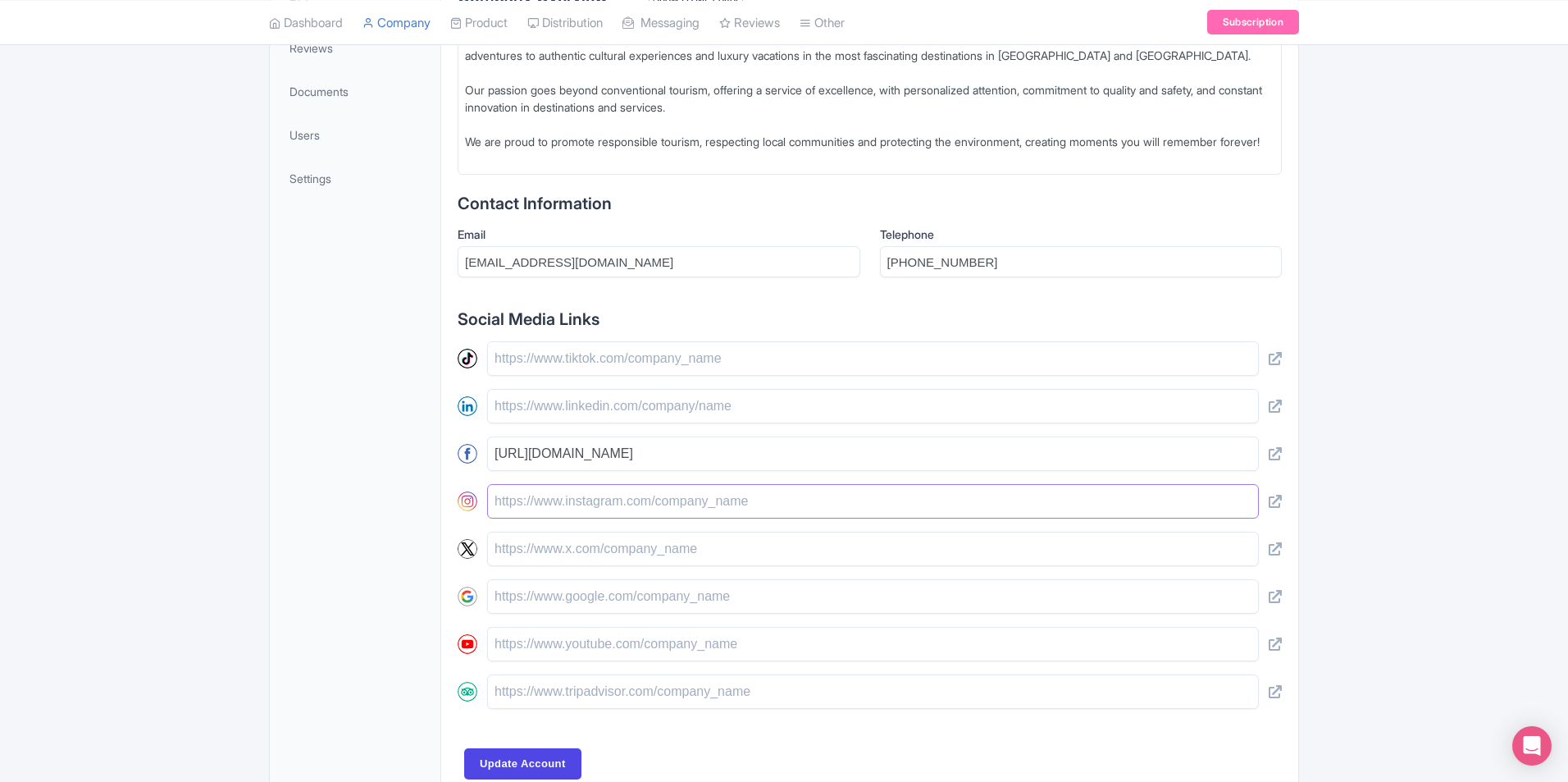
click at [564, 519] on input "text" at bounding box center [873, 501] width 772 height 34
paste input "https://www.instagram.com/dreamy_tours/?hl=es"
type input "https://www.instagram.com/dreamy_tours/?hl=es"
click at [613, 661] on input "text" at bounding box center [873, 643] width 772 height 34
paste input "https://www.youtube.com/channel/UCGKP_C9x8GBYl7l8D0QD9Fg"
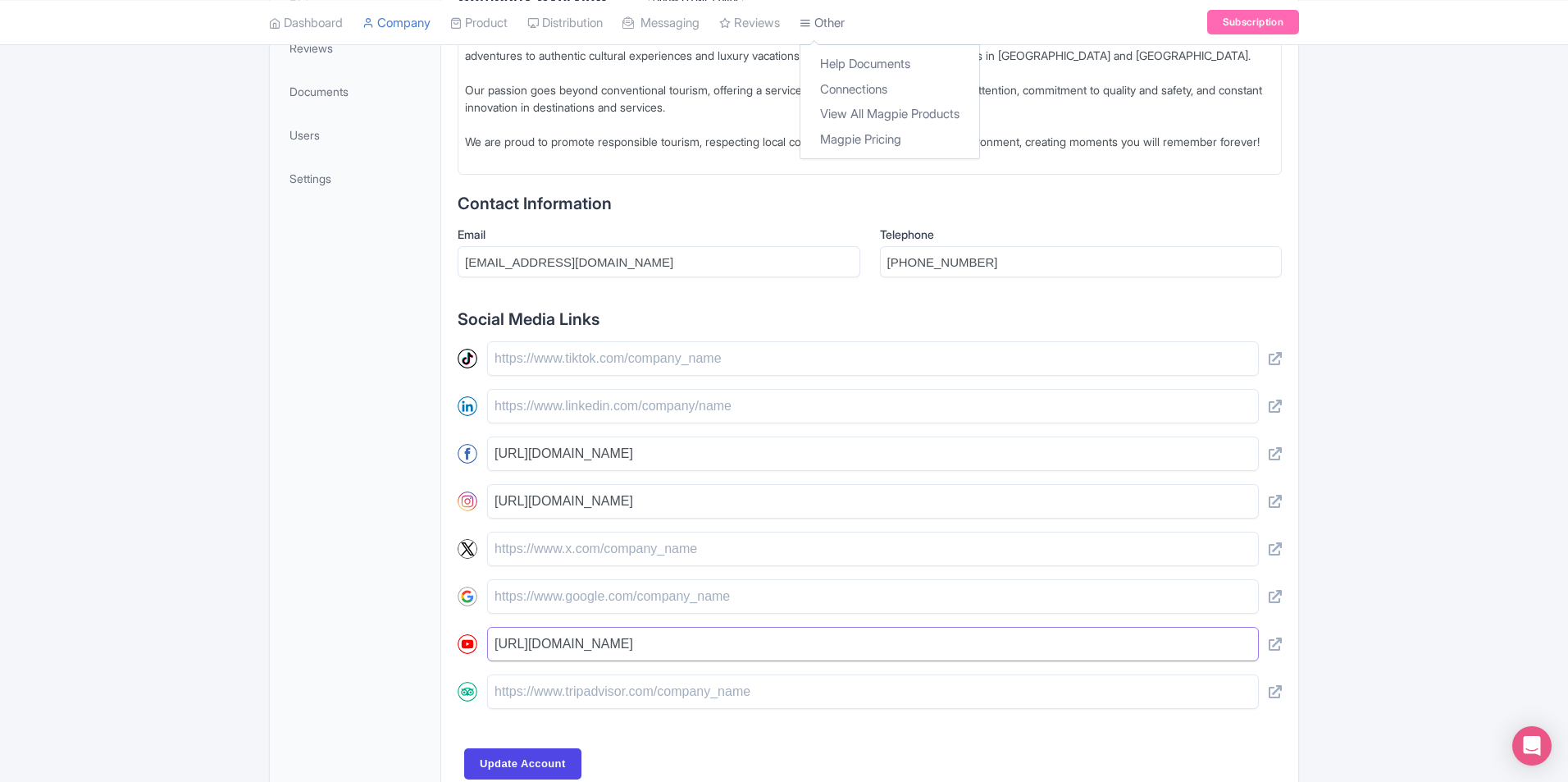
type input "https://www.youtube.com/channel/UCGKP_C9x8GBYl7l8D0QD9Fg"
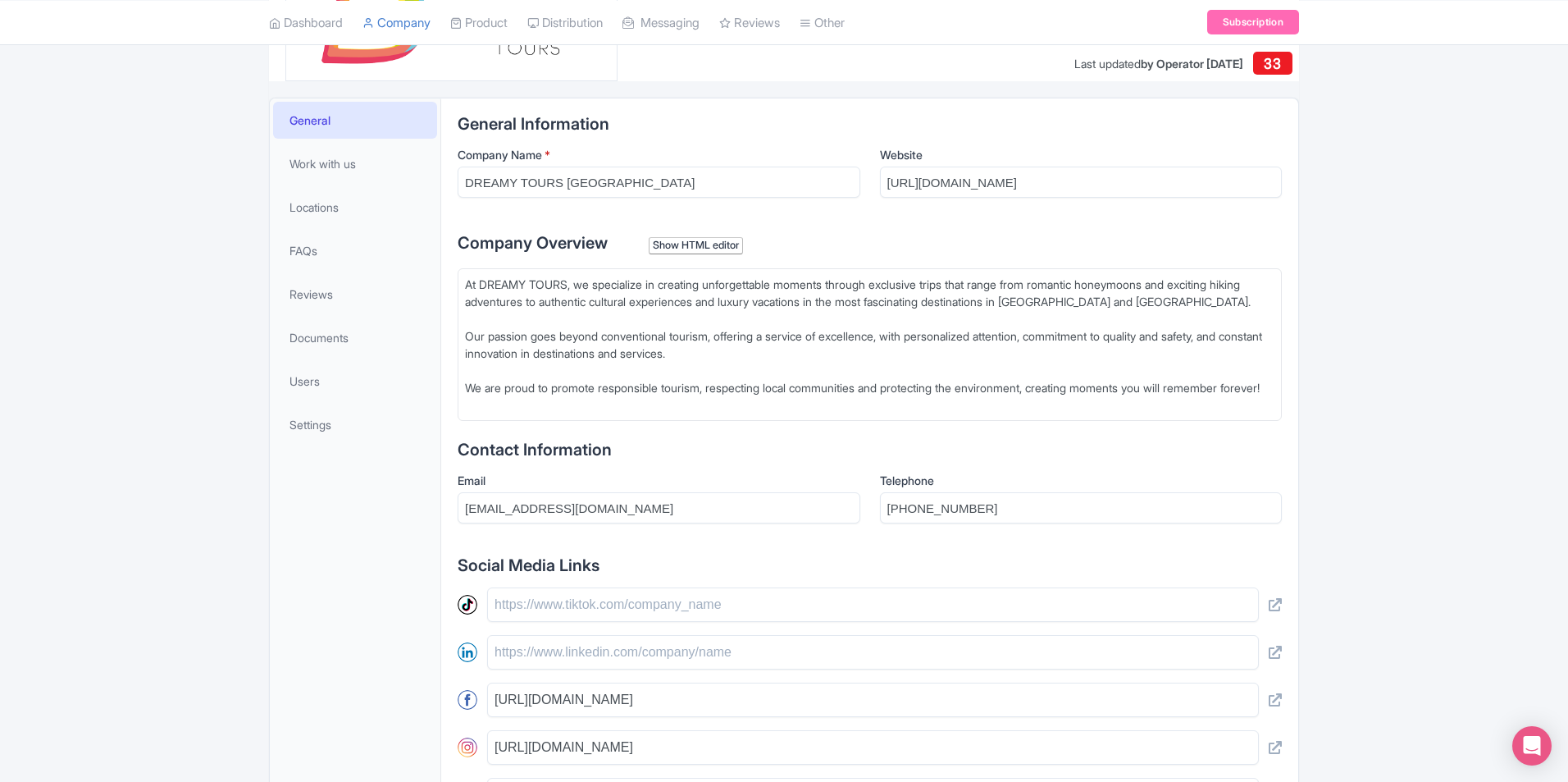
scroll to position [600, 0]
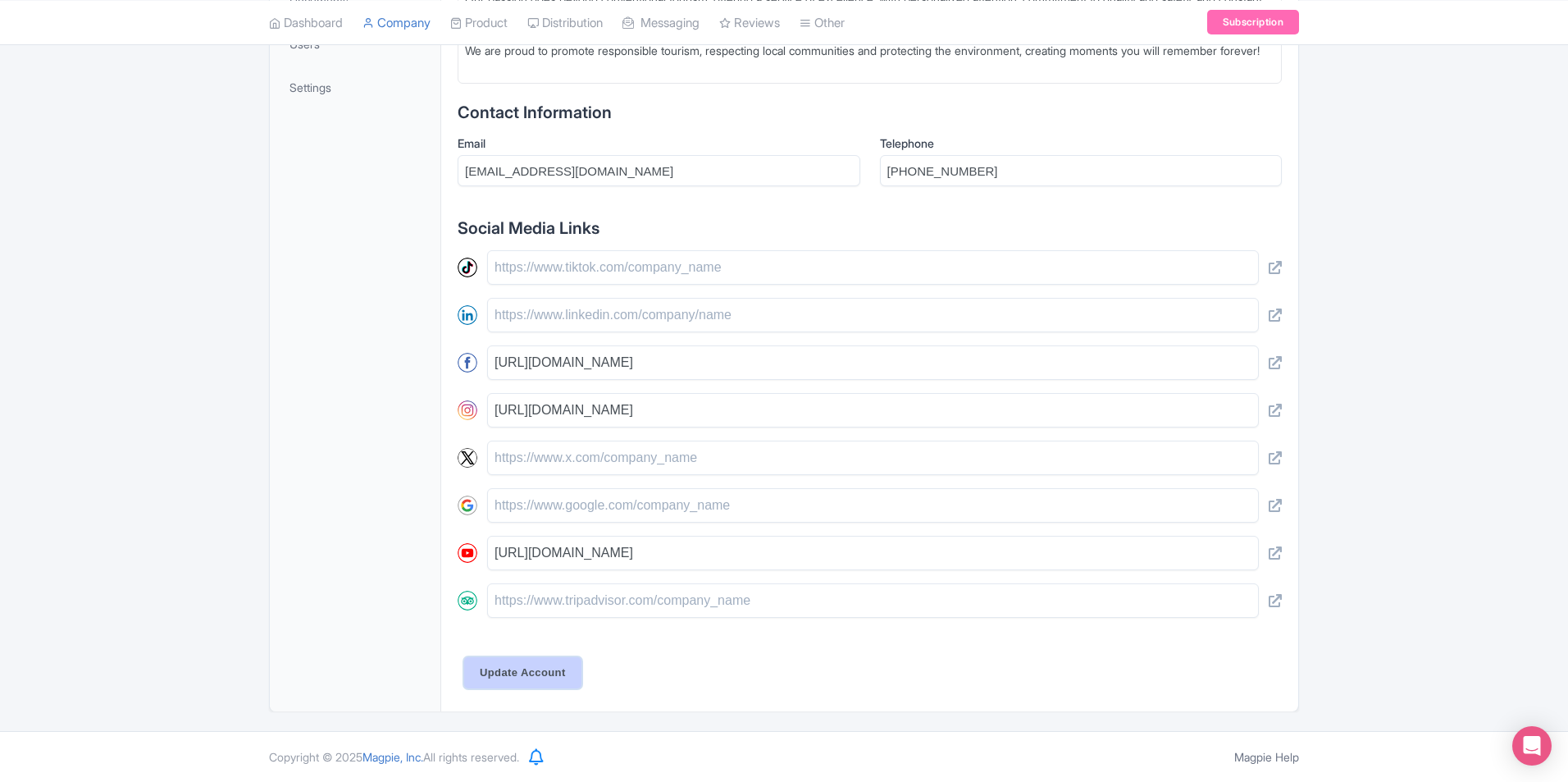
click at [524, 674] on input "Update Account" at bounding box center [523, 673] width 117 height 31
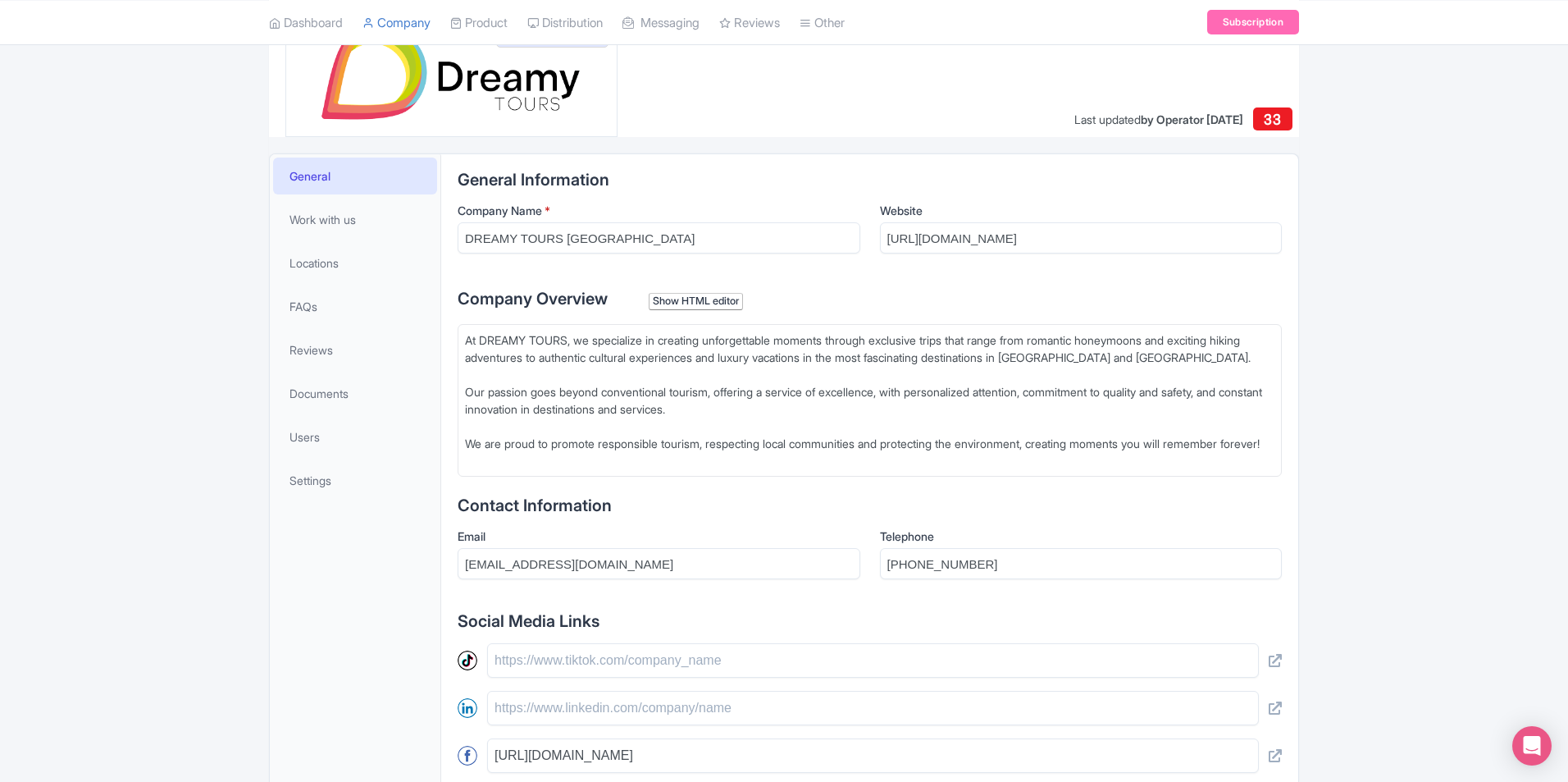
scroll to position [0, 0]
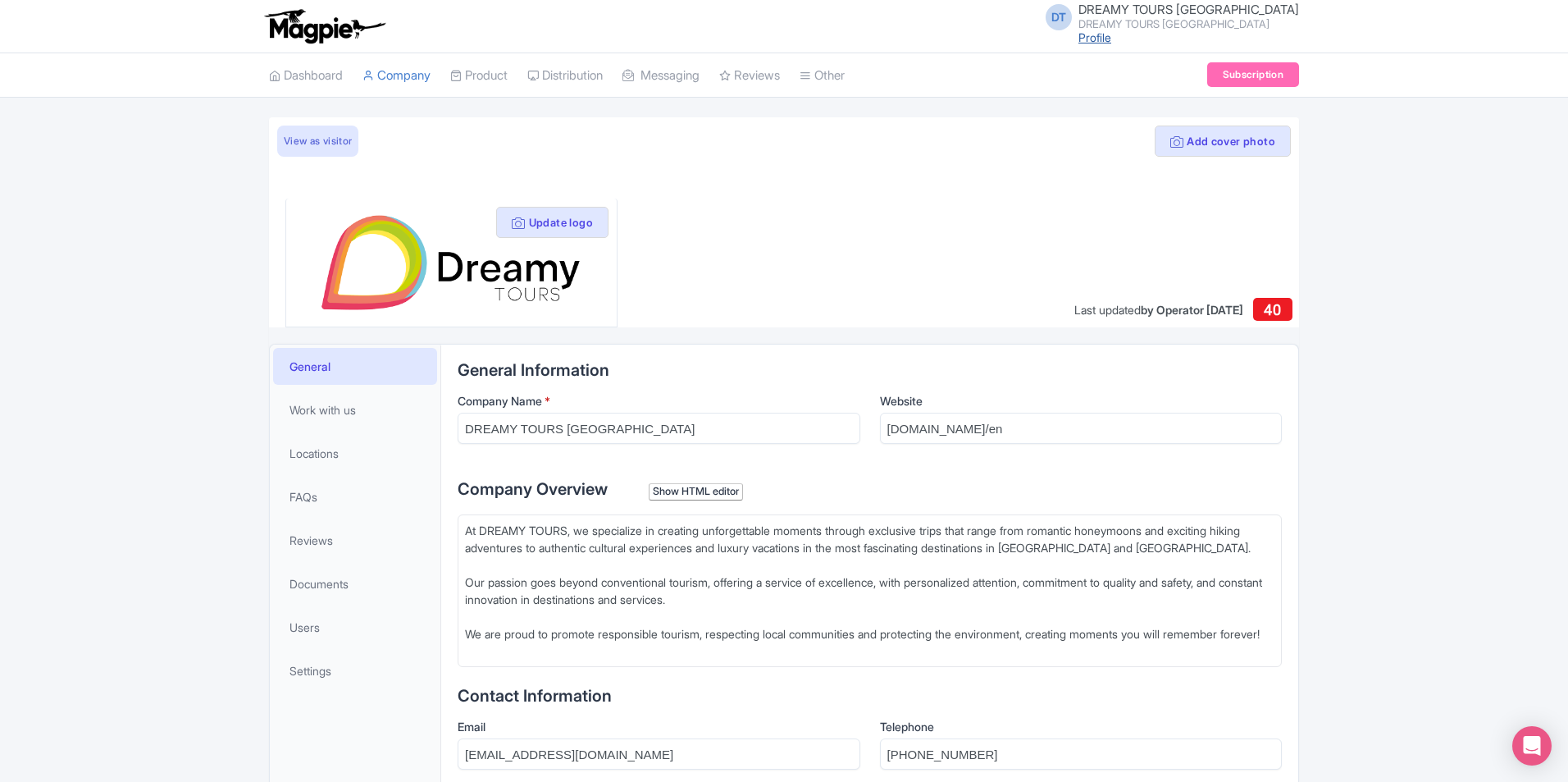
click at [1111, 42] on link "Profile" at bounding box center [1094, 37] width 32 height 14
